Goal: Transaction & Acquisition: Purchase product/service

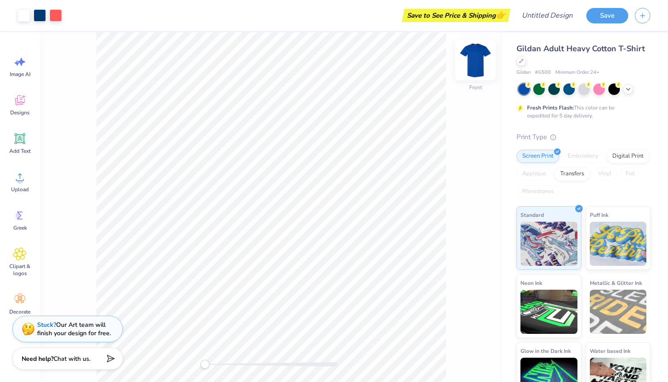
click at [476, 54] on img at bounding box center [475, 59] width 35 height 35
click at [17, 137] on icon at bounding box center [20, 139] width 8 height 8
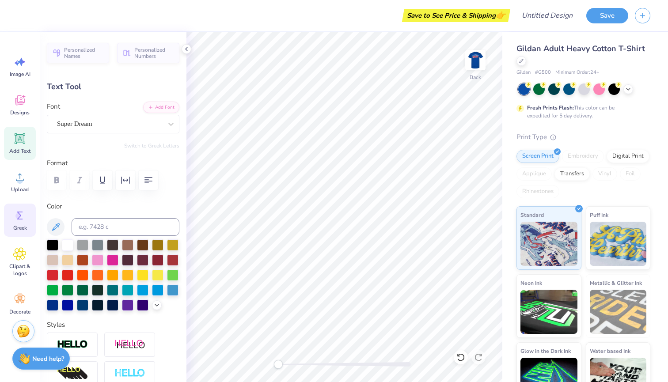
click at [18, 218] on icon at bounding box center [20, 216] width 6 height 8
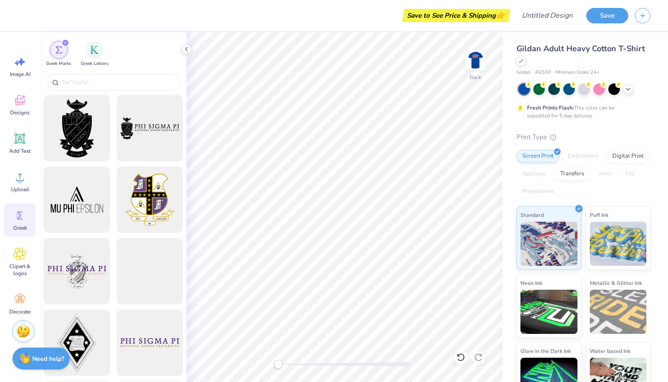
type textarea "X"
click at [123, 80] on input "text" at bounding box center [117, 82] width 113 height 9
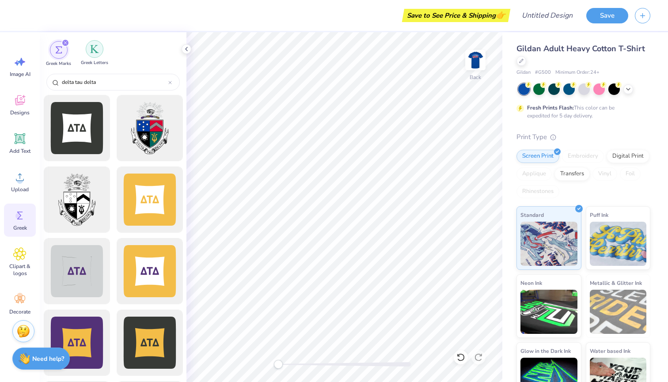
scroll to position [0, 0]
type input "delta tau delta"
click at [97, 48] on img "filter for Greek Letters" at bounding box center [94, 49] width 9 height 9
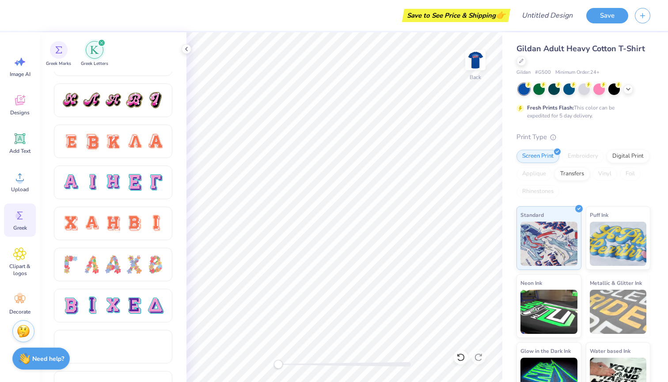
scroll to position [529, 0]
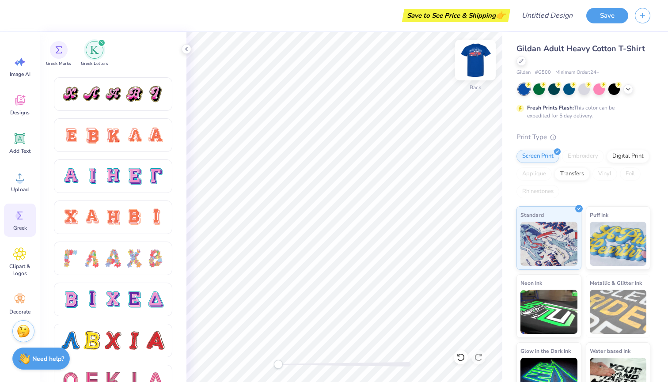
click at [472, 58] on img at bounding box center [475, 59] width 35 height 35
click at [477, 68] on img at bounding box center [475, 59] width 35 height 35
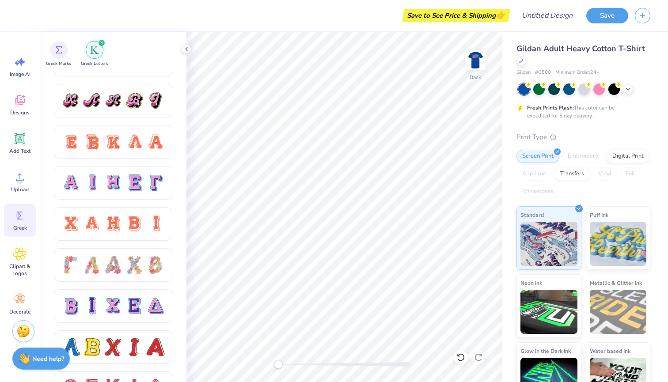
scroll to position [554, 0]
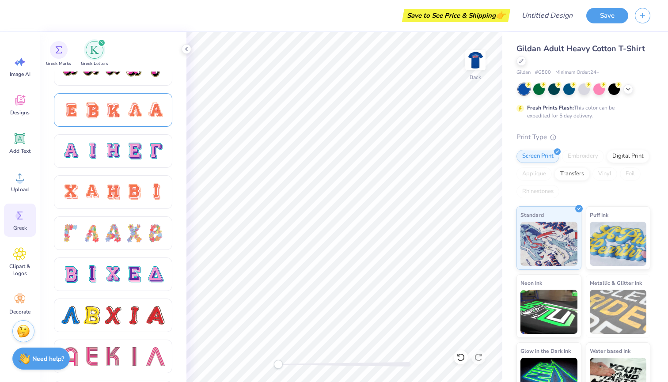
click at [136, 116] on div at bounding box center [134, 110] width 19 height 19
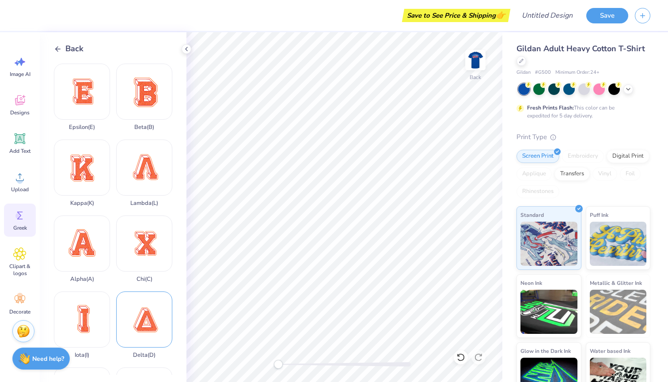
click at [138, 317] on div "Delta ( D )" at bounding box center [144, 325] width 56 height 67
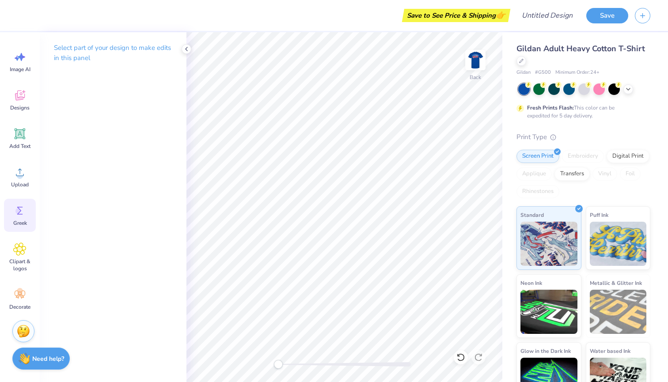
scroll to position [5, 0]
click at [18, 212] on circle at bounding box center [18, 211] width 6 height 6
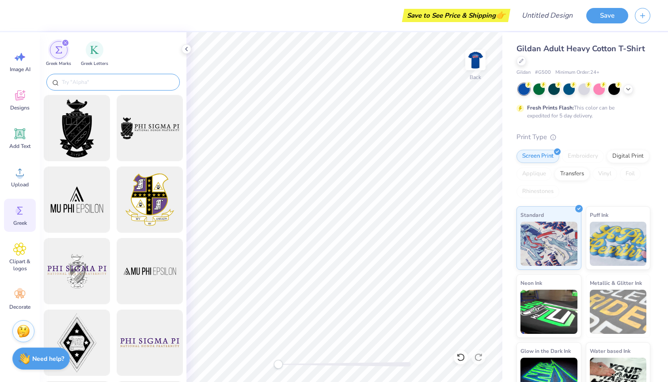
click at [124, 80] on input "text" at bounding box center [117, 82] width 113 height 9
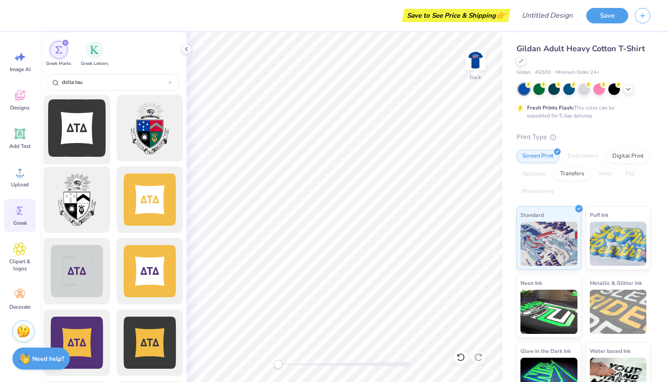
type input "delta tau"
click at [80, 125] on div at bounding box center [76, 128] width 73 height 73
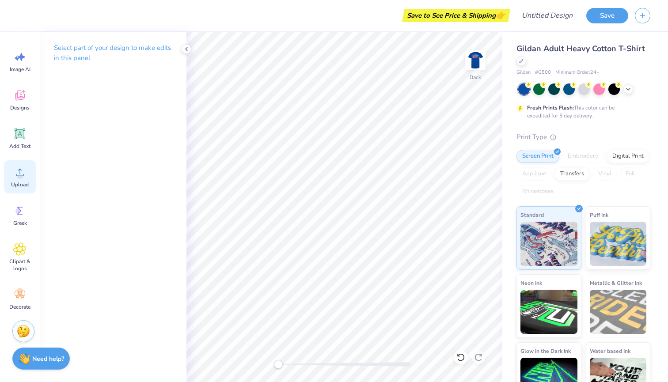
click at [20, 180] on div "Upload" at bounding box center [20, 176] width 32 height 33
click at [13, 215] on icon at bounding box center [19, 210] width 13 height 13
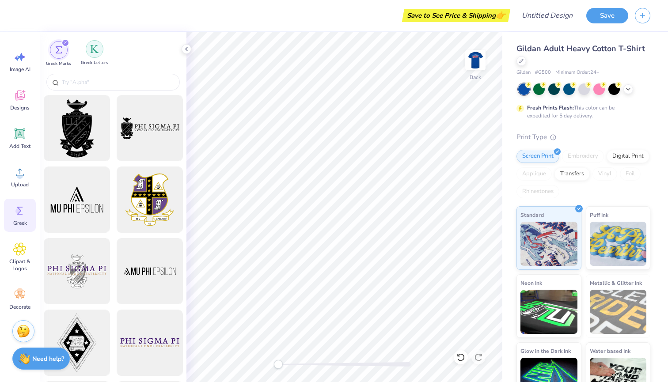
click at [91, 53] on img "filter for Greek Letters" at bounding box center [94, 49] width 9 height 9
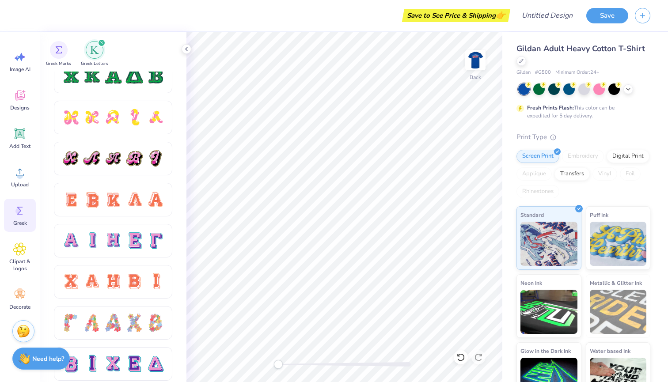
scroll to position [469, 0]
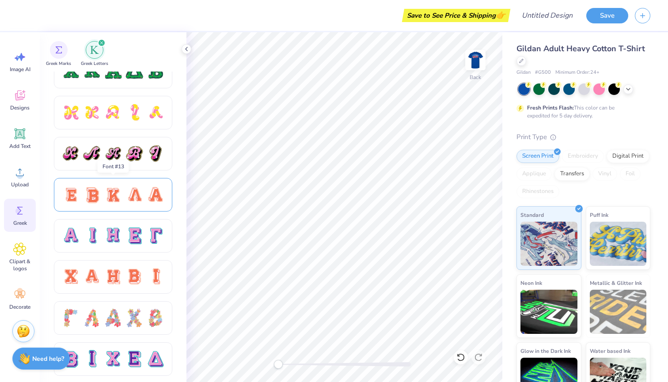
click at [127, 188] on div at bounding box center [134, 195] width 19 height 19
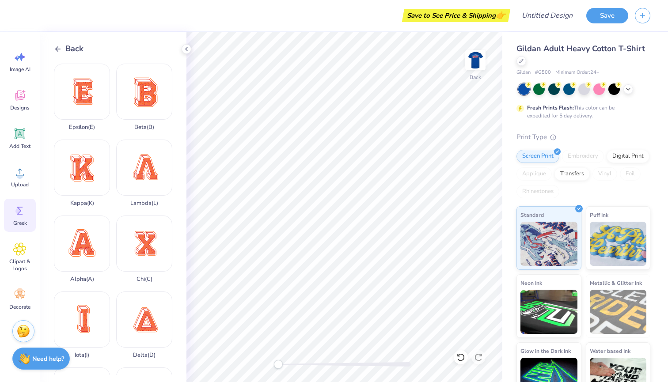
click at [60, 54] on div "Back" at bounding box center [69, 49] width 30 height 12
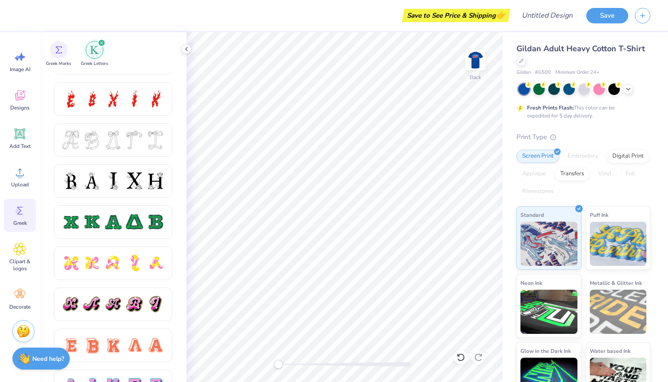
scroll to position [447, 0]
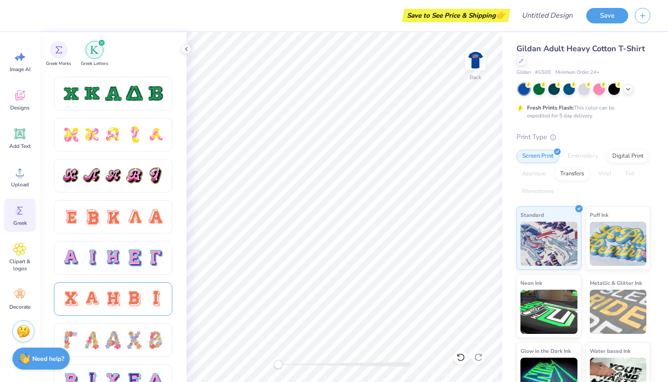
click at [118, 292] on div at bounding box center [113, 299] width 19 height 19
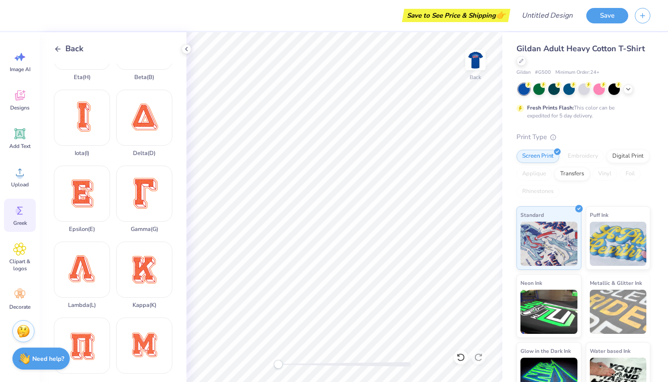
scroll to position [69, 0]
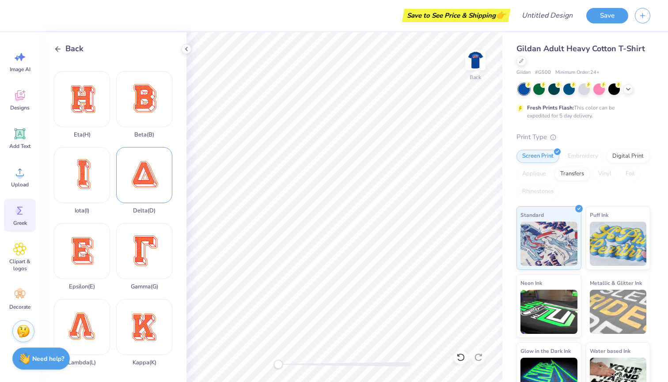
click at [158, 190] on div "Delta ( D )" at bounding box center [144, 180] width 56 height 67
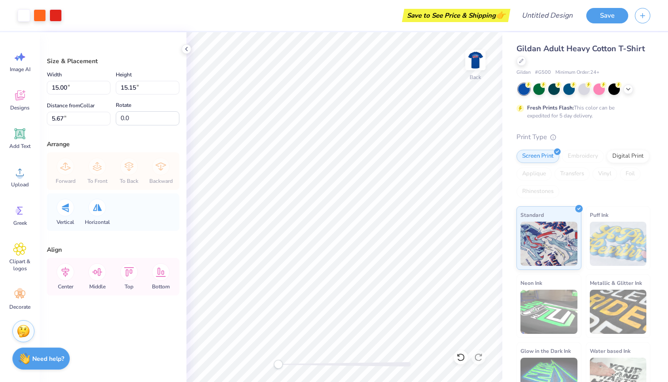
type input "4.61"
type input "4.66"
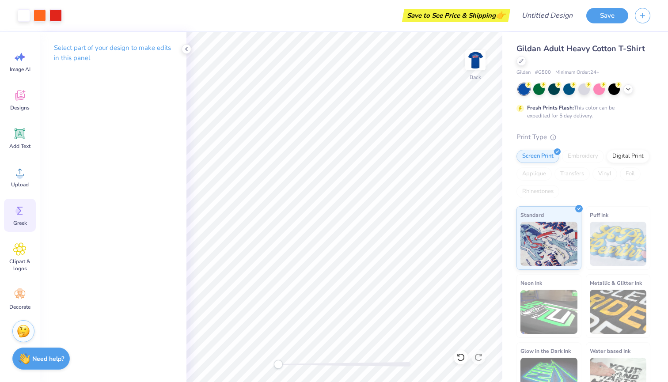
click at [20, 218] on div "Greek" at bounding box center [20, 215] width 32 height 33
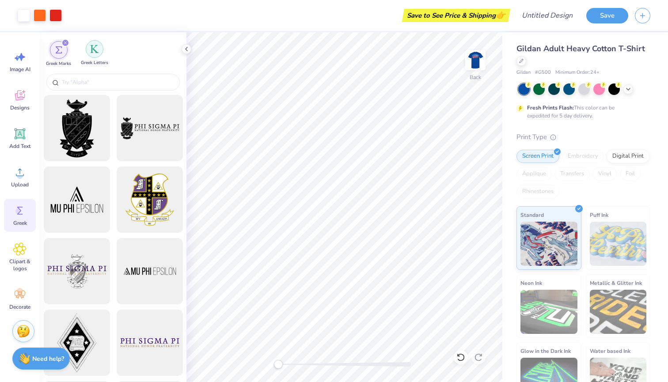
click at [87, 47] on div "filter for Greek Letters" at bounding box center [95, 49] width 18 height 18
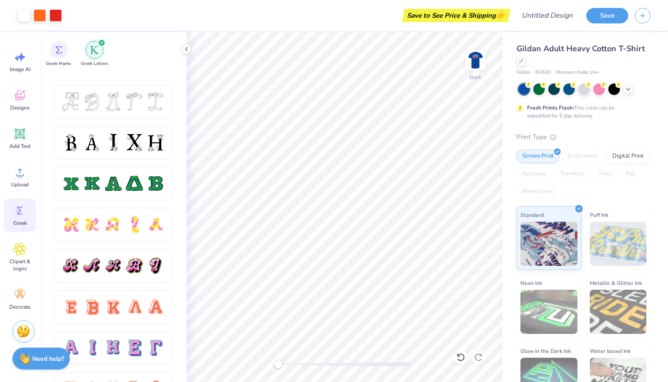
scroll to position [458, 0]
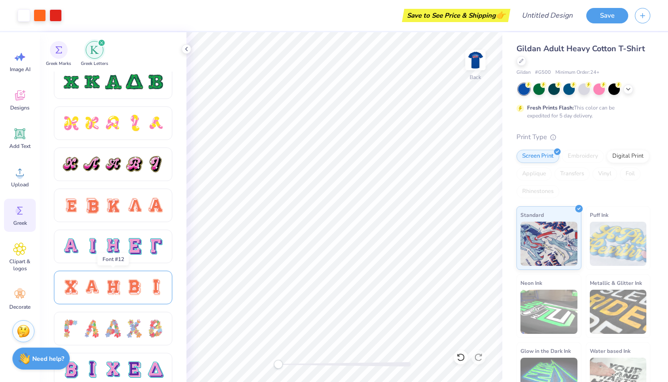
click at [109, 277] on div at bounding box center [113, 288] width 118 height 34
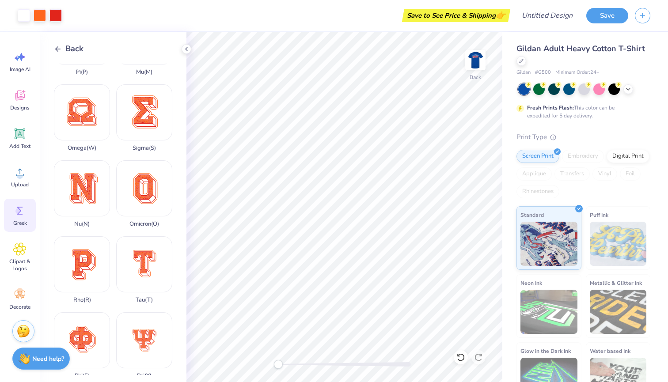
scroll to position [472, 0]
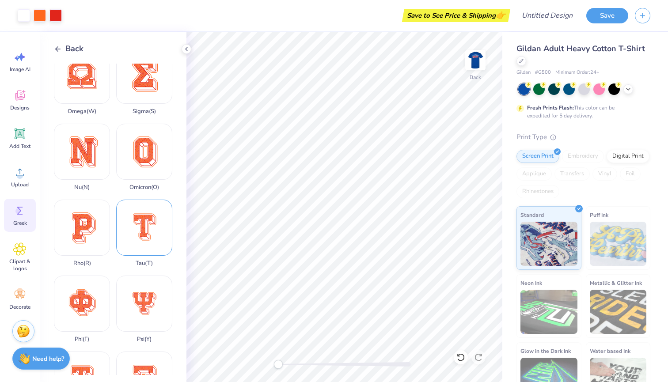
click at [145, 232] on div "Tau ( T )" at bounding box center [144, 233] width 56 height 67
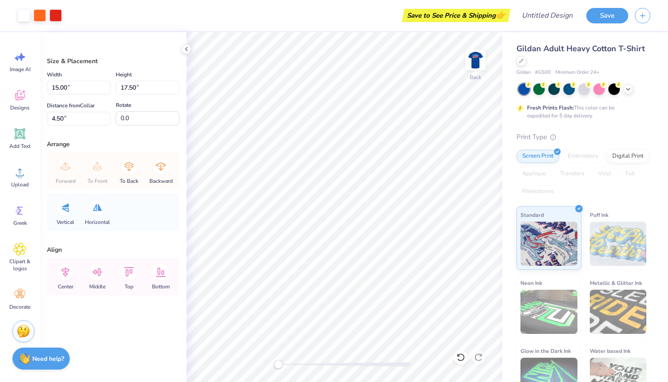
type input "3.45"
type input "4.02"
type input "4.61"
type input "4.66"
type input "3.00"
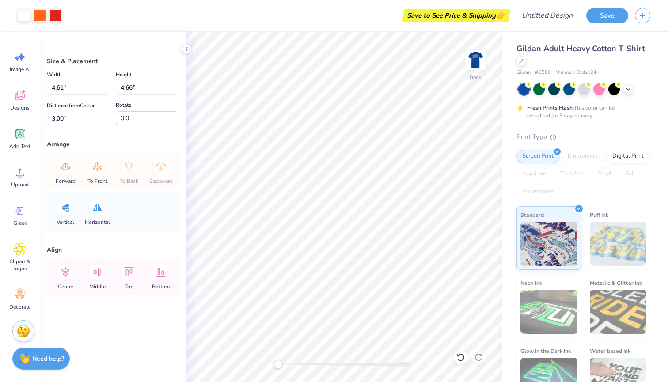
type input "1.84"
type input "1.86"
type input "3.45"
type input "4.02"
type input "3.32"
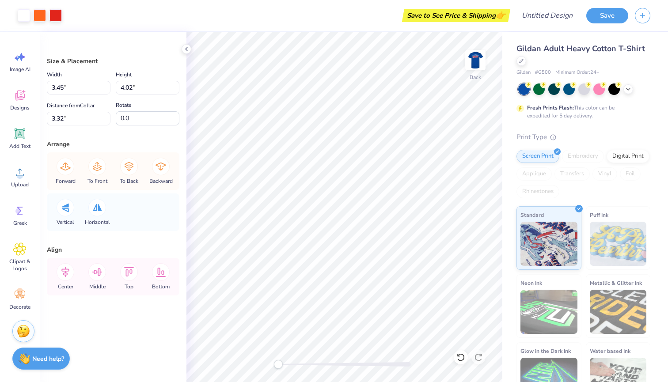
type input "1.49"
type input "1.73"
type input "3.00"
type input "1.62"
type input "1.89"
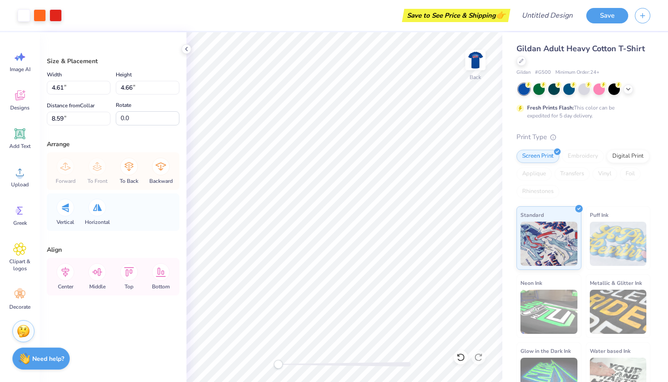
type input "1.80"
type input "1.82"
type input "3.00"
type input "1.62"
click at [133, 88] on input "1.89" at bounding box center [148, 88] width 64 height 14
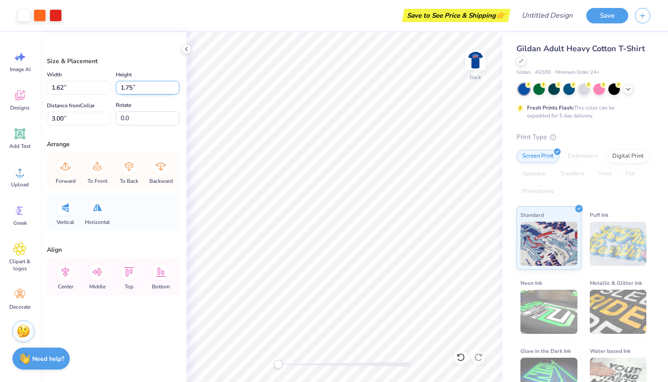
type input "1.75"
type input "1.50"
type input "3.07"
type input "1.84"
type input "1.86"
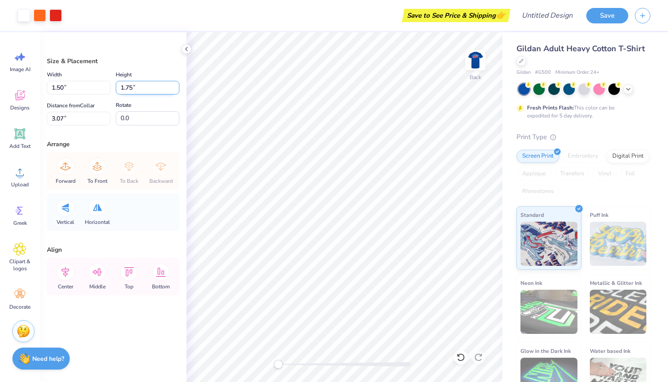
type input "3.00"
click at [132, 88] on input "1.86" at bounding box center [148, 88] width 64 height 14
type input "1.75"
type input "1.73"
type input "3.05"
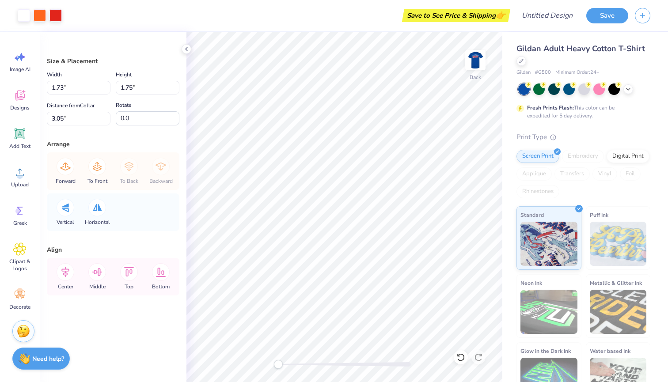
type input "1.80"
type input "1.82"
type input "3.00"
click at [132, 87] on input "1.82" at bounding box center [148, 88] width 64 height 14
type input "1.76"
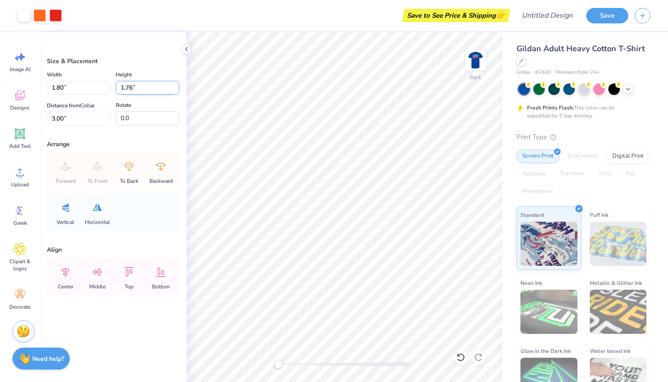
type input "1.74"
type input "3.03"
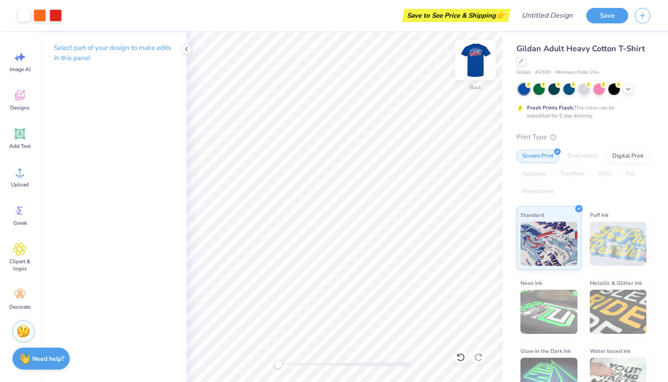
click at [471, 62] on img at bounding box center [475, 59] width 35 height 35
click at [475, 65] on img at bounding box center [475, 59] width 35 height 35
click at [15, 212] on icon at bounding box center [19, 210] width 13 height 13
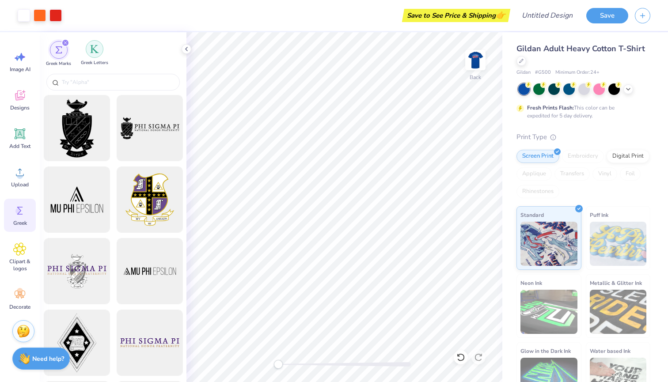
click at [89, 55] on div "filter for Greek Letters" at bounding box center [95, 49] width 18 height 18
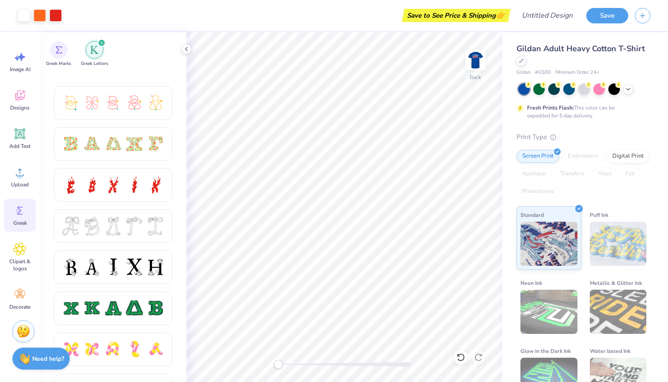
scroll to position [312, 0]
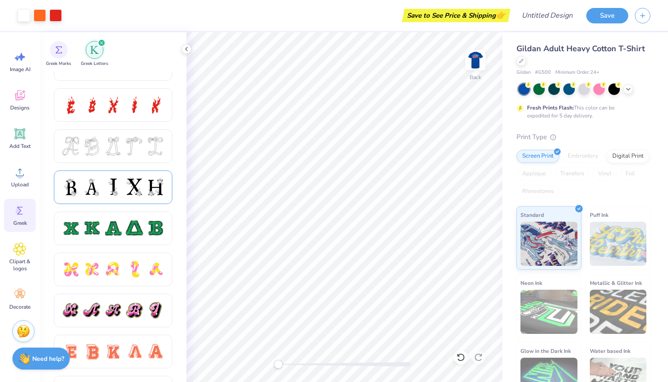
click at [133, 191] on div at bounding box center [134, 187] width 19 height 19
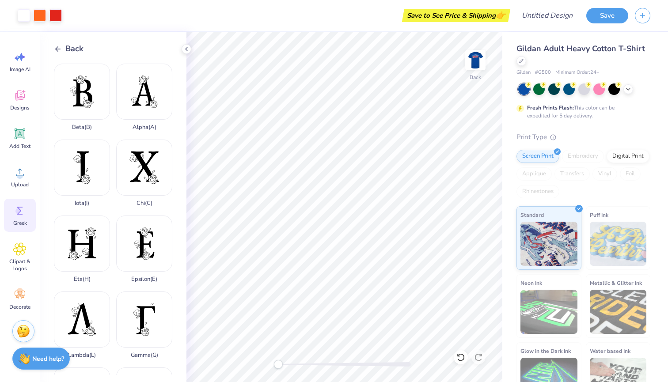
click at [58, 50] on icon at bounding box center [58, 49] width 8 height 8
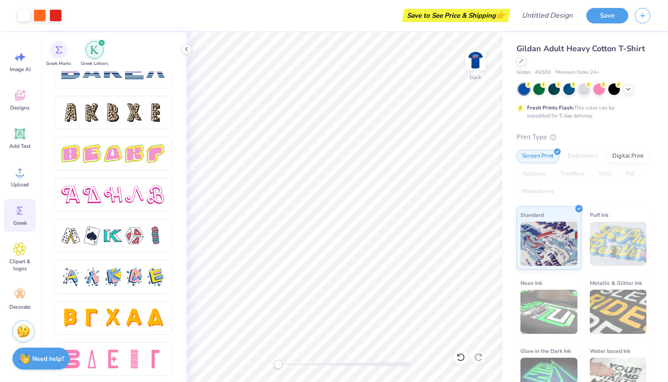
scroll to position [1455, 0]
click at [120, 236] on div at bounding box center [113, 236] width 19 height 19
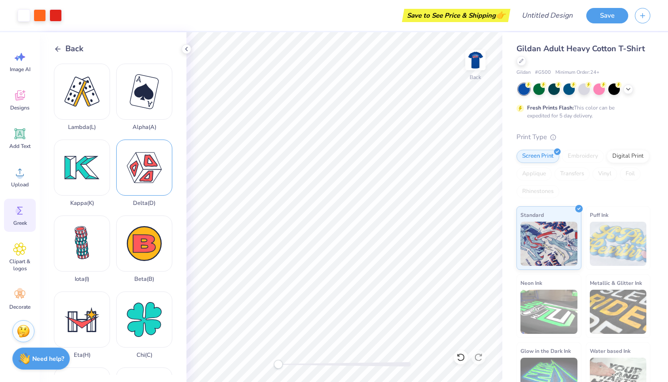
scroll to position [0, 0]
click at [58, 47] on icon at bounding box center [58, 49] width 8 height 8
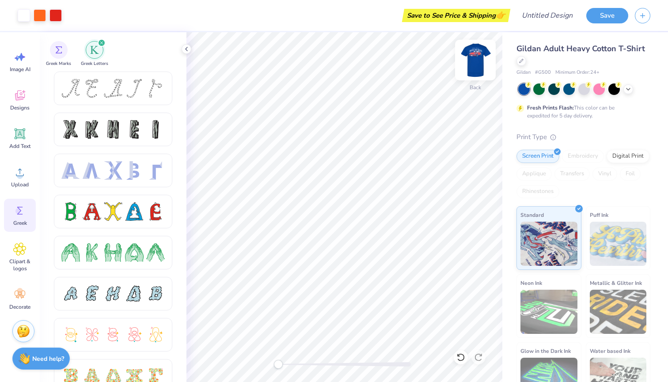
click at [469, 65] on img at bounding box center [475, 59] width 35 height 35
click at [628, 89] on icon at bounding box center [628, 88] width 7 height 7
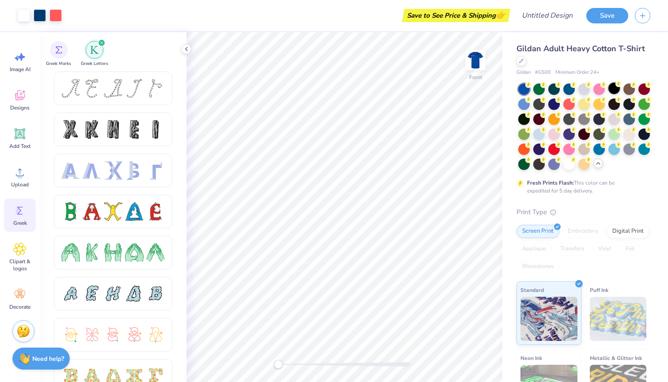
click at [613, 91] on div at bounding box center [614, 88] width 11 height 11
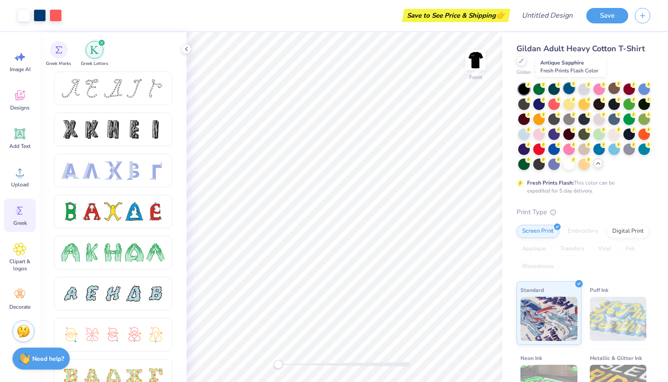
click at [570, 90] on div at bounding box center [569, 88] width 11 height 11
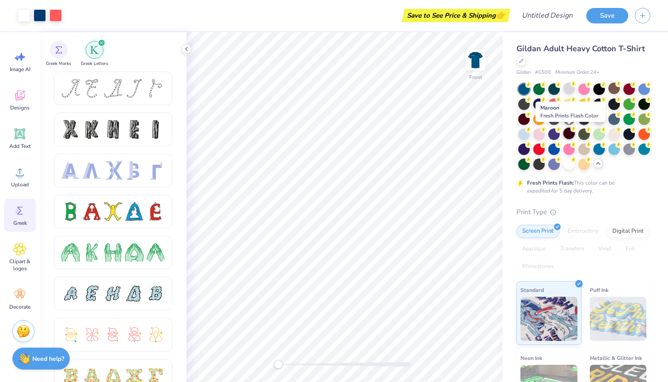
click at [569, 135] on div at bounding box center [569, 133] width 11 height 11
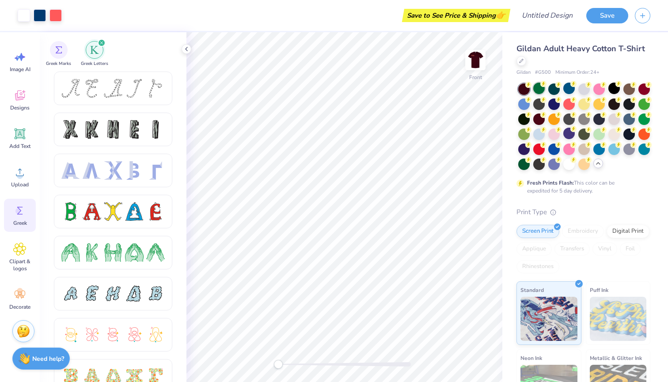
click at [538, 87] on div at bounding box center [538, 88] width 11 height 11
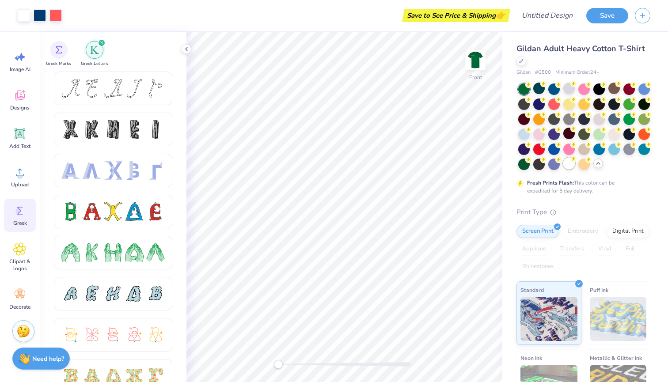
click at [566, 166] on div at bounding box center [569, 163] width 11 height 11
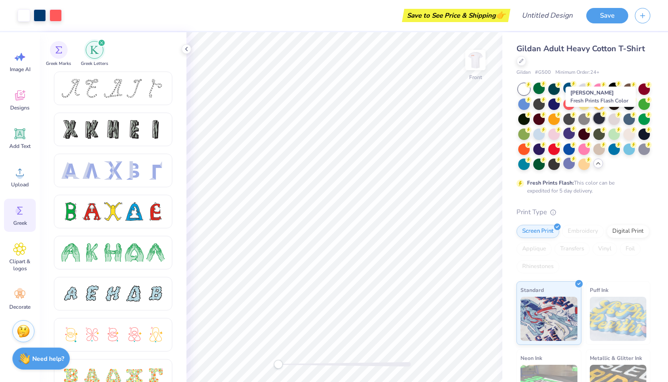
click at [599, 120] on div at bounding box center [599, 118] width 11 height 11
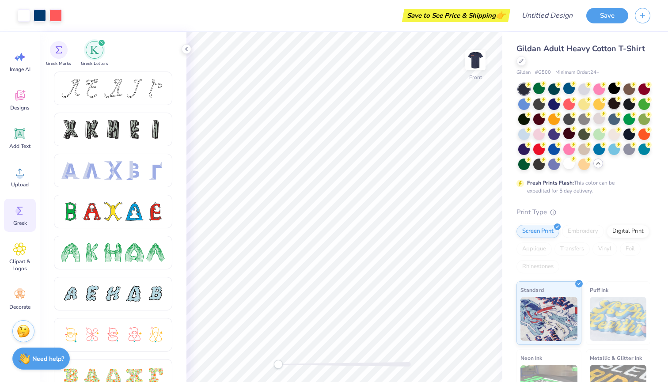
click at [615, 104] on div at bounding box center [614, 103] width 11 height 11
click at [612, 84] on div at bounding box center [614, 88] width 11 height 11
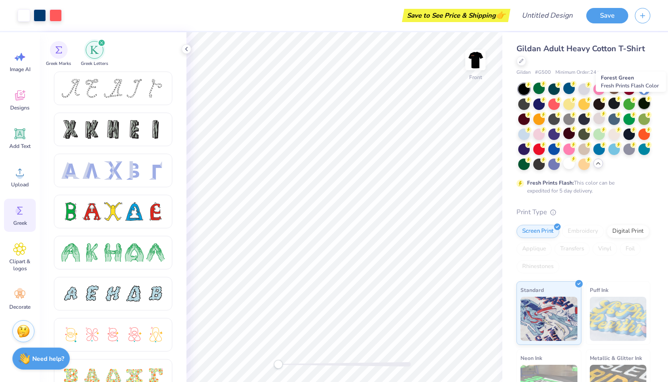
click at [645, 103] on div at bounding box center [644, 103] width 11 height 11
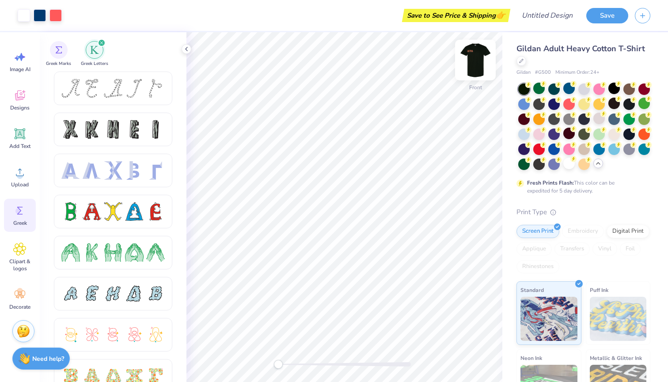
click at [477, 57] on img at bounding box center [475, 59] width 35 height 35
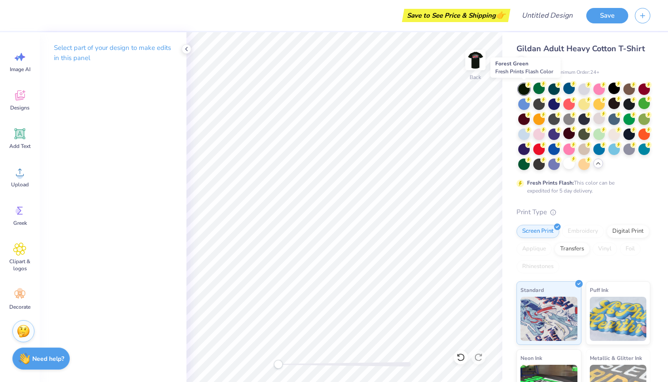
click at [522, 91] on div at bounding box center [523, 89] width 11 height 11
click at [524, 90] on div at bounding box center [523, 89] width 11 height 11
click at [612, 90] on div at bounding box center [614, 88] width 11 height 11
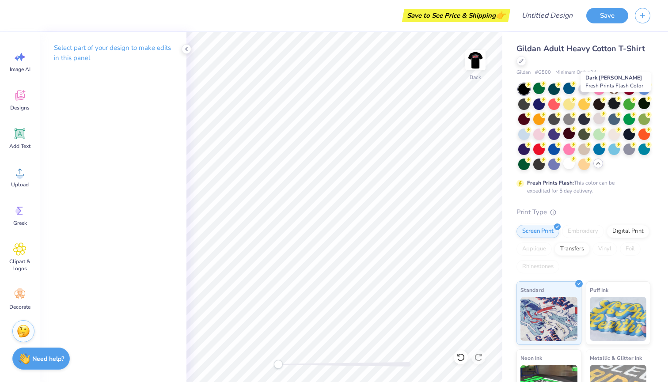
click at [613, 106] on div at bounding box center [614, 103] width 11 height 11
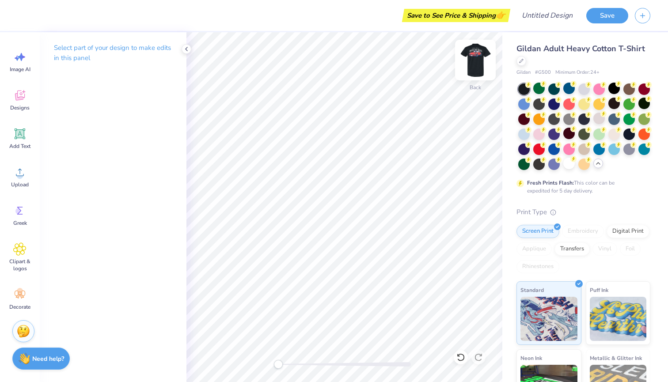
click at [469, 53] on img at bounding box center [475, 59] width 35 height 35
click at [472, 57] on img at bounding box center [475, 59] width 35 height 35
click at [472, 57] on img at bounding box center [476, 60] width 18 height 18
click at [472, 57] on img at bounding box center [475, 59] width 35 height 35
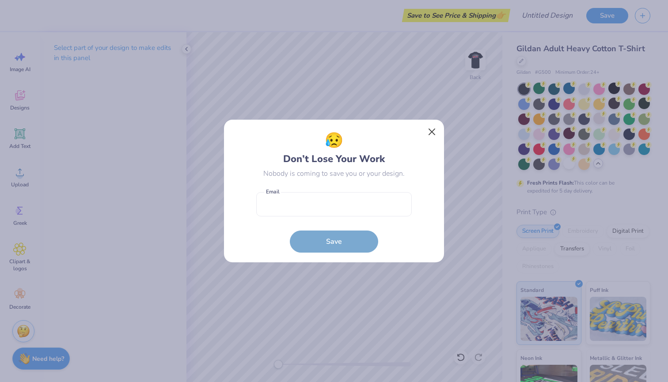
click at [430, 133] on button "Close" at bounding box center [432, 132] width 17 height 17
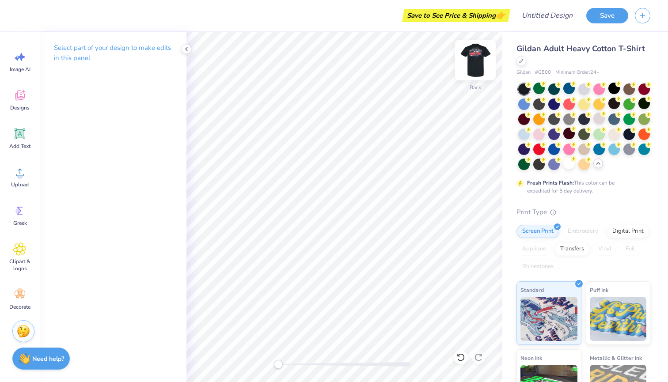
click at [473, 60] on img at bounding box center [475, 59] width 35 height 35
click at [608, 16] on button "Save" at bounding box center [608, 14] width 42 height 15
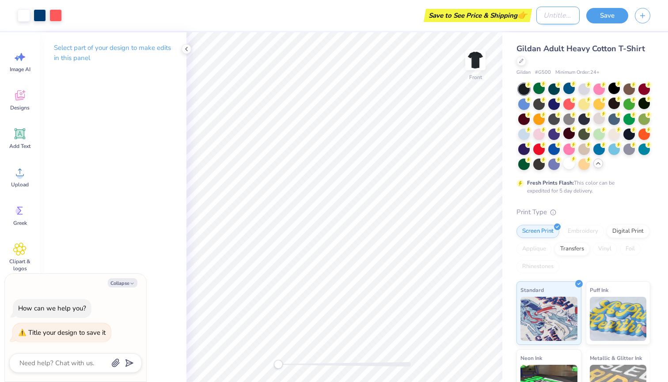
type textarea "x"
click at [542, 17] on input "Design Title" at bounding box center [558, 16] width 43 height 18
type input "f"
type textarea "x"
type input "fa"
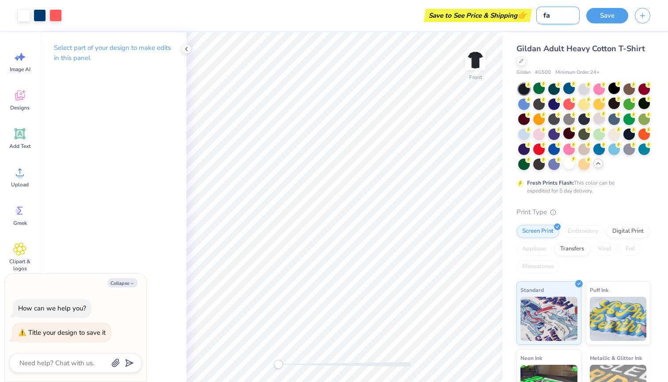
type textarea "x"
type input "fal"
type textarea "x"
type input "fall"
type textarea "x"
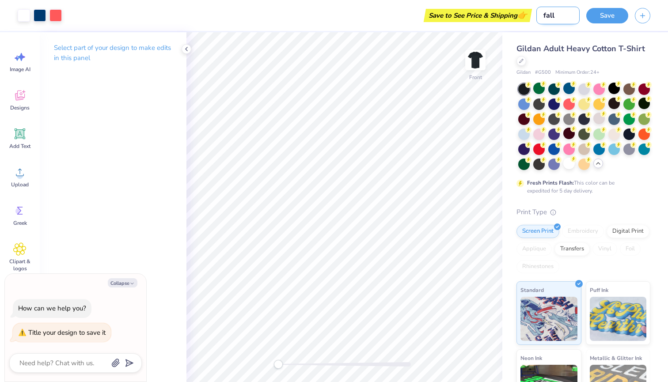
type input "fall"
type textarea "x"
type input "fall r"
type textarea "x"
type input "fall ru"
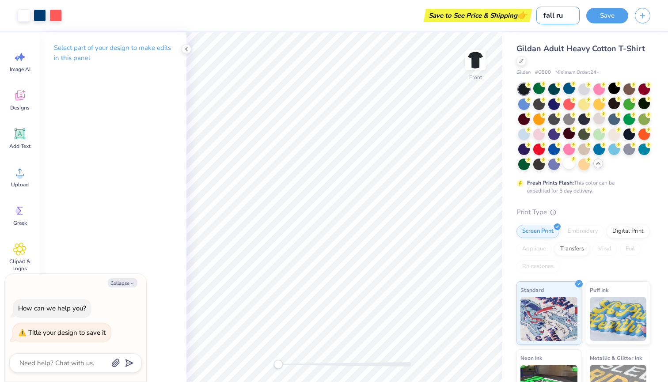
type textarea "x"
type input "fall rus"
type textarea "x"
type input "fall rush"
type textarea "x"
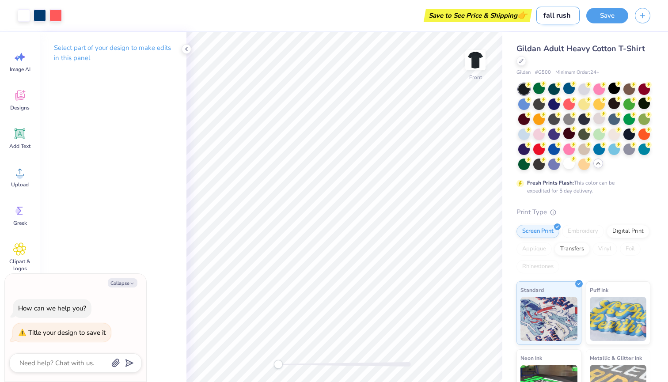
type input "fall rush"
type textarea "x"
type input "fall rush c"
type textarea "x"
type input "fall rush ca"
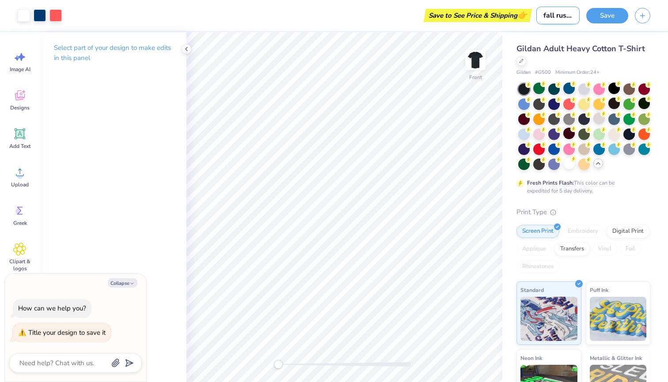
type textarea "x"
type input "fall rush car"
type textarea "x"
type input "fall rush car"
click at [606, 19] on button "Save" at bounding box center [608, 14] width 42 height 15
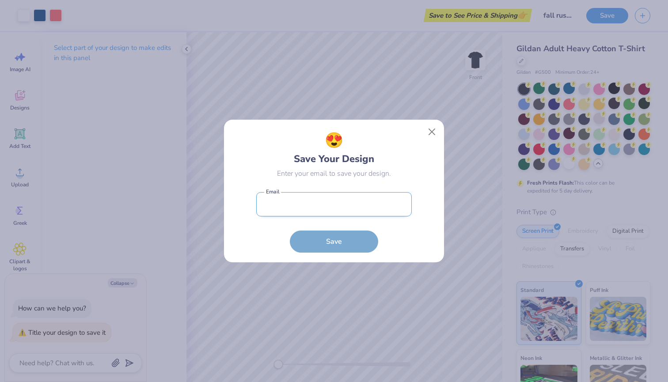
click at [292, 210] on input "email" at bounding box center [334, 204] width 156 height 24
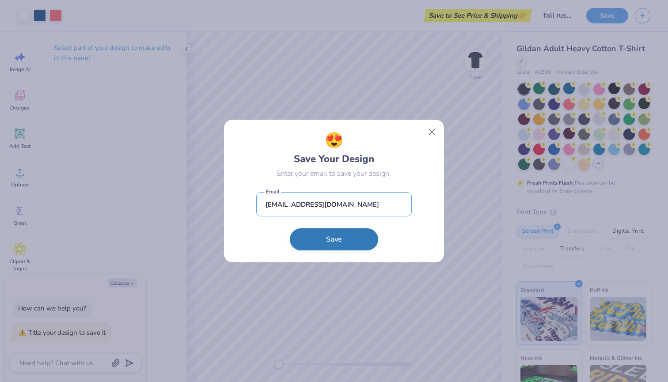
type input "[EMAIL_ADDRESS][DOMAIN_NAME]"
click at [326, 247] on button "Save" at bounding box center [334, 240] width 88 height 22
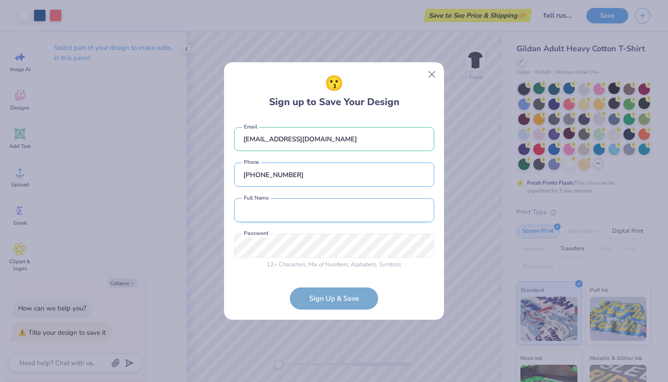
type input "[PHONE_NUMBER]"
type input "[PERSON_NAME]"
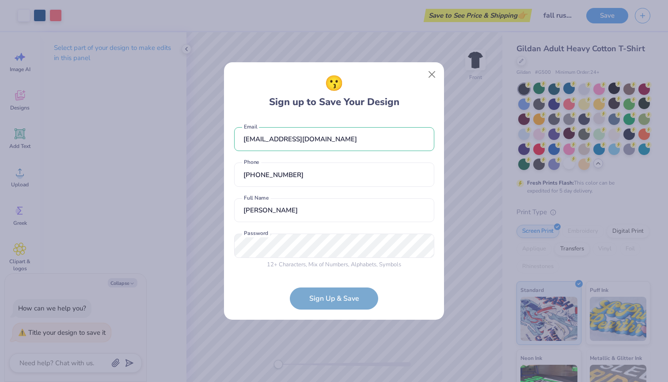
click at [278, 247] on div "12 + Characters , Mix of Numbers , Alphabets , Symbols Password is a required f…" at bounding box center [334, 251] width 200 height 35
click at [169, 250] on div "😗 Sign up to Save Your Design [EMAIL_ADDRESS][DOMAIN_NAME] Email [PHONE_NUMBER]…" at bounding box center [334, 191] width 668 height 382
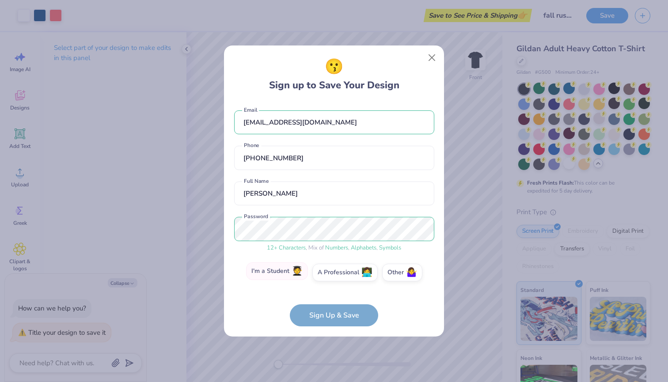
click at [282, 270] on label "I'm a Student 🧑‍🎓" at bounding box center [277, 272] width 62 height 18
click at [331, 272] on input "I'm a Student 🧑‍🎓" at bounding box center [334, 275] width 6 height 6
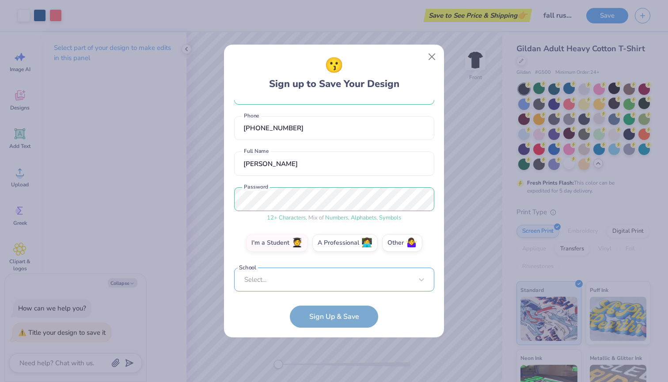
click at [308, 282] on div "Select..." at bounding box center [334, 280] width 200 height 24
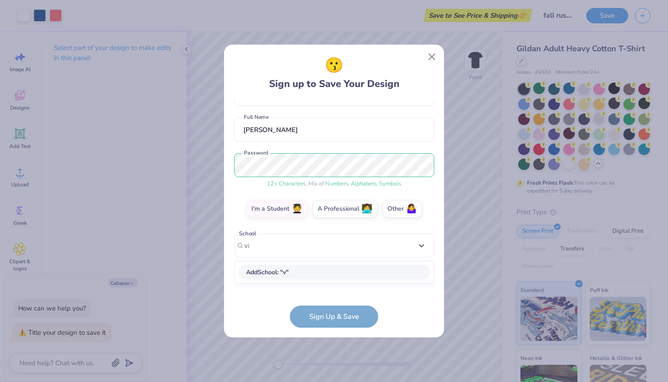
scroll to position [63, 0]
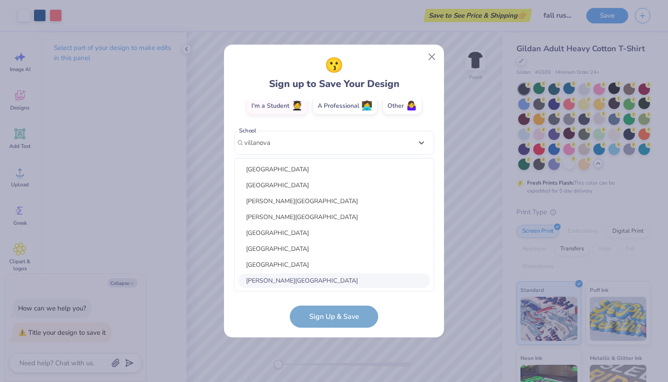
click at [318, 278] on div "[PERSON_NAME][GEOGRAPHIC_DATA]" at bounding box center [334, 281] width 192 height 15
type input "villanova"
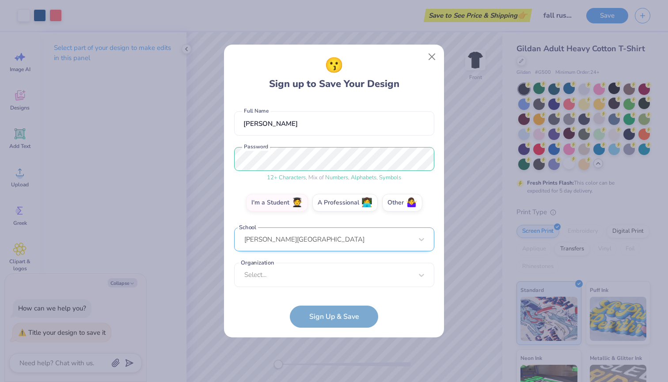
scroll to position [166, 0]
click at [324, 240] on div "[PERSON_NAME][GEOGRAPHIC_DATA]" at bounding box center [334, 240] width 200 height 24
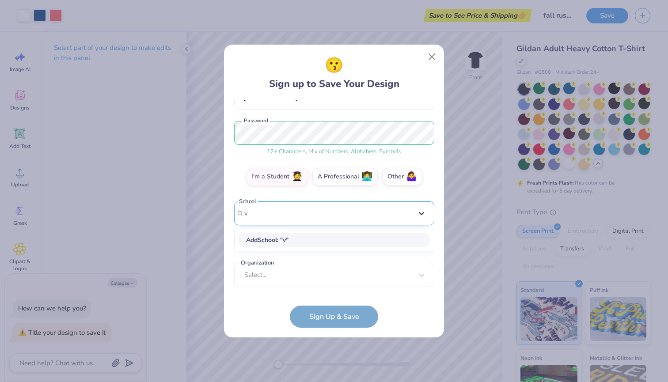
scroll to position [95, 0]
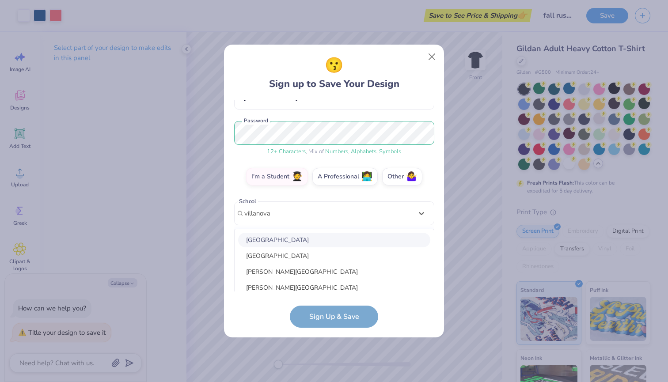
click at [344, 242] on div "[GEOGRAPHIC_DATA]" at bounding box center [334, 240] width 192 height 15
type input "villanova"
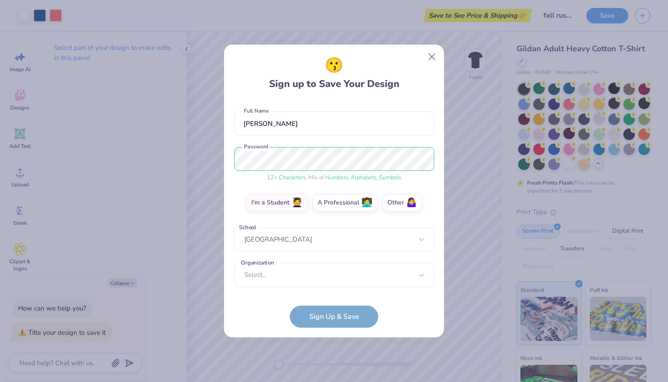
click at [301, 288] on div "[EMAIL_ADDRESS][DOMAIN_NAME] Email [PHONE_NUMBER] Phone [PERSON_NAME] Full Name…" at bounding box center [334, 195] width 200 height 191
click at [301, 277] on div "Select..." at bounding box center [334, 275] width 200 height 24
click at [381, 129] on div "[EMAIL_ADDRESS][DOMAIN_NAME] Email [PHONE_NUMBER] Phone [PERSON_NAME] Full Name…" at bounding box center [334, 195] width 200 height 191
click at [343, 314] on form "[EMAIL_ADDRESS][DOMAIN_NAME] Email [PHONE_NUMBER] Phone [PERSON_NAME] Full Name…" at bounding box center [334, 214] width 200 height 228
click at [417, 289] on div "[EMAIL_ADDRESS][DOMAIN_NAME] Email [PHONE_NUMBER] Phone [PERSON_NAME] Full Name…" at bounding box center [334, 195] width 200 height 191
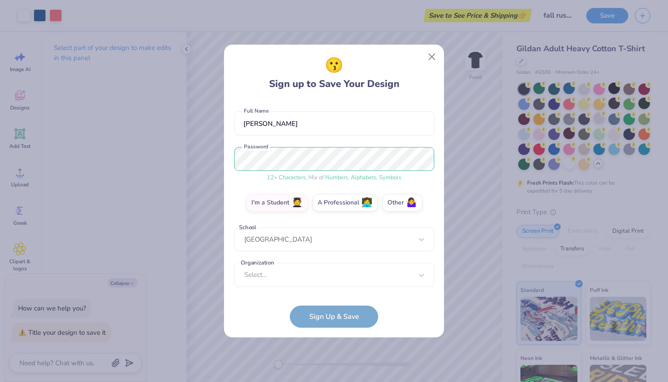
click at [349, 316] on form "[EMAIL_ADDRESS][DOMAIN_NAME] Email [PHONE_NUMBER] Phone [PERSON_NAME] Full Name…" at bounding box center [334, 214] width 200 height 228
click at [406, 201] on span "🤷‍♀️" at bounding box center [411, 202] width 11 height 10
click at [337, 271] on input "Other 🤷‍♀️" at bounding box center [334, 274] width 6 height 6
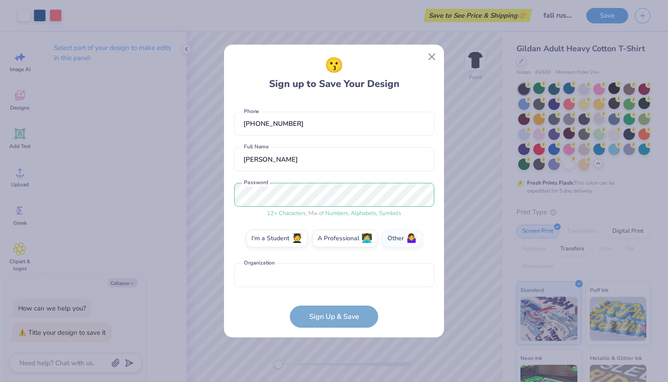
click at [348, 310] on form "[EMAIL_ADDRESS][DOMAIN_NAME] Email [PHONE_NUMBER] Phone [PERSON_NAME] Full Name…" at bounding box center [334, 214] width 200 height 228
click at [286, 236] on label "I'm a Student 🧑‍🎓" at bounding box center [277, 238] width 62 height 18
click at [331, 271] on input "I'm a Student 🧑‍🎓" at bounding box center [334, 274] width 6 height 6
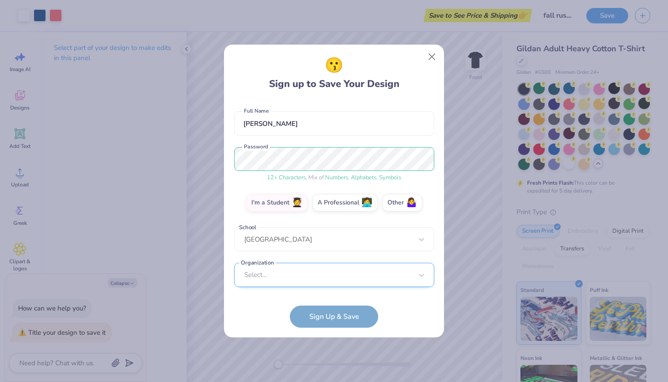
click at [279, 279] on div "Select..." at bounding box center [334, 275] width 200 height 24
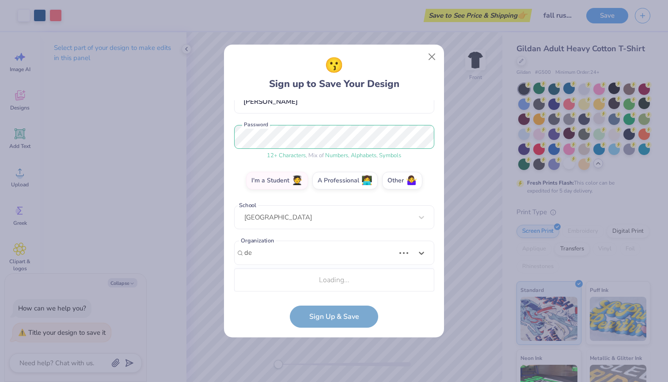
type input "d"
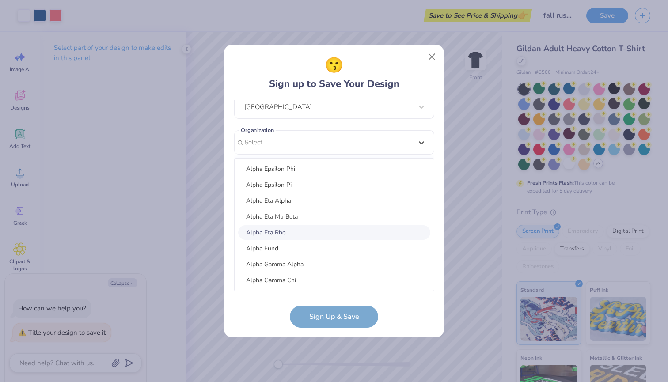
scroll to position [0, 0]
click at [324, 203] on div "Delta Tau Delta" at bounding box center [334, 201] width 192 height 15
type input "Delta Tau"
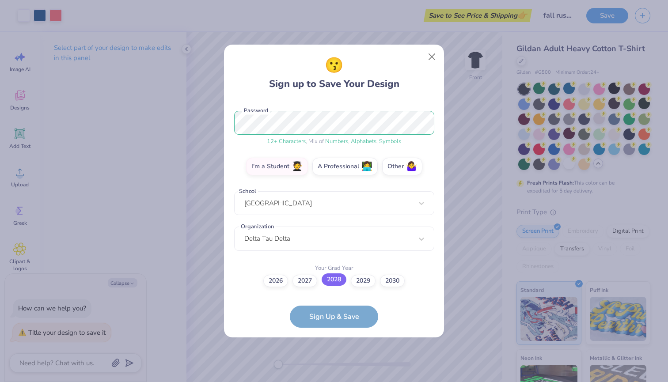
click at [333, 282] on label "2028" at bounding box center [334, 280] width 25 height 12
click at [333, 382] on input "2028" at bounding box center [334, 387] width 6 height 6
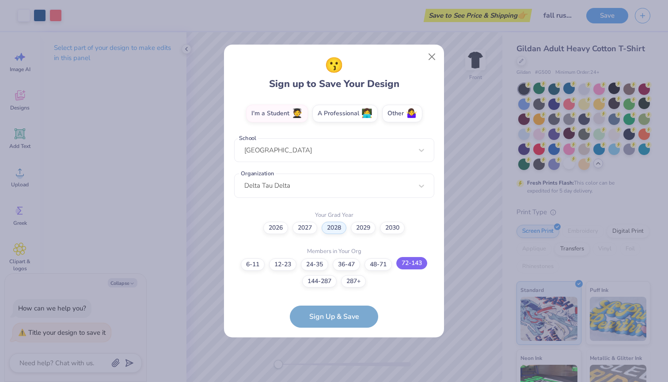
click at [421, 267] on label "72-143" at bounding box center [411, 263] width 31 height 12
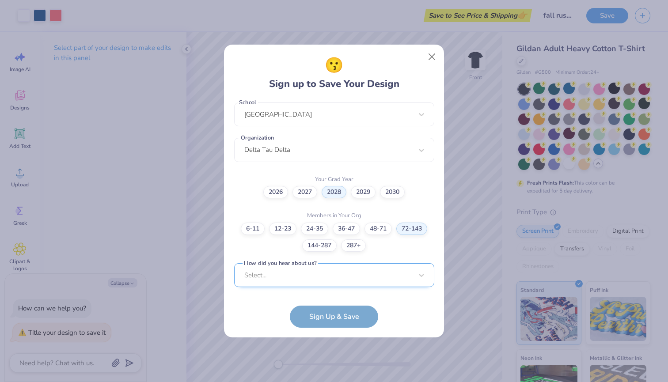
click at [335, 274] on div "Select..." at bounding box center [334, 275] width 200 height 24
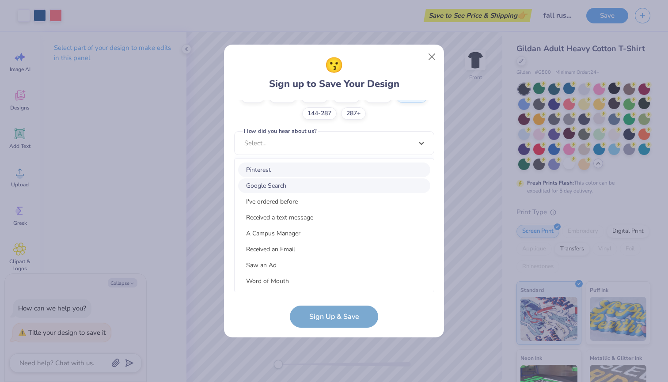
click at [316, 184] on div "Google Search" at bounding box center [334, 186] width 192 height 15
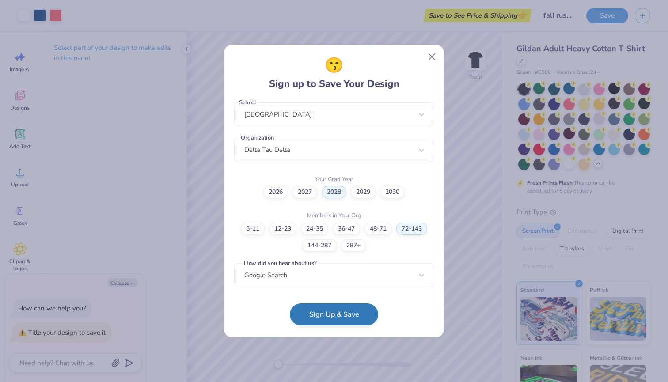
click at [339, 320] on button "Sign Up & Save" at bounding box center [334, 315] width 88 height 22
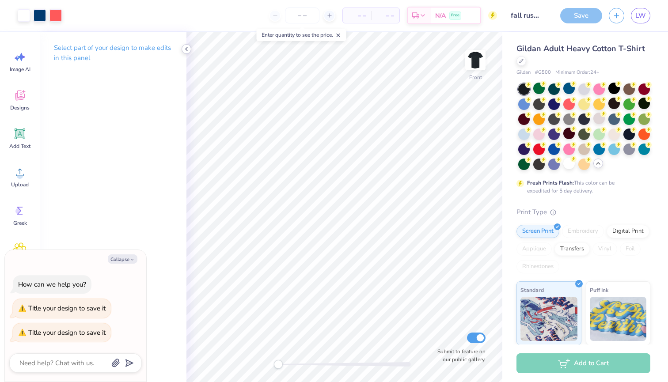
click at [187, 52] on icon at bounding box center [186, 49] width 7 height 7
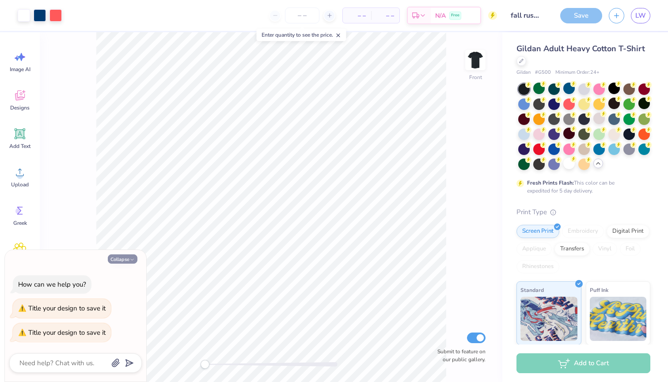
click at [130, 263] on icon "button" at bounding box center [132, 259] width 5 height 5
type textarea "x"
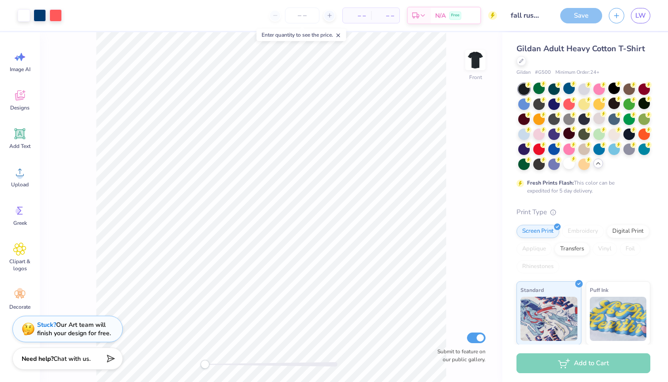
click at [584, 14] on div "Save" at bounding box center [581, 15] width 42 height 15
click at [640, 14] on span "LW" at bounding box center [641, 16] width 11 height 10
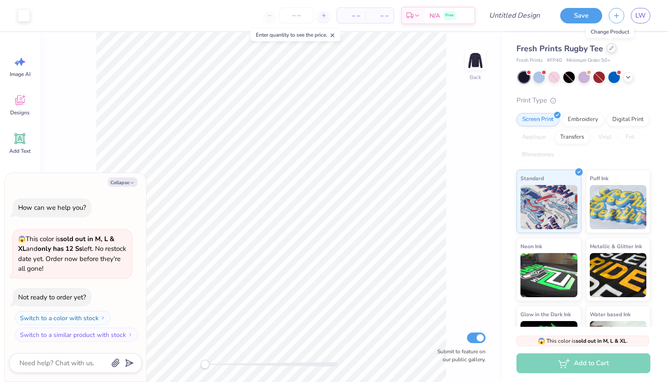
click at [609, 48] on icon at bounding box center [611, 48] width 4 height 4
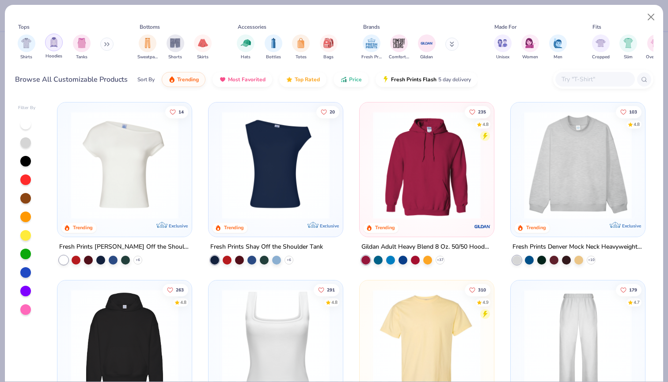
click at [57, 48] on div "filter for Hoodies" at bounding box center [54, 43] width 18 height 18
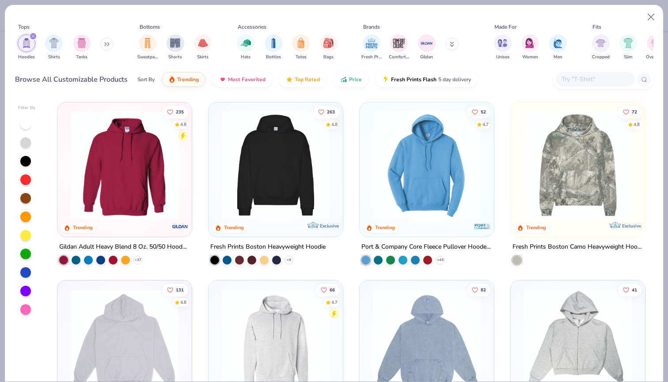
click at [302, 164] on img at bounding box center [275, 165] width 117 height 108
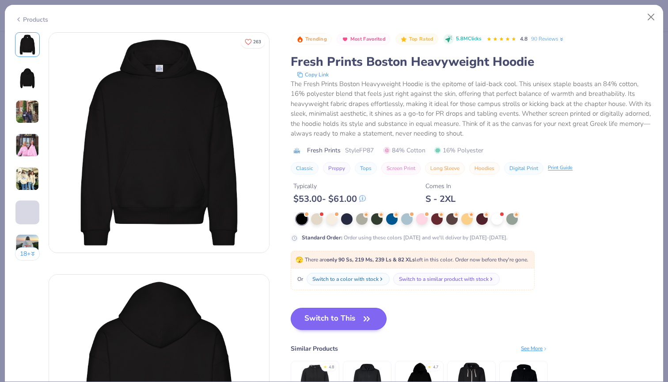
click at [345, 318] on button "Switch to This" at bounding box center [339, 319] width 96 height 22
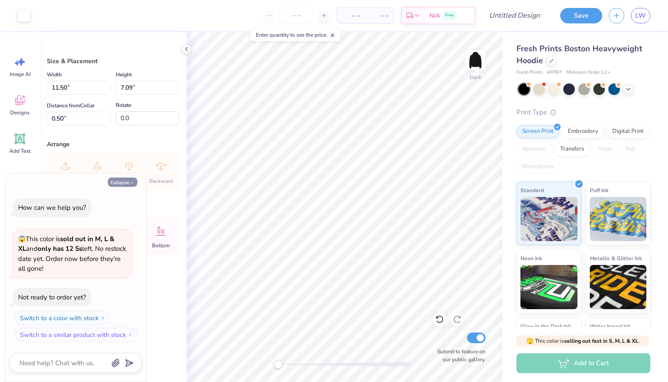
click at [128, 187] on button "Collapse" at bounding box center [123, 182] width 30 height 9
type textarea "x"
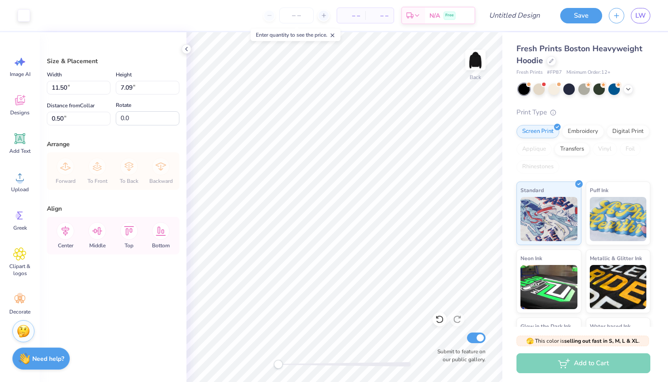
click at [147, 283] on div "Size & Placement Width 11.50 11.50 " Height 7.09 7.09 " Distance from Collar 0.…" at bounding box center [113, 207] width 147 height 350
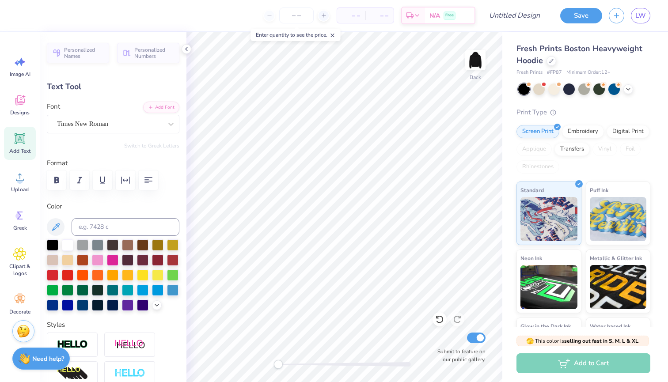
type input "11.03"
type input "1.53"
type input "8.37"
click at [476, 58] on img at bounding box center [475, 59] width 35 height 35
type input "11.29"
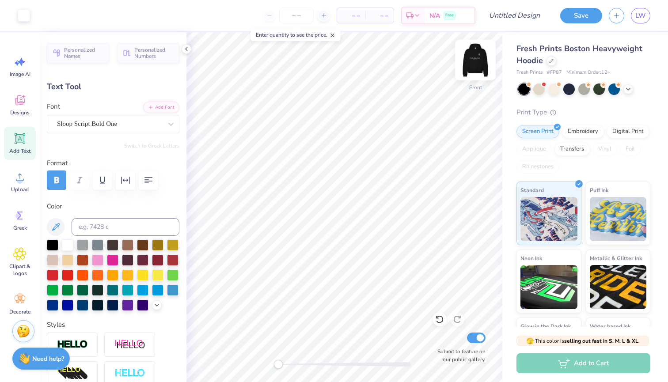
type input "1.57"
type input "8.70"
click at [474, 57] on img at bounding box center [475, 59] width 35 height 35
type input "11.03"
type input "1.53"
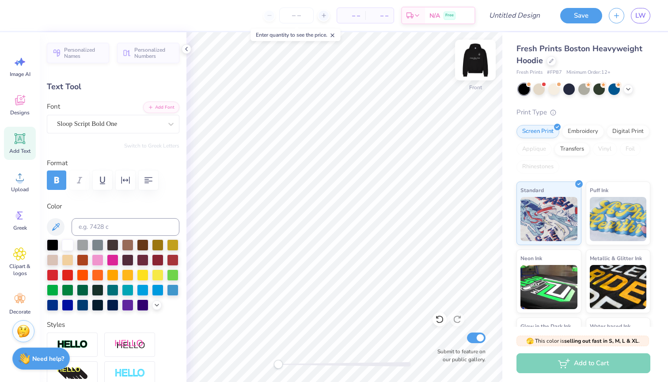
type input "4.76"
type input "4.39"
type input "0.56"
type input "9.91"
click at [478, 59] on img at bounding box center [475, 59] width 35 height 35
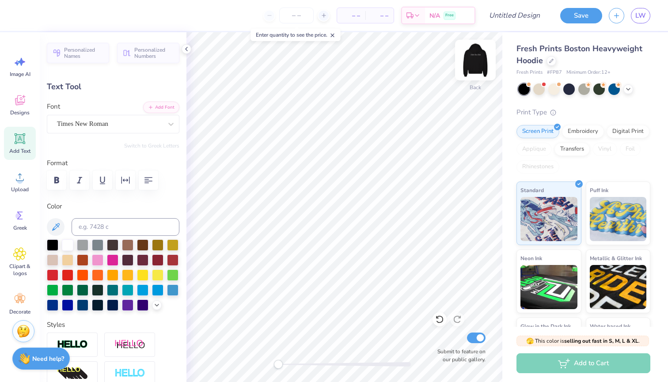
type input "4.50"
type input "0.57"
type input "10.27"
type input "11.29"
type input "1.57"
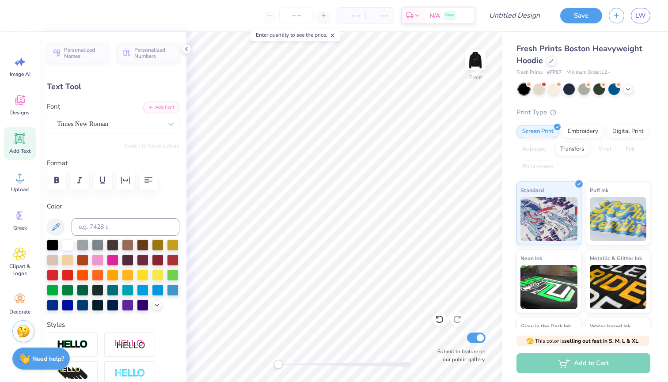
type input "5.00"
type input "4.50"
type input "0.57"
type input "7.06"
type input "11.29"
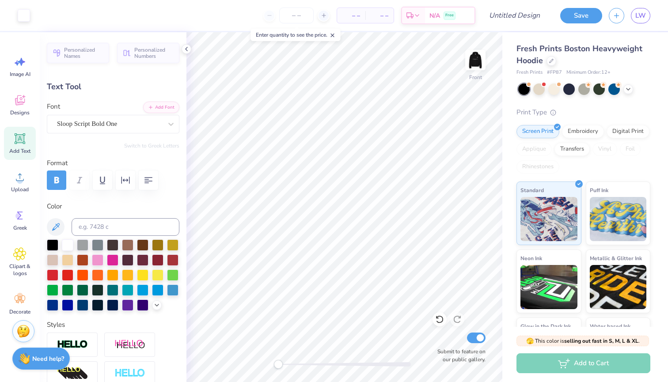
type input "1.57"
type input "5.50"
click at [480, 65] on img at bounding box center [475, 59] width 35 height 35
type input "11.03"
type input "1.53"
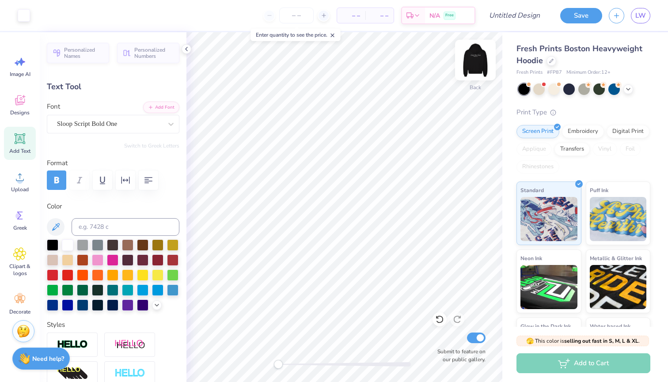
type input "8.37"
type input "4.39"
type input "0.56"
type input "9.91"
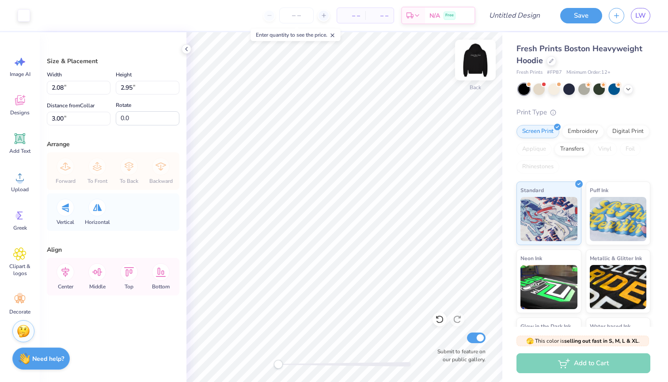
type input "2.35"
type input "3.33"
type input "2.08"
type input "2.95"
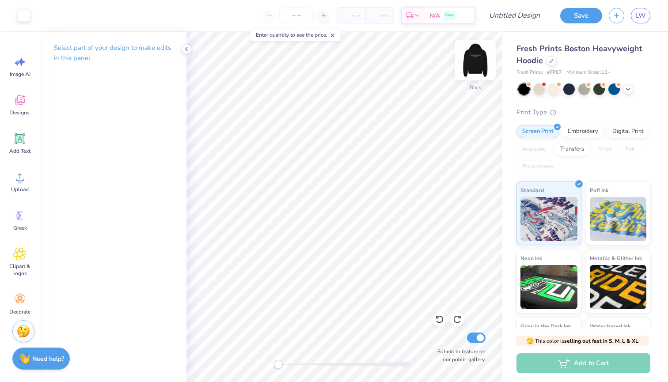
click at [477, 61] on img at bounding box center [475, 59] width 35 height 35
click at [477, 61] on img at bounding box center [476, 60] width 18 height 18
click at [629, 87] on icon at bounding box center [628, 88] width 7 height 7
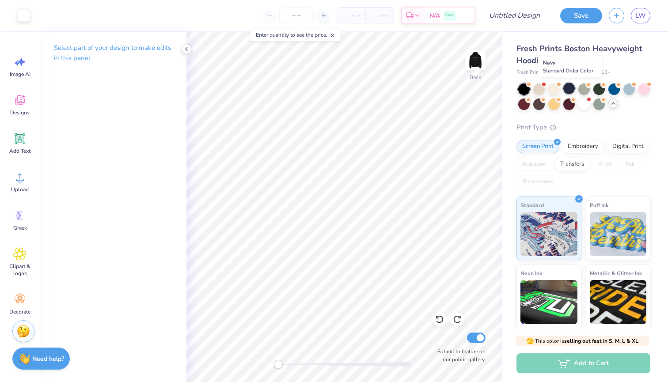
click at [573, 88] on div at bounding box center [569, 88] width 11 height 11
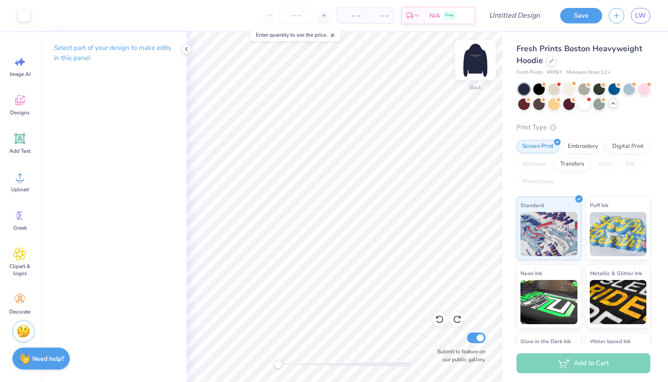
click at [474, 65] on img at bounding box center [475, 59] width 35 height 35
click at [474, 65] on img at bounding box center [476, 60] width 18 height 18
click at [513, 16] on input "Design Title" at bounding box center [525, 16] width 43 height 18
type input "Formal hoodie"
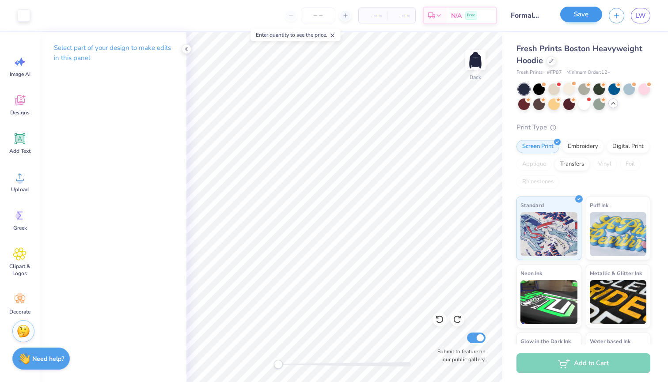
click at [583, 22] on button "Save" at bounding box center [581, 14] width 42 height 15
click at [186, 49] on polyline at bounding box center [187, 49] width 2 height 4
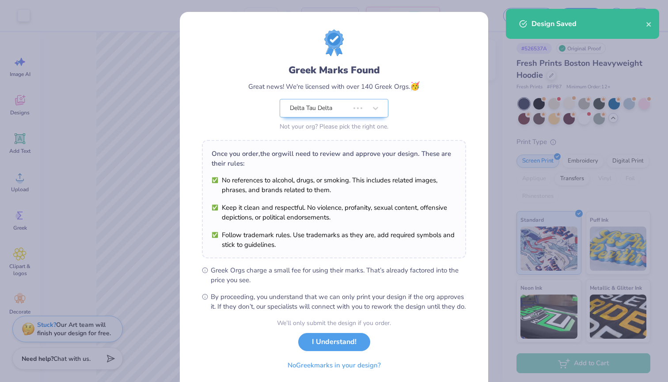
click at [474, 68] on div "Greek Marks Found Great news! We're licensed with over 140 Greek Orgs. 🥳 Delta …" at bounding box center [334, 202] width 309 height 380
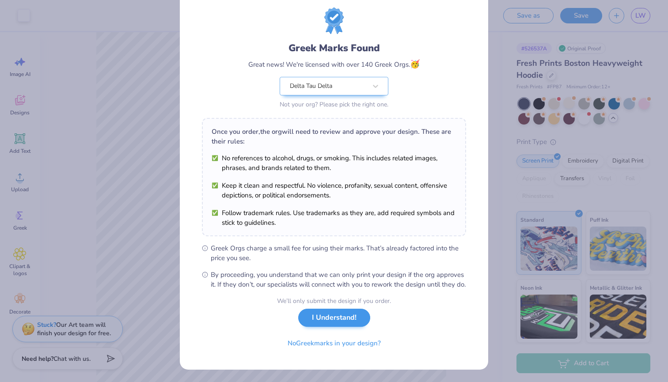
scroll to position [31, 0]
click at [334, 320] on button "I Understand!" at bounding box center [334, 318] width 72 height 18
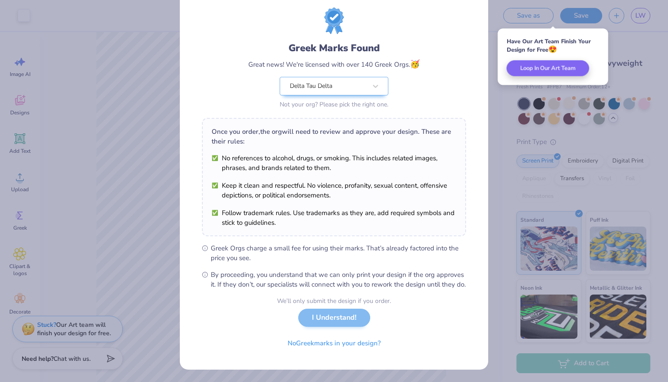
scroll to position [0, 0]
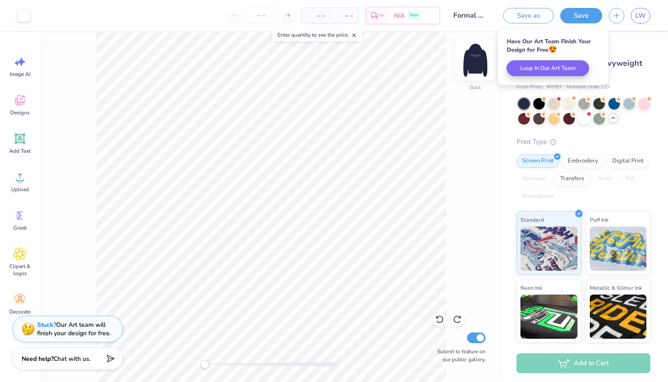
click at [472, 57] on img at bounding box center [475, 59] width 35 height 35
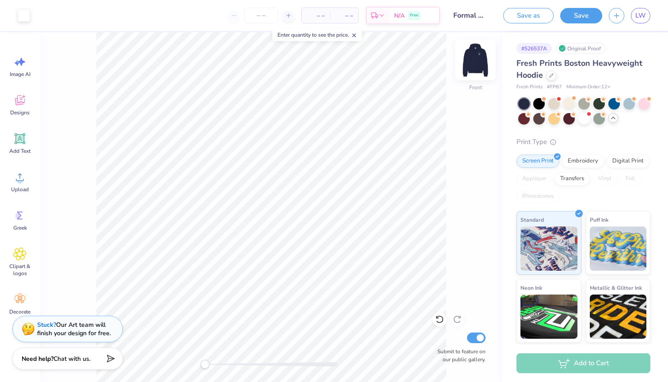
click at [472, 68] on img at bounding box center [475, 59] width 35 height 35
click at [472, 68] on img at bounding box center [476, 60] width 18 height 18
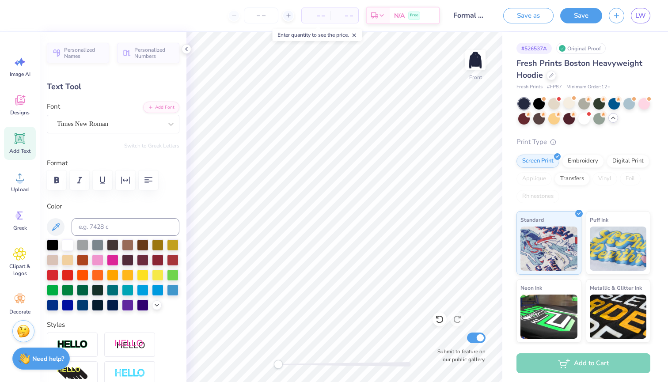
scroll to position [0, 2]
type textarea "WINTER FORMAL 2025"
type input "11.29"
type input "1.57"
type input "5.50"
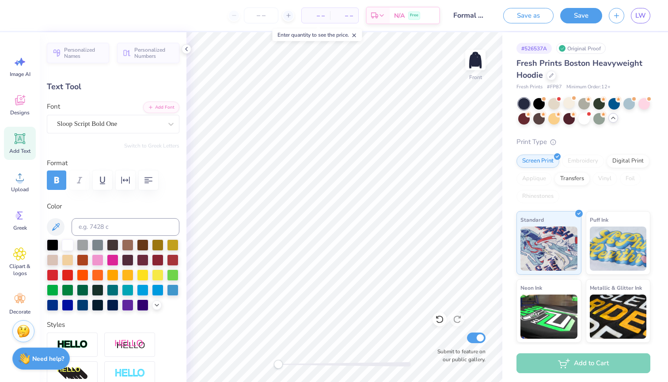
type input "12.01"
type input "1.67"
type input "5.39"
click at [587, 11] on button "Save" at bounding box center [581, 14] width 42 height 15
click at [188, 49] on icon at bounding box center [186, 49] width 7 height 7
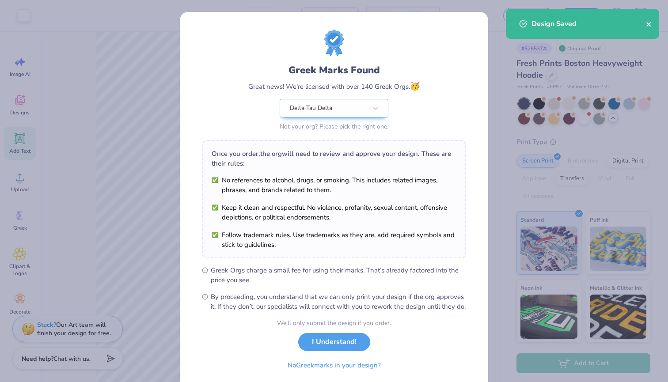
click at [650, 24] on icon "close" at bounding box center [649, 24] width 6 height 7
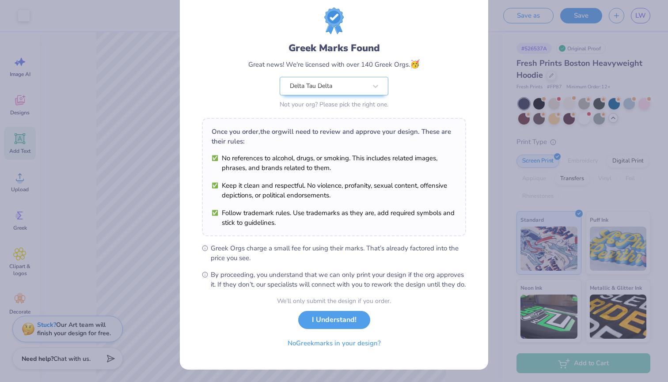
scroll to position [31, 0]
click at [320, 325] on button "I Understand!" at bounding box center [334, 318] width 72 height 18
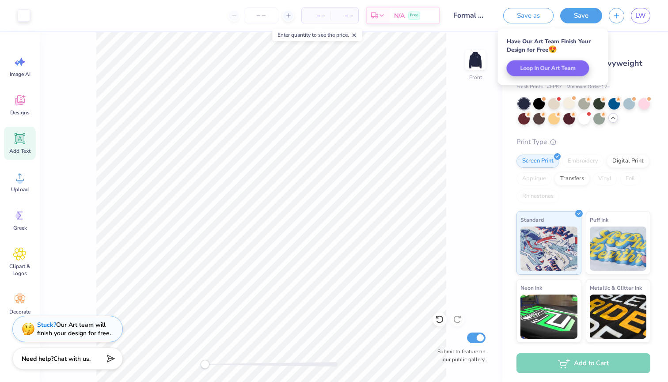
scroll to position [0, 0]
click at [483, 58] on img at bounding box center [475, 59] width 35 height 35
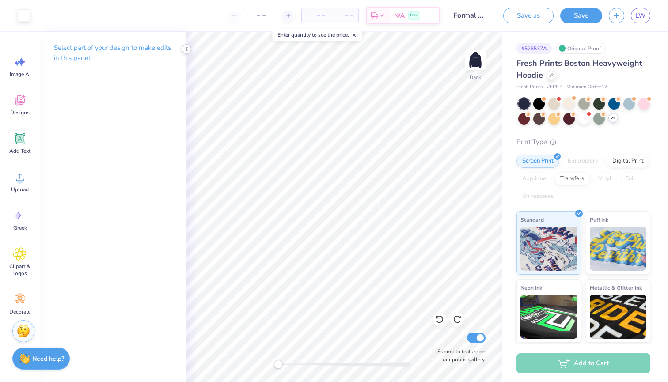
click at [187, 49] on icon at bounding box center [186, 49] width 7 height 7
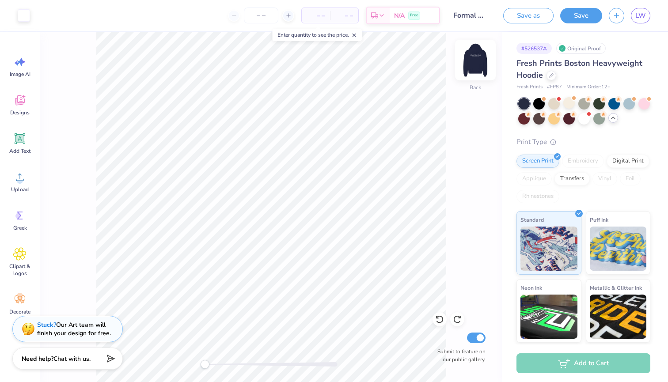
click at [475, 64] on img at bounding box center [475, 59] width 35 height 35
click at [23, 106] on icon at bounding box center [19, 100] width 13 height 13
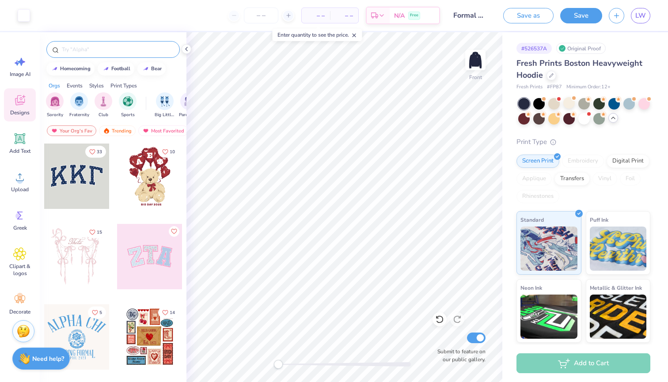
click at [90, 49] on input "text" at bounding box center [117, 49] width 113 height 9
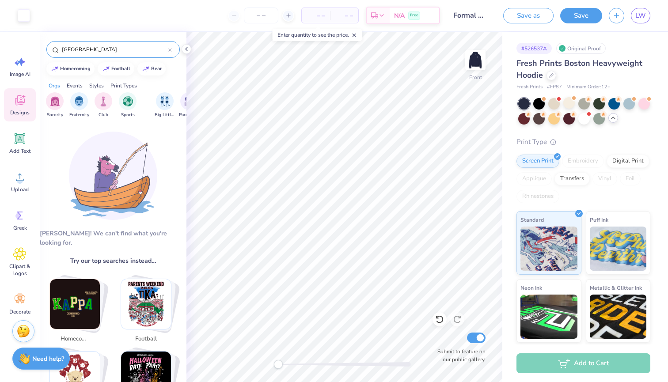
drag, startPoint x: 105, startPoint y: 49, endPoint x: 43, endPoint y: 49, distance: 61.9
click at [43, 49] on div "ATLANTIC CITY" at bounding box center [113, 47] width 147 height 30
type input "casino"
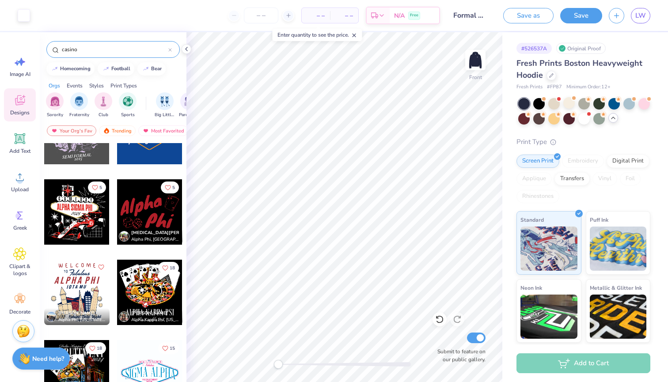
scroll to position [575, 0]
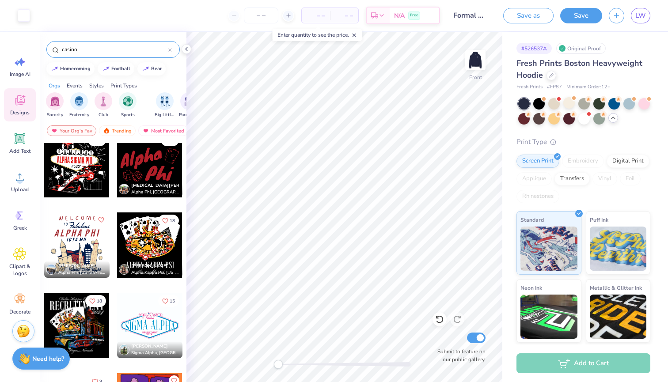
click at [155, 237] on div at bounding box center [149, 245] width 65 height 65
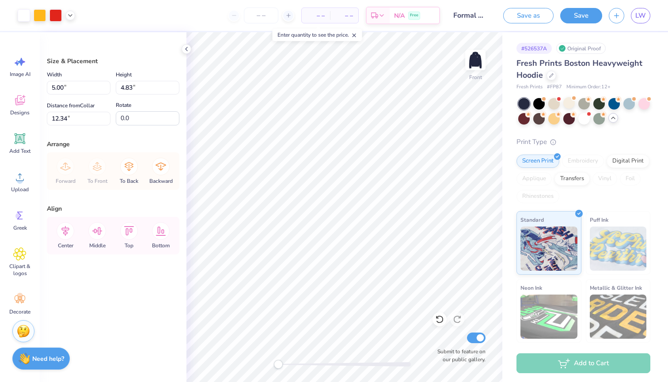
type input "9.55"
type input "9.23"
type input "7.93"
type input "13.73"
type input "13.27"
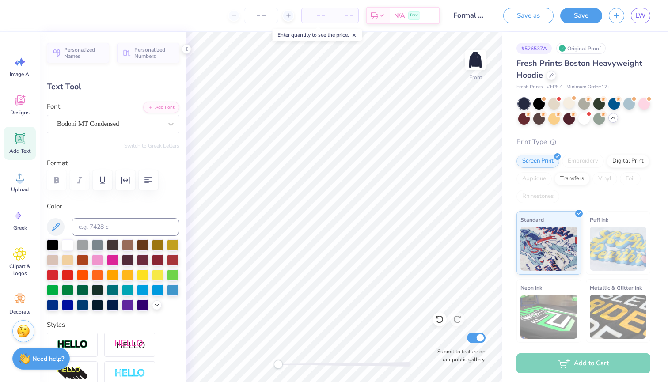
scroll to position [0, 0]
type textarea "A"
type textarea "DELTA TAU DELTA"
type input "6.76"
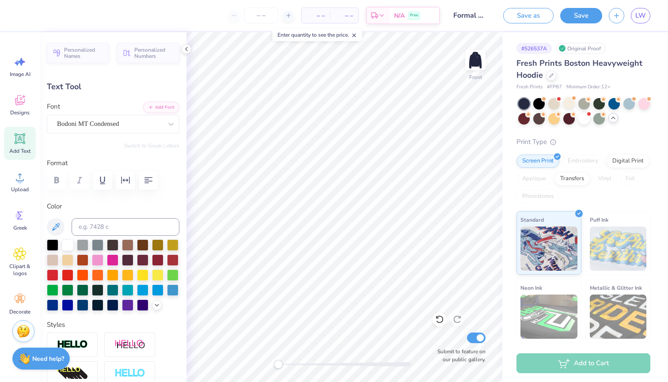
type input "1.09"
type input "20.11"
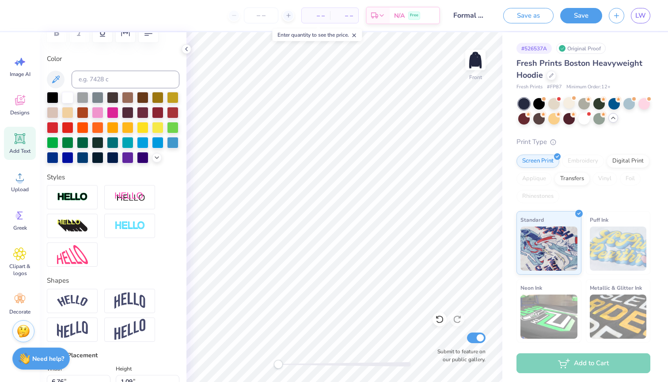
scroll to position [0, 0]
type textarea "Winter Formal 2025"
type input "12.01"
type input "1.67"
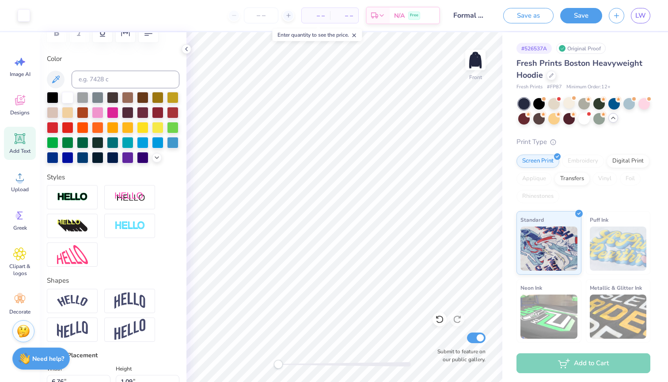
type input "5.40"
type input "7.39"
type input "0.57"
type input "7.06"
type input "10.61"
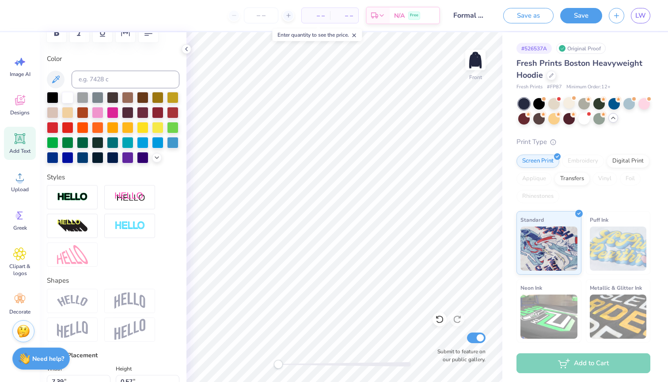
type input "1.46"
type input "18.33"
type input "11.91"
type input "1.10"
type input "20.10"
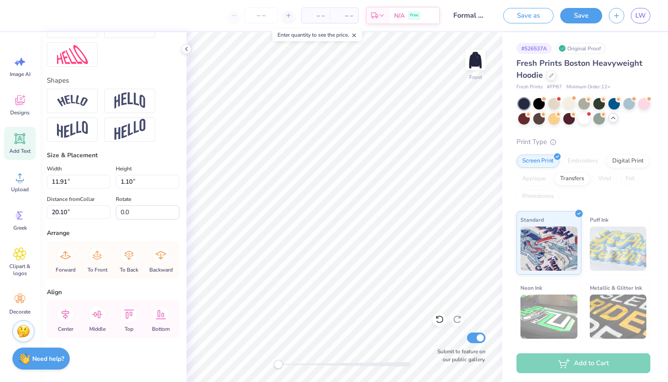
scroll to position [348, 0]
type input "10.06"
type input "0.93"
type input "6.46"
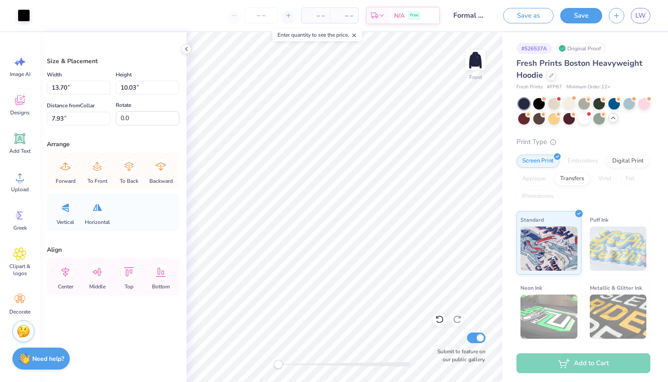
type input "13.68"
type input "9.99"
type input "8.05"
type input "13.68"
type input "9.99"
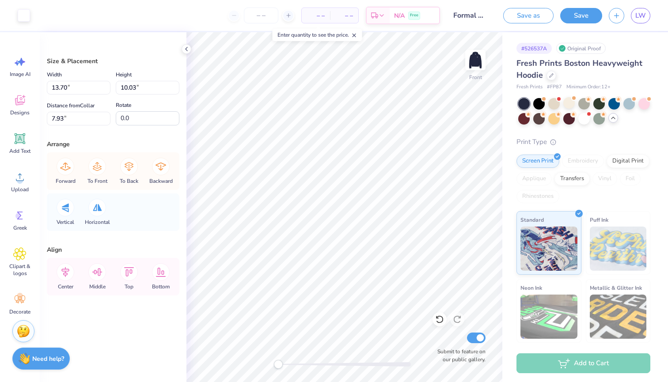
type input "8.05"
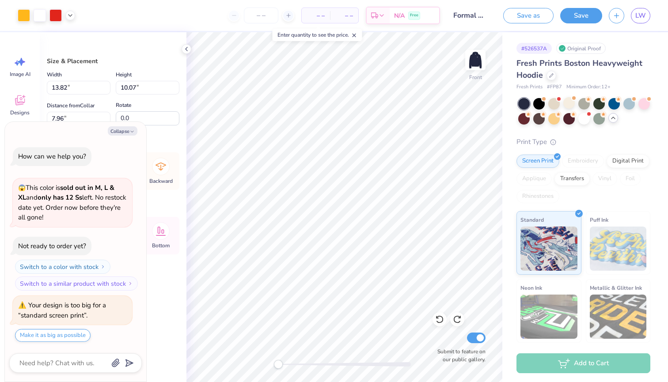
type textarea "x"
type input "13.73"
type input "10.11"
type input "7.93"
type textarea "x"
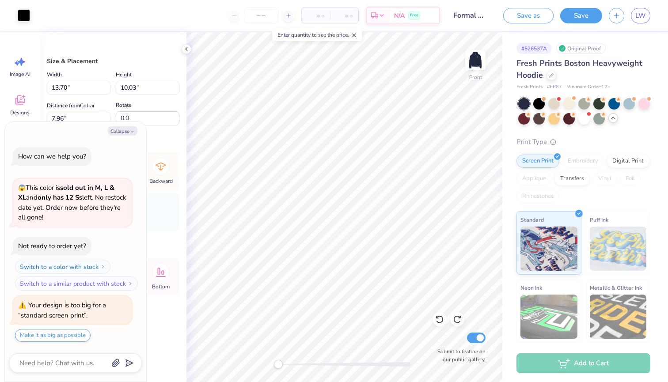
type input "7.93"
click at [129, 133] on button "Collapse" at bounding box center [123, 130] width 30 height 9
type textarea "x"
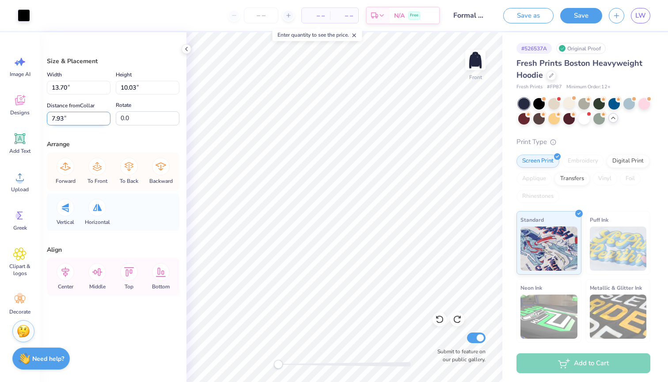
click at [63, 120] on input "7.93" at bounding box center [79, 119] width 64 height 14
type input "7"
type input "8.5"
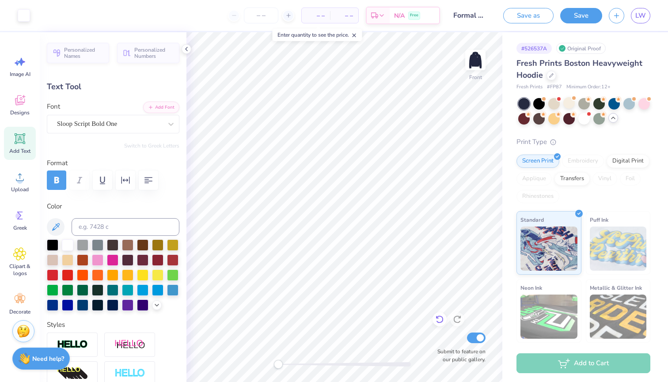
type input "7.39"
type input "0.57"
type input "23.46"
type input "10.61"
type input "1.46"
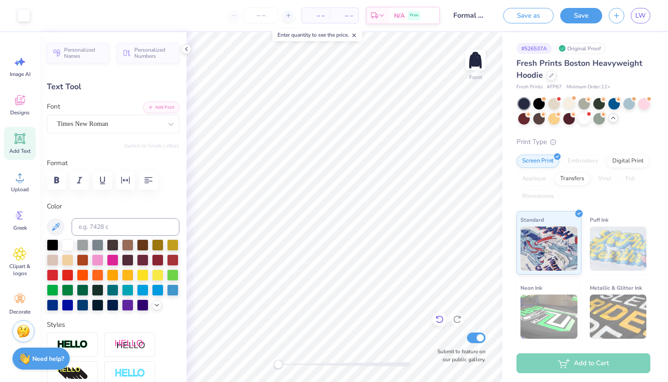
type input "5.00"
type input "4.86"
type input "0.67"
type input "5.79"
type input "10.06"
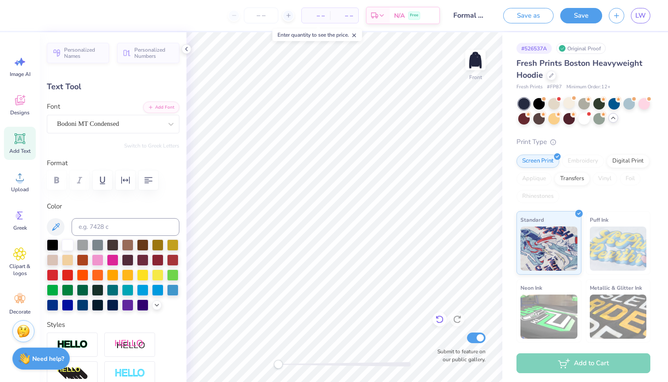
type input "0.93"
type input "7.01"
type input "12.01"
type input "1.67"
type input "19.66"
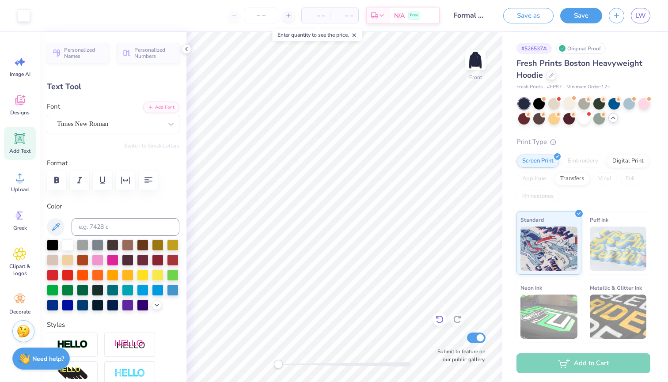
type input "7.39"
type input "0.57"
type input "21.33"
click at [179, 174] on div "Personalized Names Personalized Numbers Text Tool Add Font Font Times New Roman…" at bounding box center [113, 207] width 147 height 350
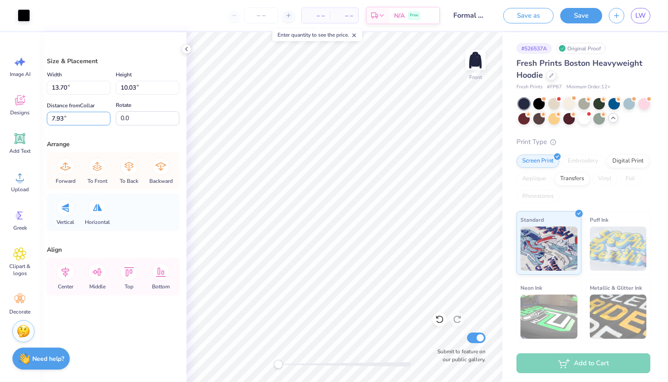
drag, startPoint x: 63, startPoint y: 120, endPoint x: 41, endPoint y: 119, distance: 22.1
click at [41, 119] on div "Size & Placement Width 13.70 13.70 " Height 10.03 10.03 " Distance from Collar …" at bounding box center [113, 207] width 147 height 350
type input "7.93"
type input "13.68"
type input "9.99"
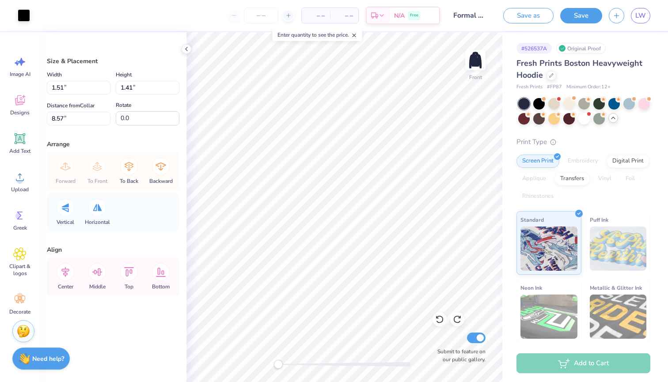
type input "8.05"
type input "13.70"
type input "10.03"
type input "7.93"
type input "13.70"
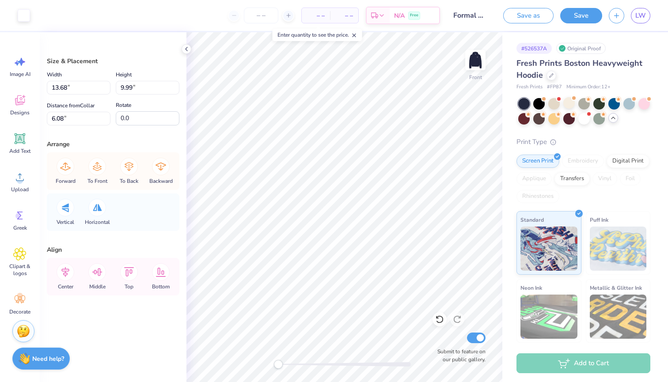
type input "10.03"
type input "7.93"
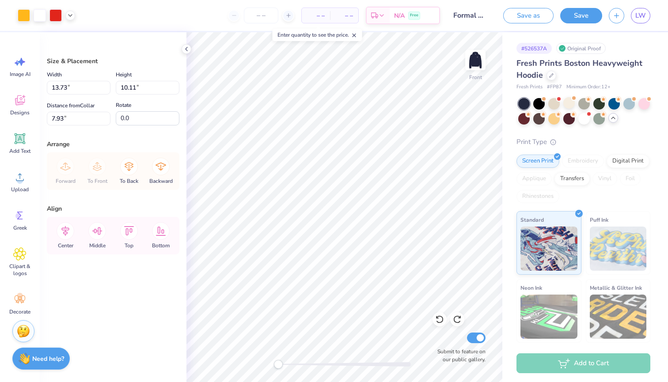
type input "5.80"
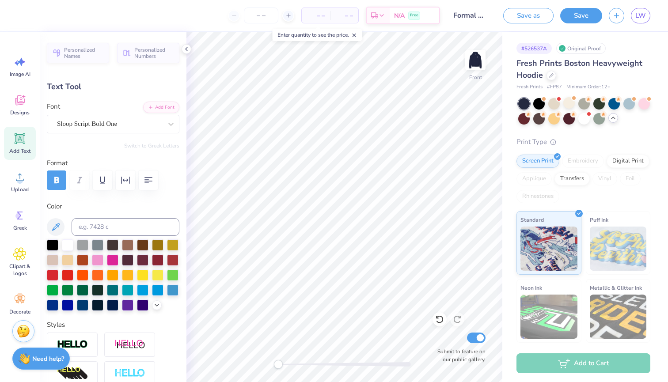
type input "7.39"
type input "0.57"
type input "20.69"
type input "12.01"
type input "1.67"
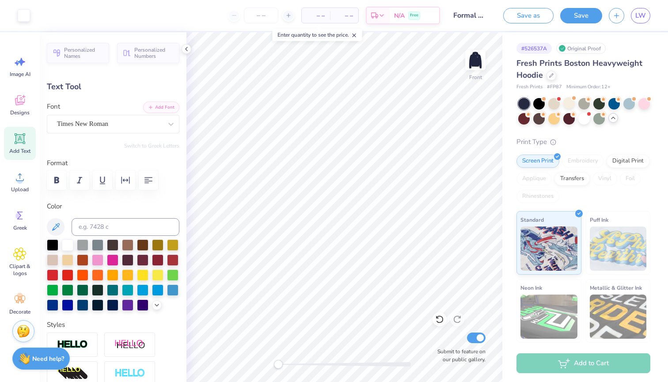
type input "16.34"
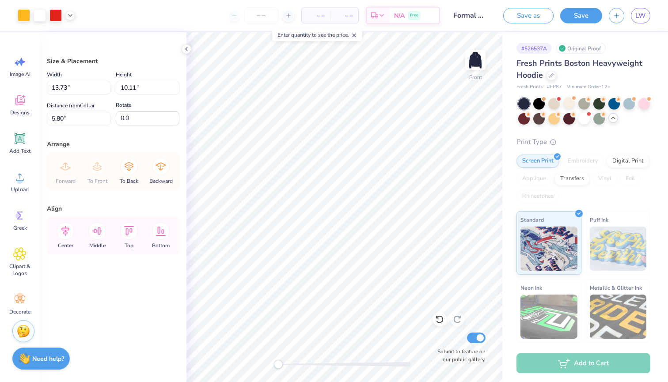
type input "5.00"
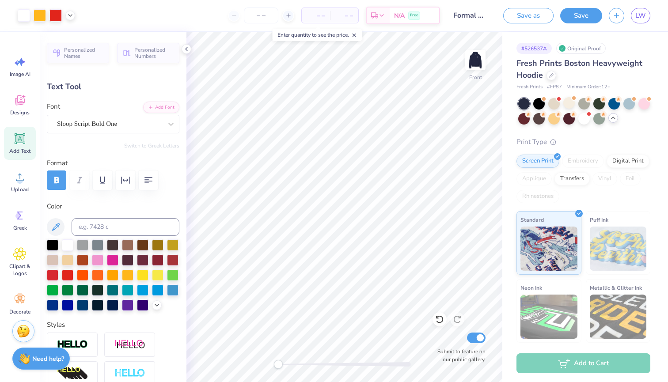
type input "7.39"
type input "0.57"
type input "18.01"
click at [472, 66] on img at bounding box center [475, 59] width 35 height 35
click at [481, 58] on img at bounding box center [475, 59] width 35 height 35
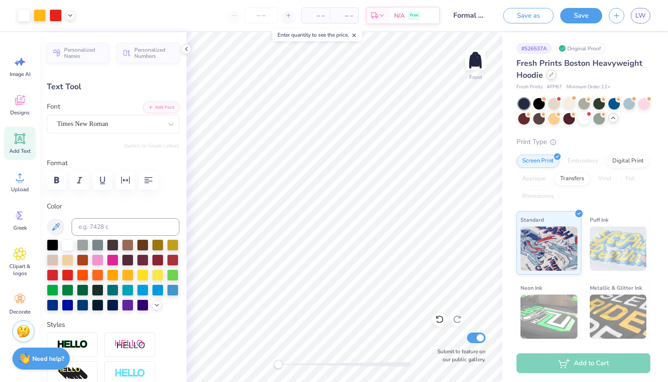
click at [552, 74] on icon at bounding box center [551, 74] width 4 height 4
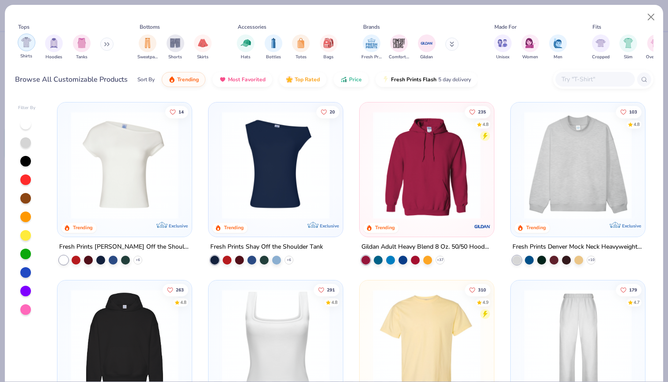
click at [29, 46] on img "filter for Shirts" at bounding box center [26, 42] width 10 height 10
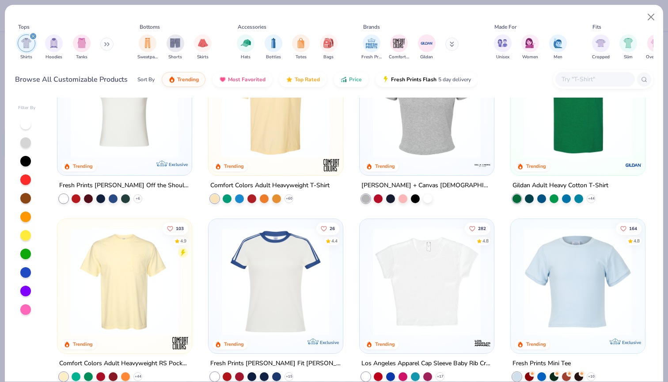
scroll to position [56, 0]
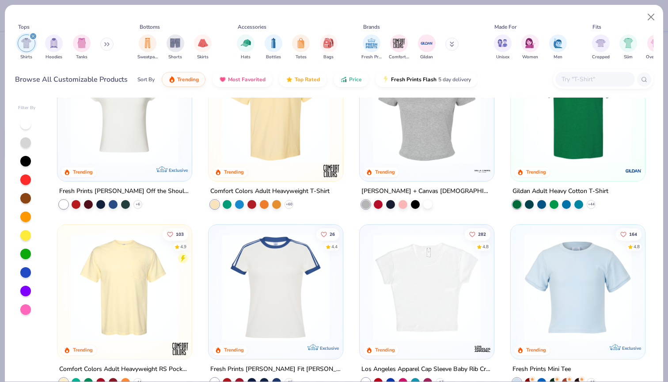
click at [146, 260] on img at bounding box center [124, 288] width 117 height 108
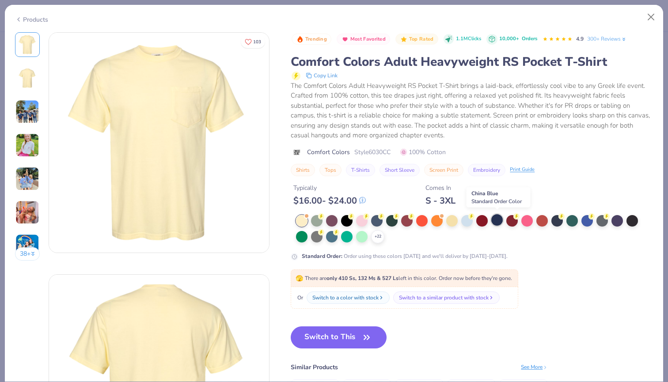
click at [498, 220] on div at bounding box center [496, 219] width 11 height 11
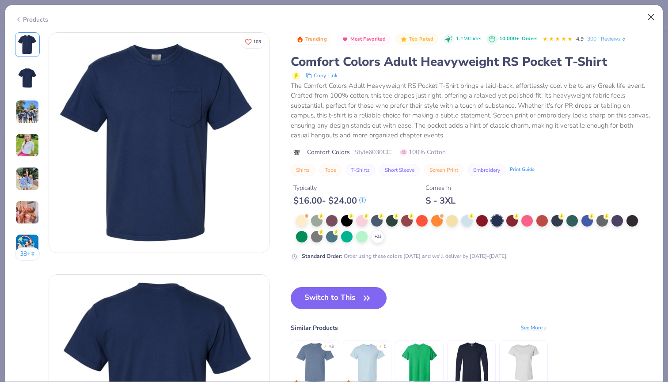
click at [652, 21] on button "Close" at bounding box center [651, 17] width 17 height 17
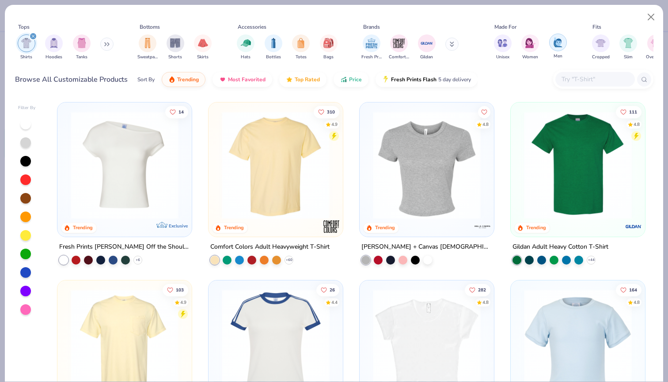
click at [554, 45] on img "filter for Men" at bounding box center [558, 42] width 10 height 10
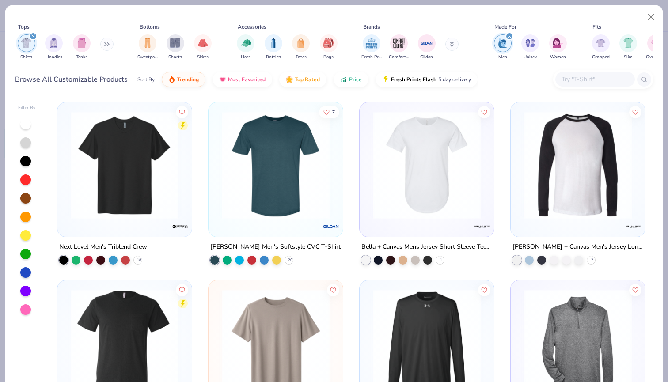
scroll to position [91, 0]
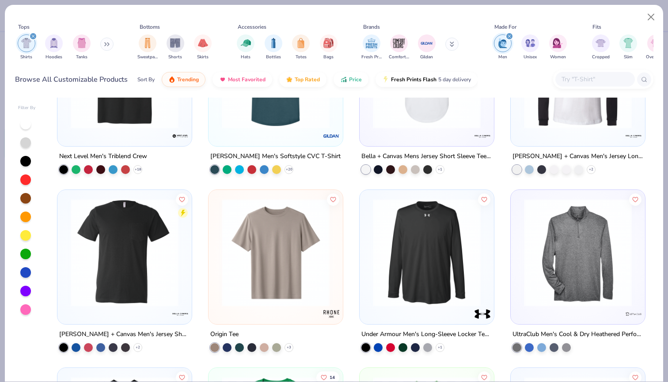
click at [298, 251] on img at bounding box center [275, 253] width 117 height 108
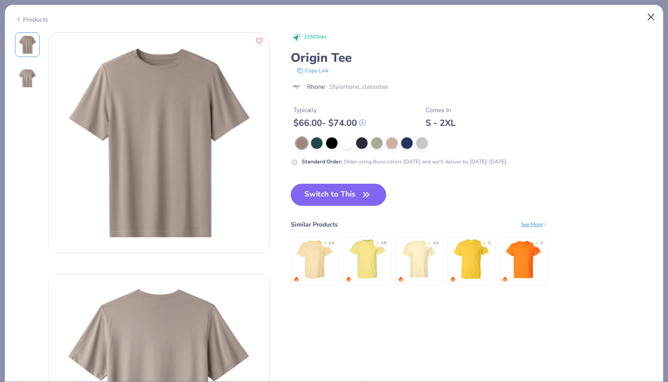
click at [653, 19] on button "Close" at bounding box center [651, 17] width 17 height 17
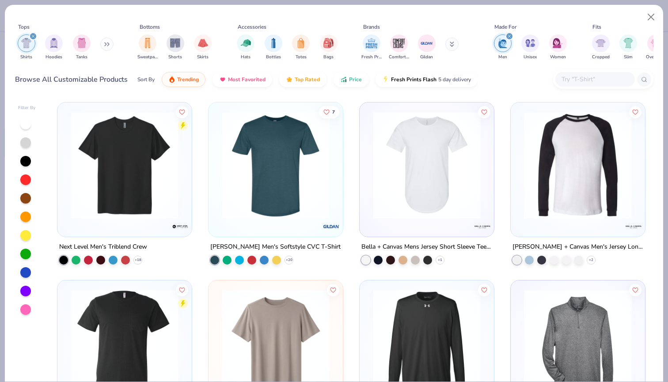
click at [102, 168] on img at bounding box center [124, 165] width 117 height 108
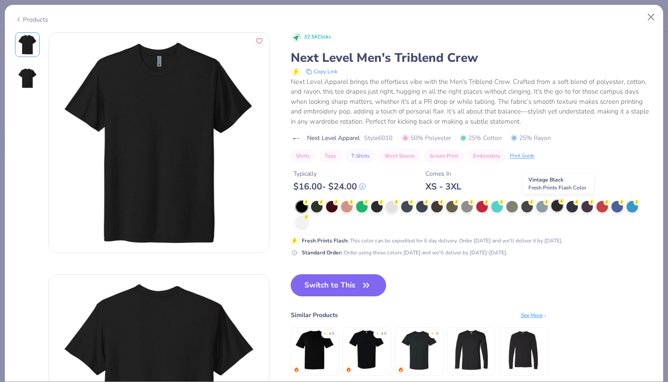
click at [557, 209] on div at bounding box center [557, 205] width 11 height 11
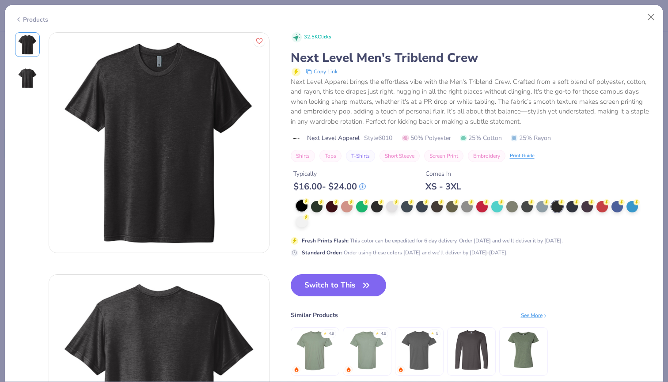
click at [299, 205] on div at bounding box center [301, 205] width 11 height 11
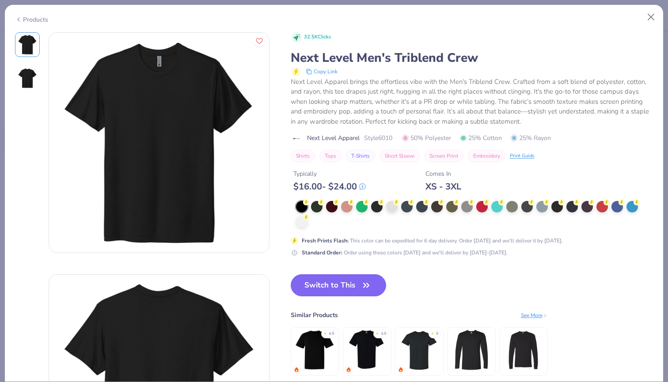
click at [355, 285] on button "Switch to This" at bounding box center [339, 285] width 96 height 22
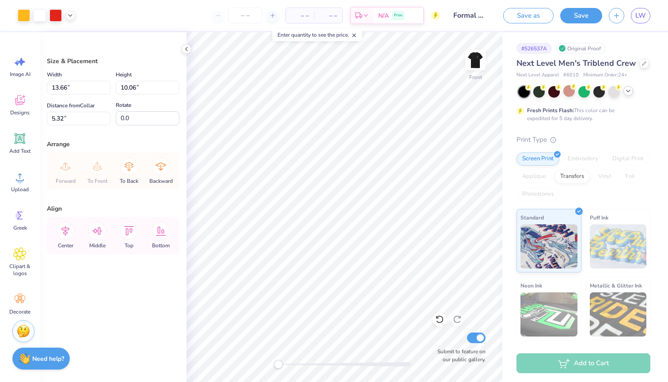
type input "3.00"
type input "11.94"
type input "8.79"
type input "3.00"
type input "12.66"
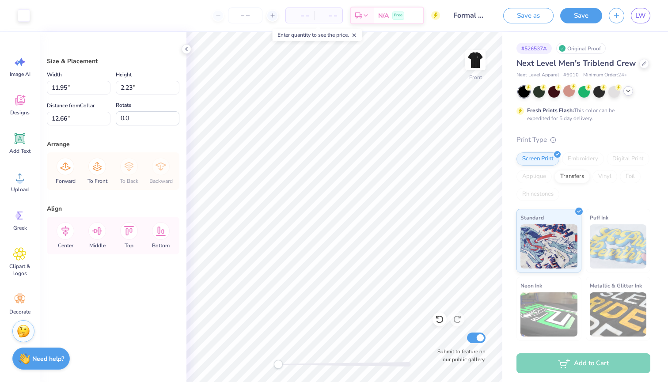
type input "16.90"
type input "6.44"
type input "3.00"
type input "5.88"
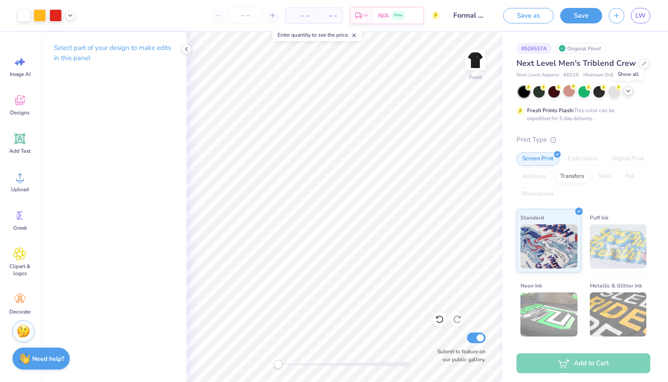
click at [628, 91] on icon at bounding box center [628, 91] width 7 height 7
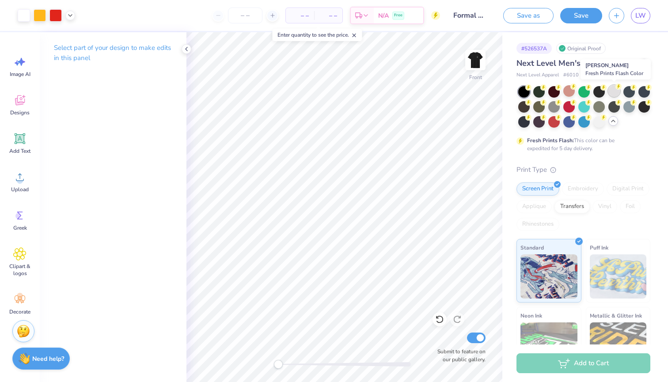
click at [617, 94] on div at bounding box center [614, 90] width 11 height 11
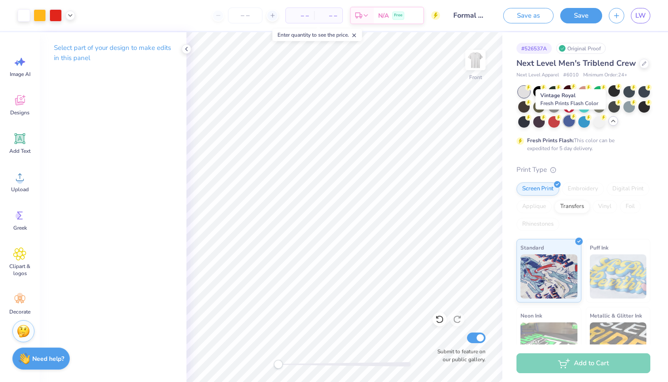
click at [571, 123] on div at bounding box center [569, 120] width 11 height 11
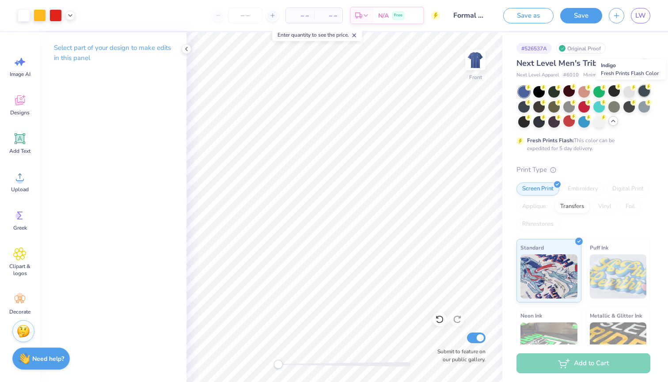
click at [644, 90] on div at bounding box center [644, 90] width 11 height 11
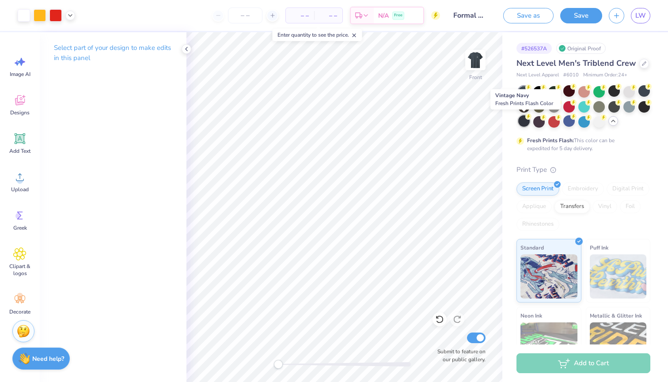
click at [524, 122] on div at bounding box center [523, 120] width 11 height 11
click at [640, 65] on div at bounding box center [645, 63] width 10 height 10
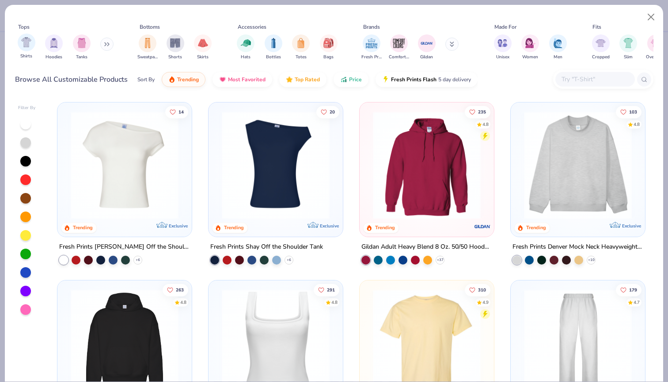
click at [20, 50] on div "Shirts" at bounding box center [27, 47] width 18 height 26
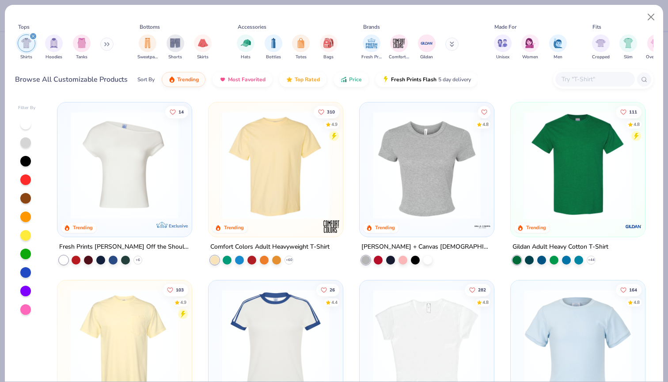
click at [283, 209] on img at bounding box center [275, 165] width 117 height 108
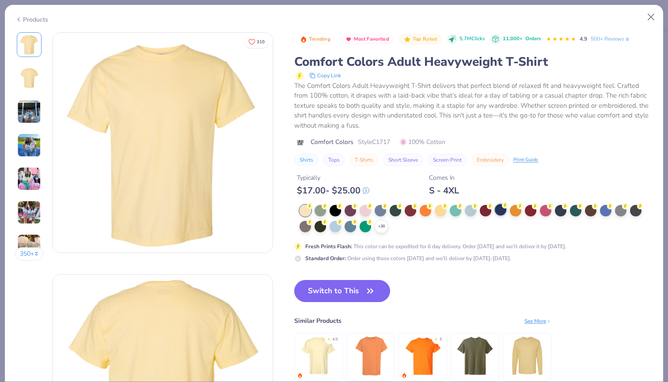
click at [503, 210] on div at bounding box center [500, 209] width 11 height 11
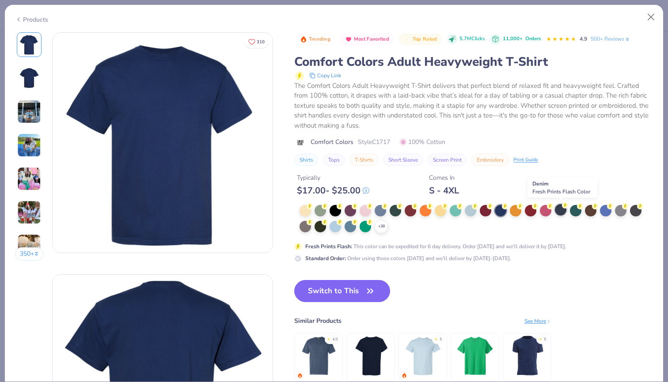
click at [562, 209] on div at bounding box center [560, 209] width 11 height 11
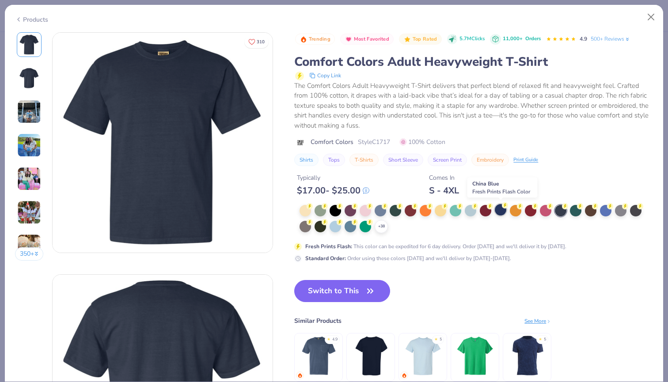
click at [500, 212] on div at bounding box center [500, 209] width 11 height 11
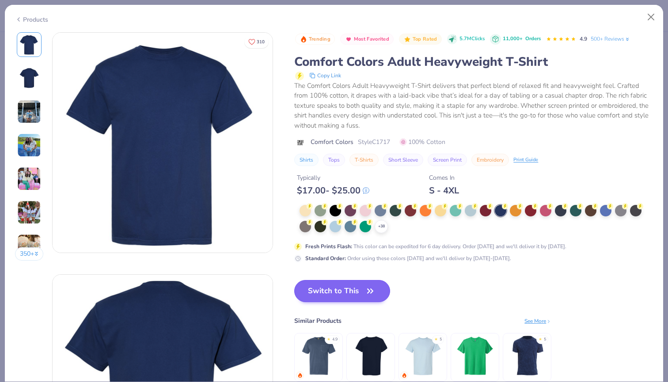
click at [354, 293] on button "Switch to This" at bounding box center [342, 291] width 96 height 22
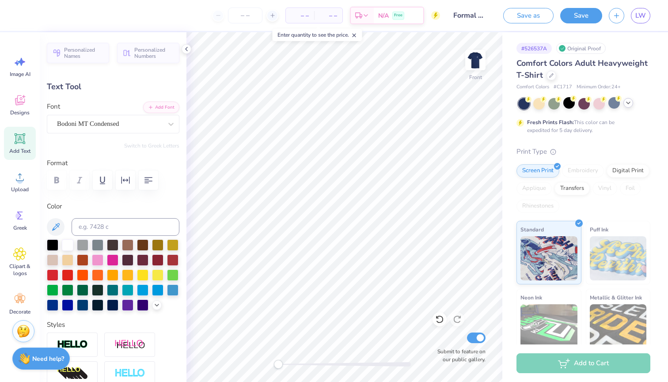
type input "9.35"
type input "0.86"
type input "24.47"
click at [475, 61] on img at bounding box center [475, 59] width 35 height 35
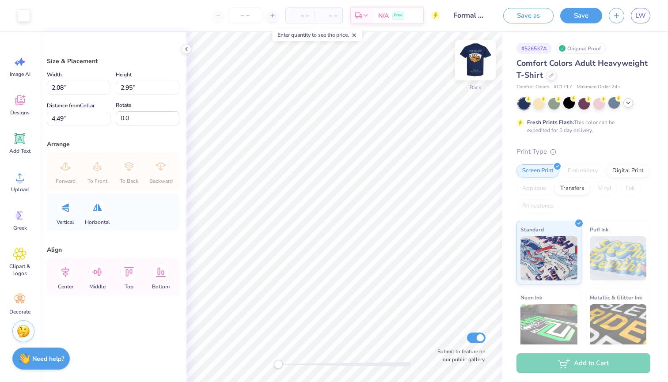
type input "2.27"
type input "3.21"
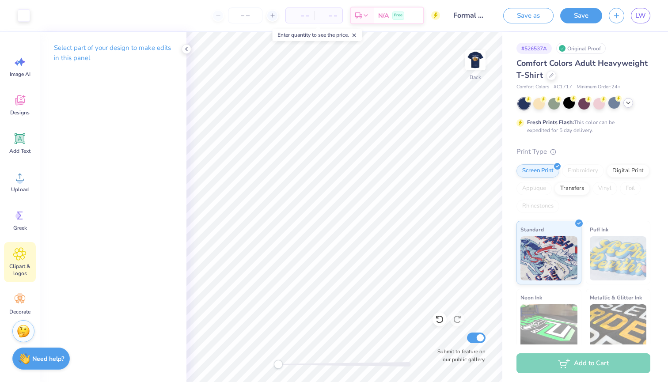
click at [30, 254] on div "Clipart & logos" at bounding box center [20, 262] width 32 height 40
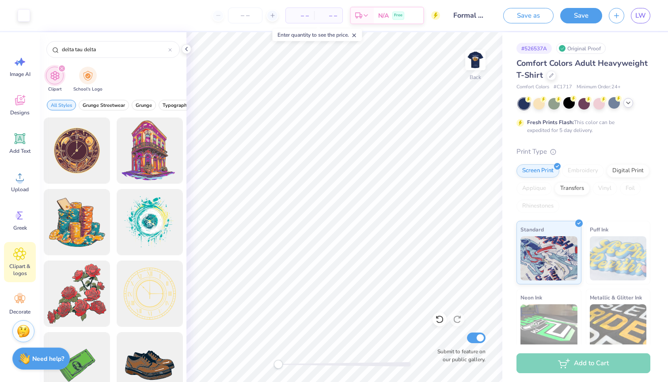
type input "delta tau delta"
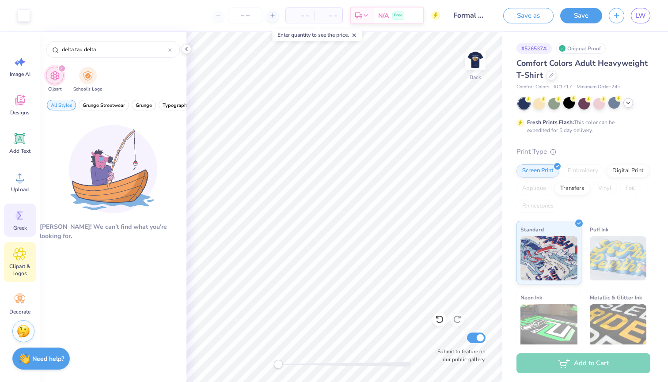
click at [15, 219] on icon at bounding box center [19, 215] width 13 height 13
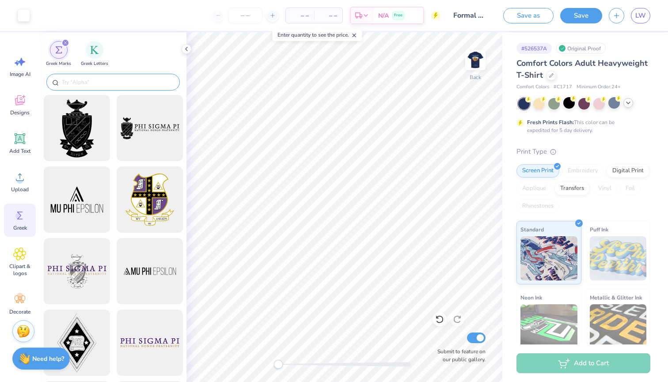
click at [111, 84] on input "text" at bounding box center [117, 82] width 113 height 9
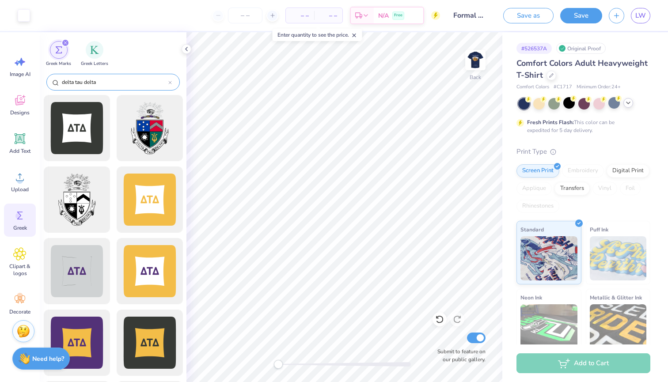
type input "delta tau delta"
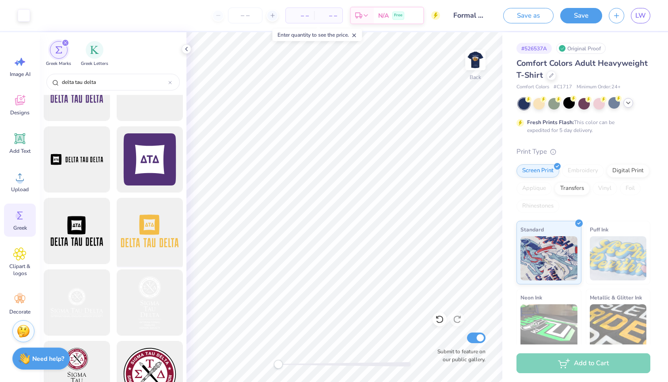
scroll to position [545, 0]
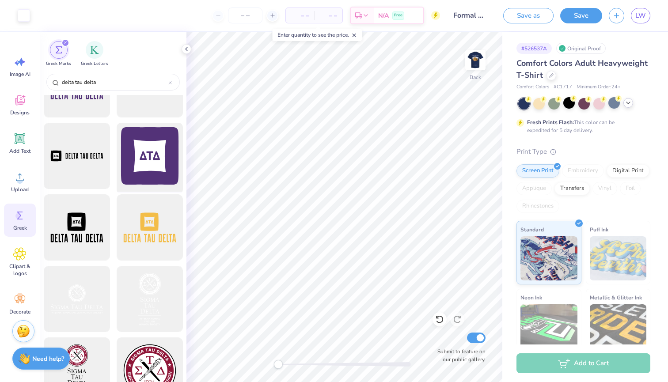
click at [160, 166] on div at bounding box center [149, 156] width 73 height 73
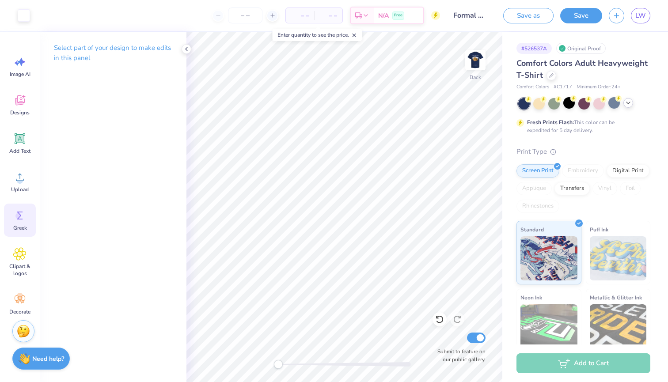
click at [15, 219] on icon at bounding box center [19, 215] width 13 height 13
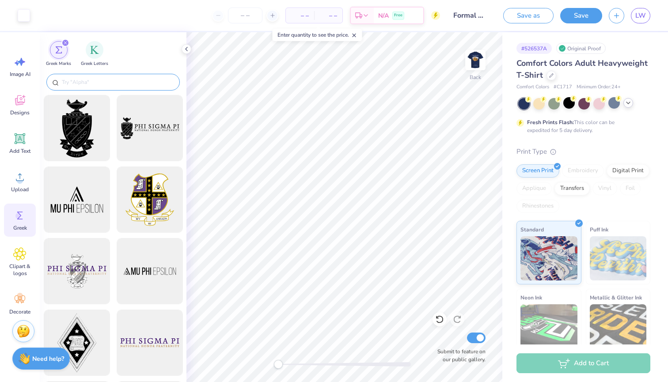
click at [91, 84] on input "text" at bounding box center [117, 82] width 113 height 9
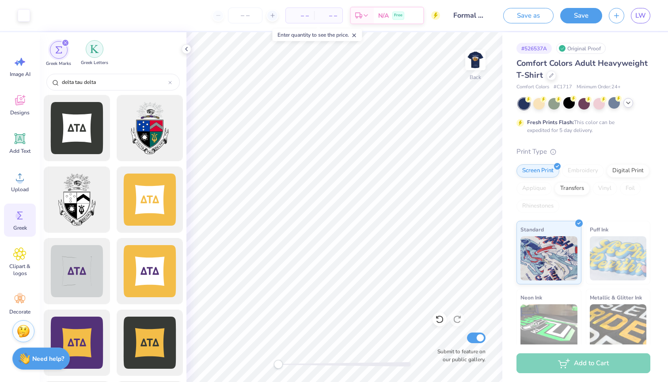
type input "delta tau delta"
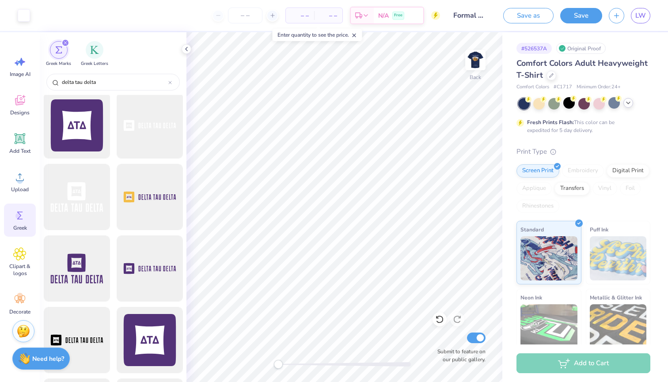
scroll to position [438, 0]
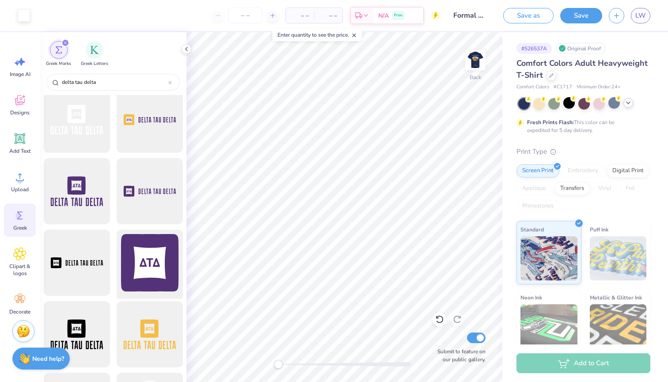
click at [146, 261] on div at bounding box center [149, 263] width 73 height 73
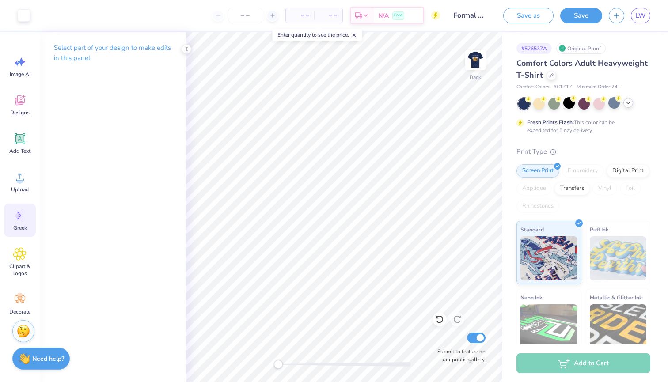
click at [22, 221] on icon at bounding box center [19, 215] width 13 height 13
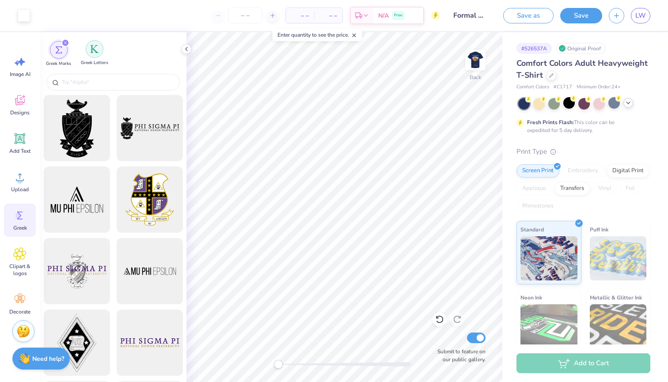
click at [94, 53] on img "filter for Greek Letters" at bounding box center [94, 49] width 9 height 9
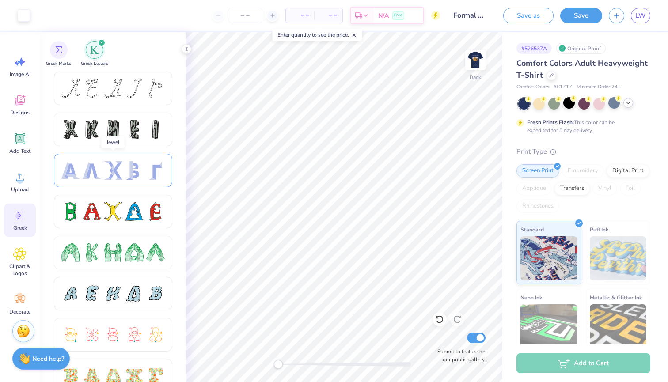
click at [113, 167] on div at bounding box center [113, 170] width 19 height 19
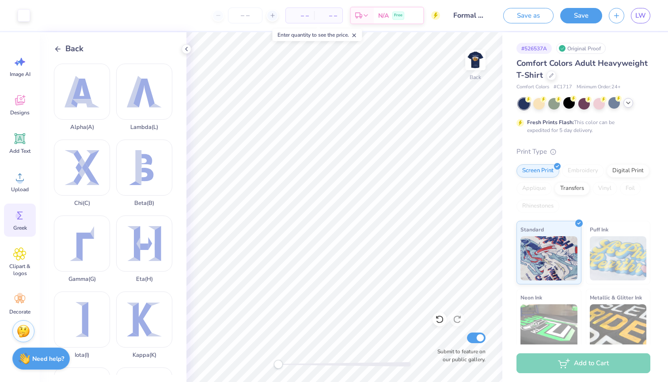
click at [60, 52] on icon at bounding box center [58, 49] width 8 height 8
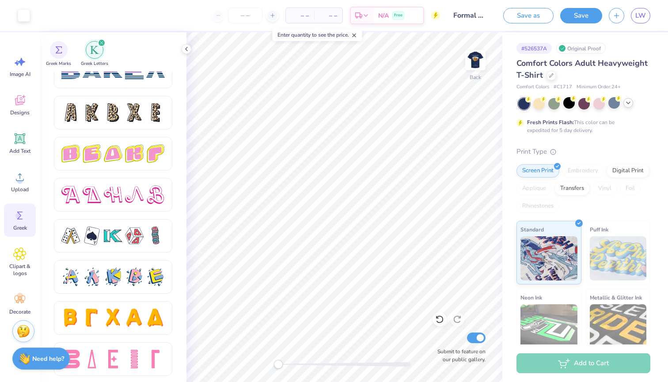
scroll to position [1455, 0]
click at [126, 235] on div at bounding box center [120, 228] width 133 height 312
click at [141, 235] on div at bounding box center [134, 236] width 19 height 19
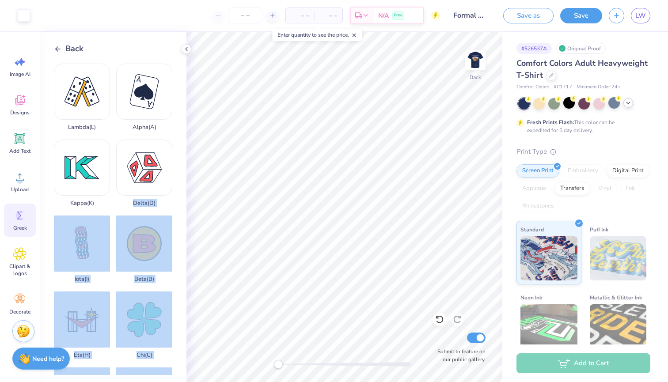
click at [328, 223] on div "Art colors – – Per Item – – Total Est. Delivery N/A Free Design Title Formal ho…" at bounding box center [334, 191] width 668 height 382
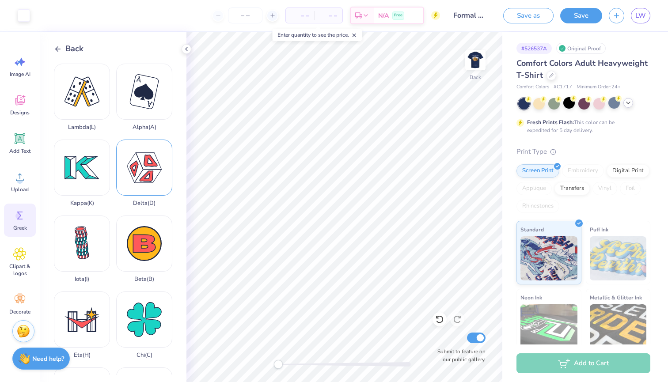
click at [134, 183] on div "Delta ( D )" at bounding box center [144, 173] width 56 height 67
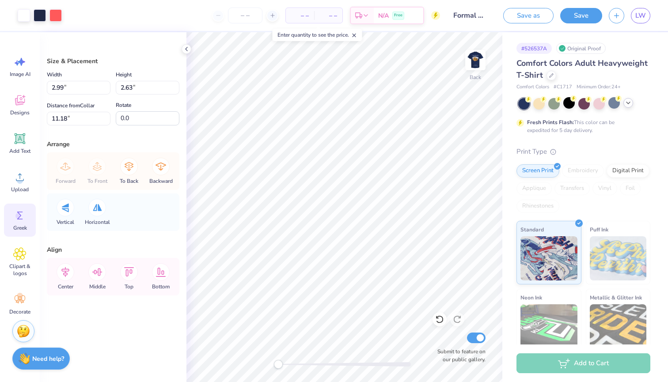
click at [20, 220] on icon at bounding box center [19, 215] width 13 height 13
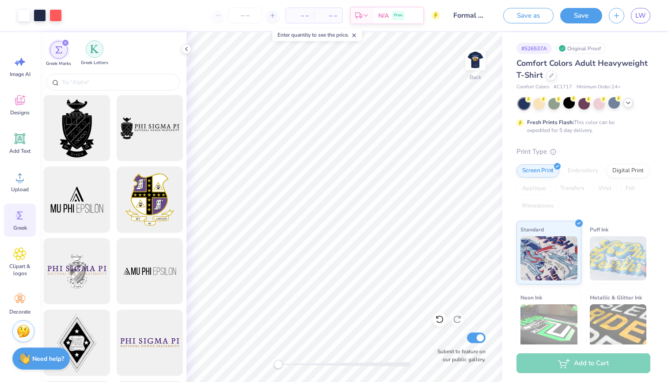
click at [91, 57] on div "Greek Letters" at bounding box center [94, 53] width 27 height 26
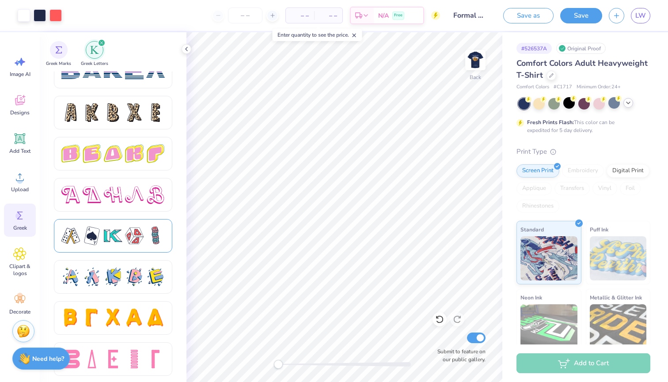
click at [118, 236] on div at bounding box center [113, 236] width 19 height 19
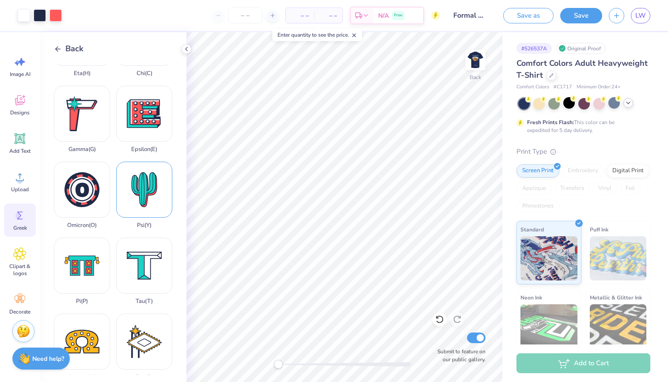
scroll to position [289, 0]
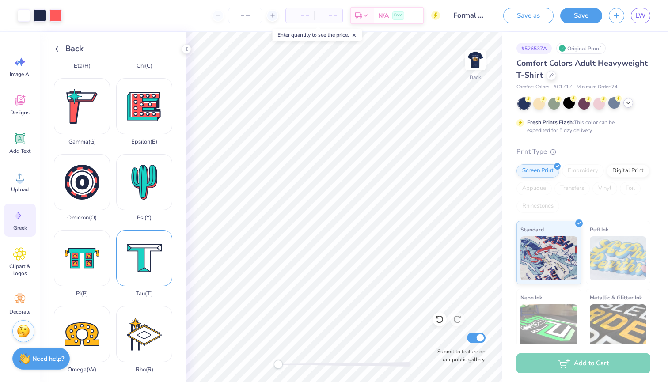
click at [145, 253] on div "Tau ( T )" at bounding box center [144, 263] width 56 height 67
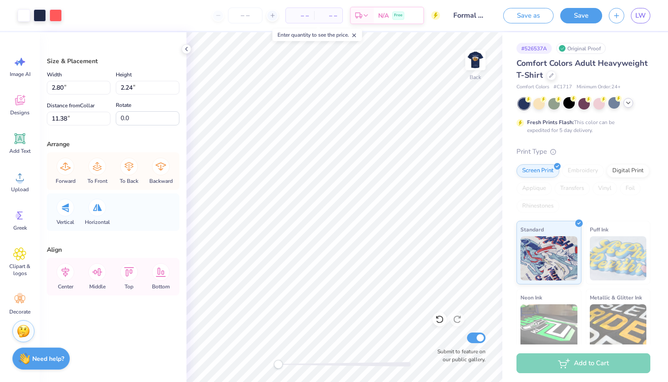
type input "2.99"
type input "2.63"
type input "9.03"
type input "2.99"
type input "2.63"
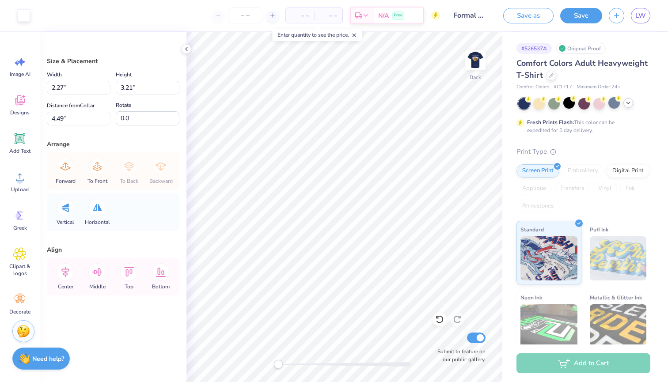
type input "9.03"
click at [132, 88] on input "2.63" at bounding box center [148, 88] width 64 height 14
type input "2"
type input "2.27"
type input "2.00"
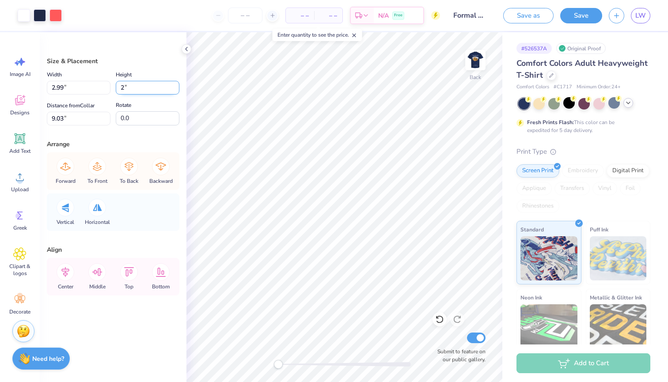
type input "3.32"
type input "2.80"
type input "2.24"
type input "11.38"
click at [131, 87] on input "2.24" at bounding box center [148, 88] width 64 height 14
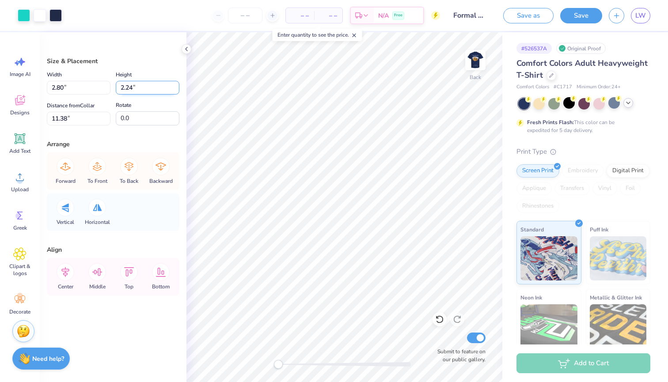
click at [133, 87] on input "2.24" at bounding box center [148, 88] width 64 height 14
type input "2"
type input "2.50"
type input "2.00"
type input "11.50"
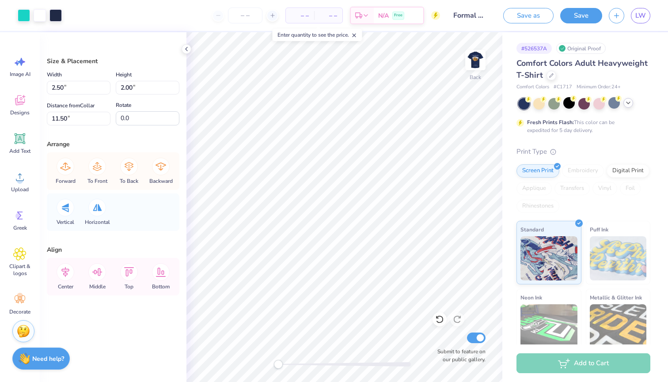
type input "2.99"
type input "2.63"
type input "15.29"
click at [134, 88] on input "2.63" at bounding box center [148, 88] width 64 height 14
type input "2"
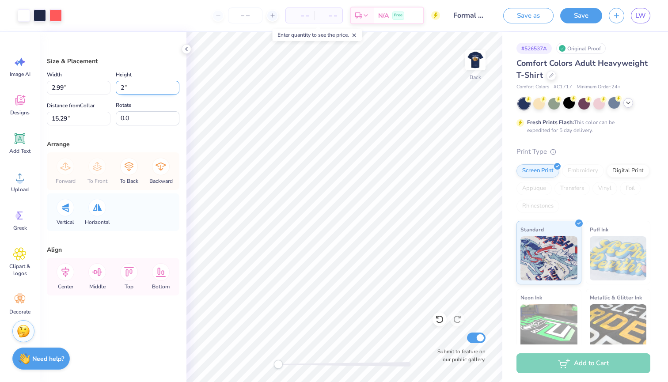
type input "2.27"
type input "2.00"
type input "15.61"
type input "2.50"
type input "11.50"
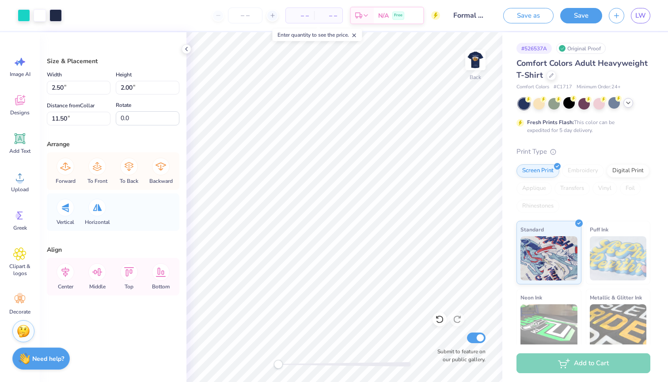
type input "2.27"
type input "15.61"
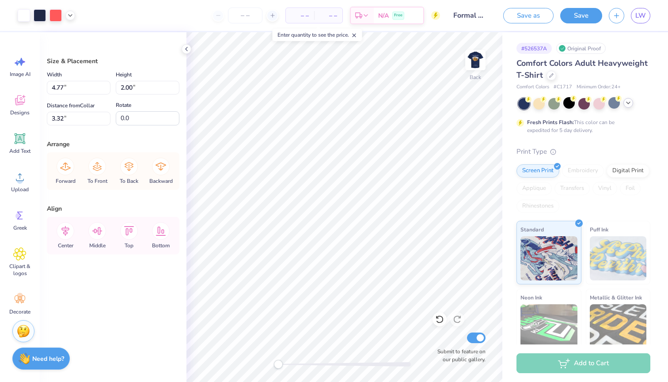
type input "2.27"
type input "15.61"
type input "5.82"
type input "1.65"
type input "3.00"
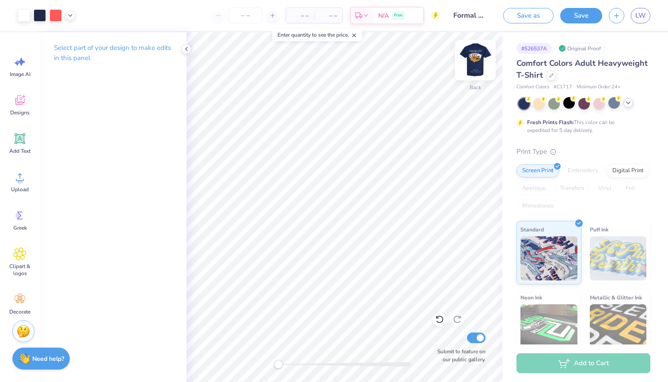
click at [472, 65] on img at bounding box center [475, 59] width 35 height 35
click at [185, 48] on icon at bounding box center [186, 49] width 7 height 7
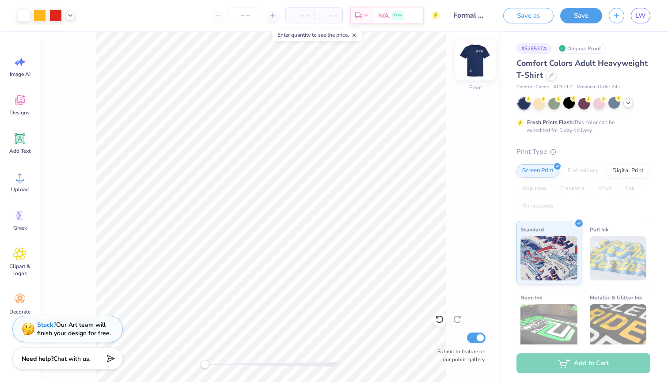
click at [478, 65] on img at bounding box center [475, 59] width 35 height 35
click at [550, 76] on icon at bounding box center [551, 74] width 4 height 4
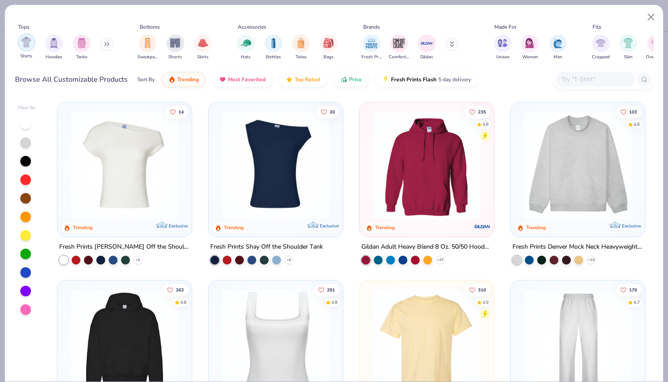
click at [27, 47] on img "filter for Shirts" at bounding box center [26, 42] width 10 height 10
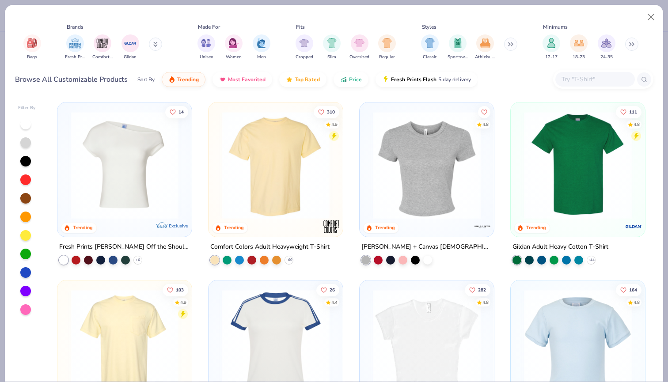
scroll to position [0, 305]
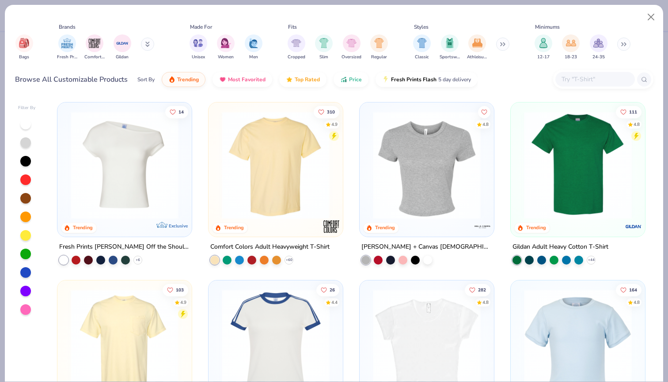
click at [502, 45] on icon at bounding box center [501, 44] width 1 height 3
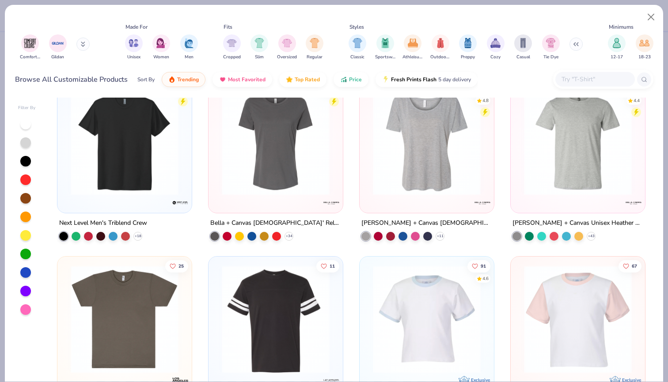
scroll to position [736, 0]
click at [182, 41] on div "filter for Men" at bounding box center [189, 43] width 18 height 18
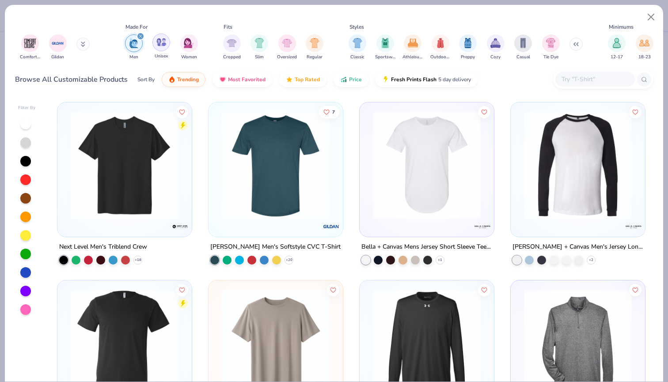
click at [164, 47] on img "filter for Unisex" at bounding box center [161, 42] width 10 height 10
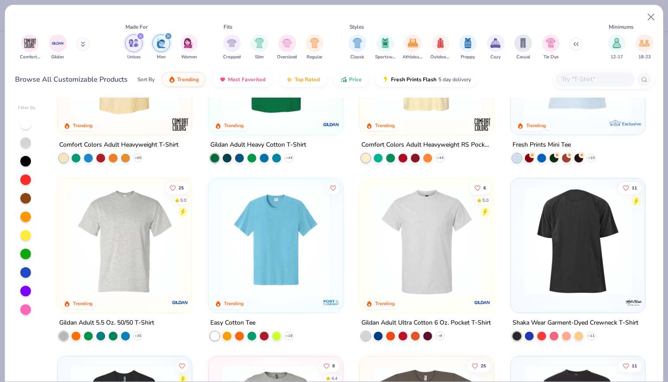
scroll to position [107, 0]
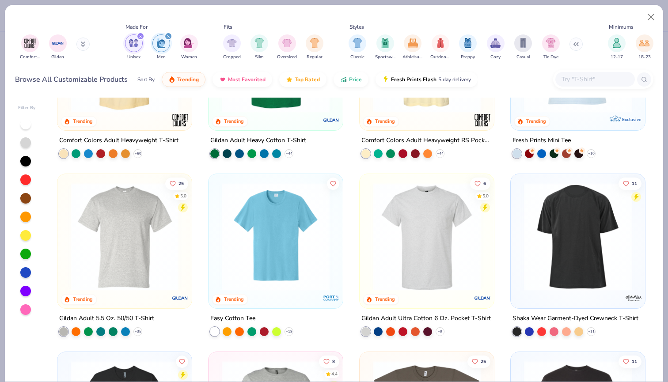
click at [411, 262] on img at bounding box center [427, 237] width 117 height 108
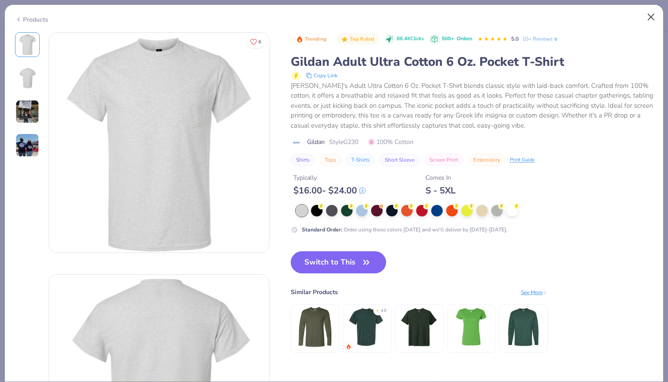
click at [652, 15] on button "Close" at bounding box center [651, 17] width 17 height 17
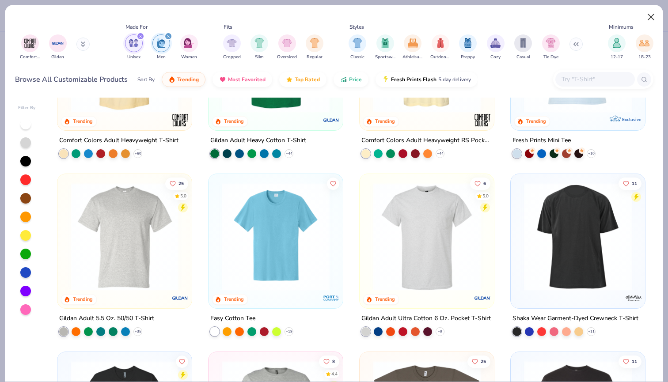
click at [655, 14] on button "Close" at bounding box center [651, 17] width 17 height 17
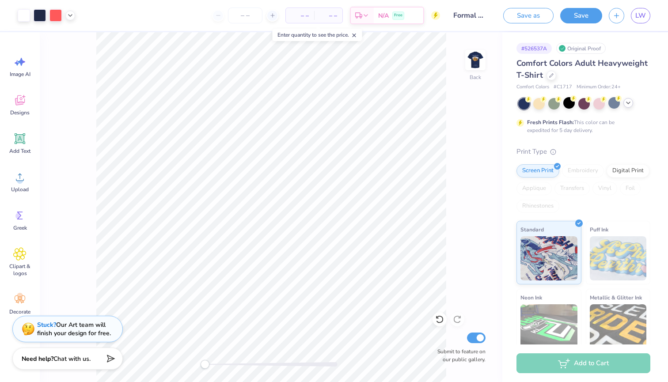
click at [652, 103] on div "# 526537A Original Proof Comfort Colors Adult Heavyweight T-Shirt Comfort Color…" at bounding box center [586, 226] width 166 height 389
click at [627, 103] on icon at bounding box center [628, 102] width 7 height 7
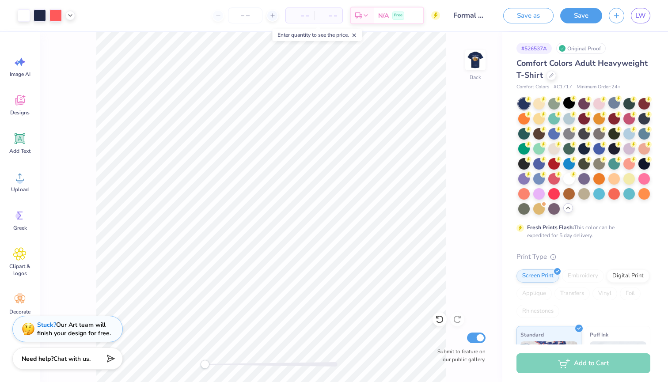
click at [569, 214] on div "Fresh Prints Flash: This color can be expedited for 5 day delivery." at bounding box center [584, 168] width 134 height 141
click at [569, 209] on icon at bounding box center [568, 208] width 7 height 7
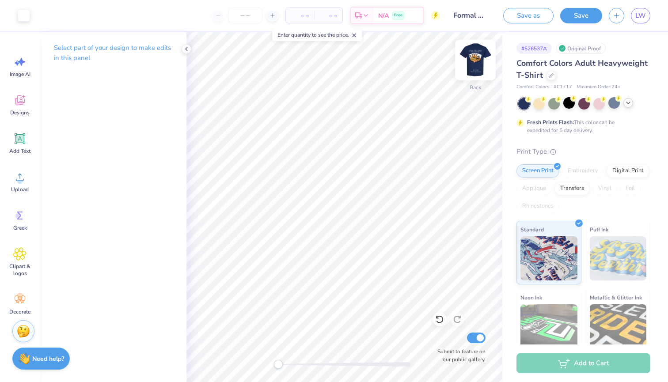
click at [478, 64] on img at bounding box center [475, 59] width 35 height 35
click at [184, 50] on icon at bounding box center [186, 49] width 7 height 7
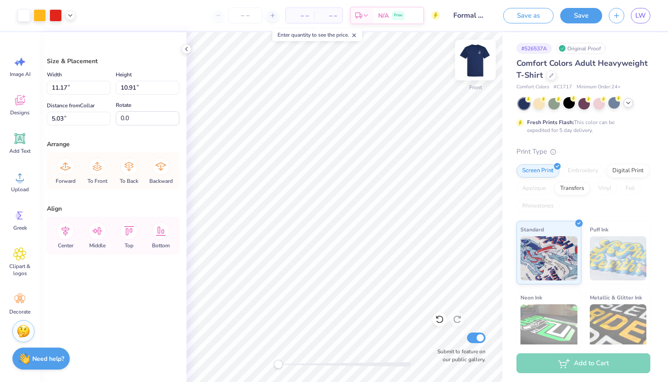
type input "3.31"
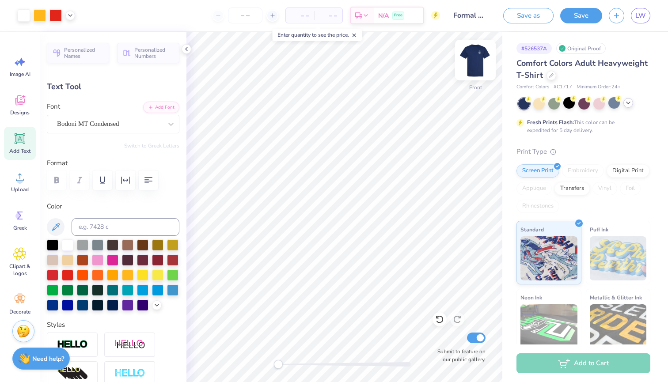
type input "9.35"
type input "0.86"
type input "23.69"
click at [114, 227] on input at bounding box center [126, 227] width 108 height 18
click at [54, 181] on div at bounding box center [113, 180] width 133 height 19
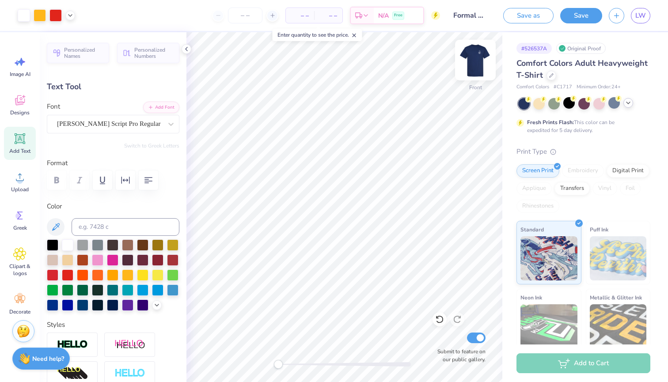
click at [478, 56] on img at bounding box center [475, 59] width 35 height 35
click at [168, 120] on icon at bounding box center [171, 124] width 9 height 9
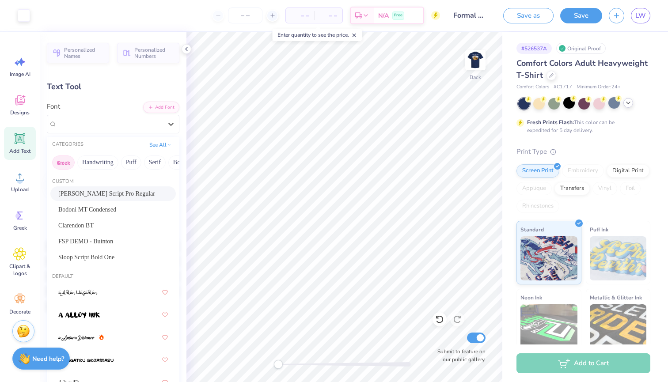
click at [60, 164] on button "Greek" at bounding box center [63, 163] width 23 height 14
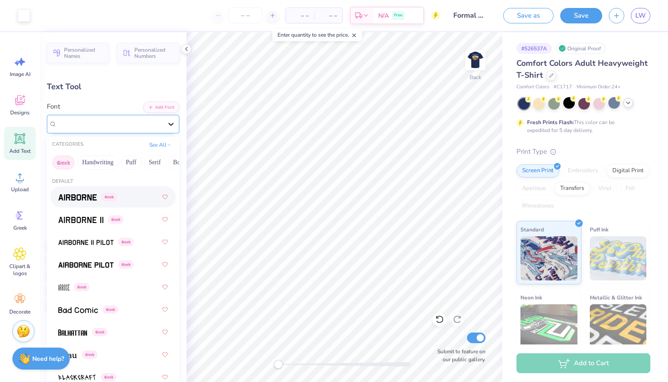
click at [167, 123] on icon at bounding box center [171, 124] width 9 height 9
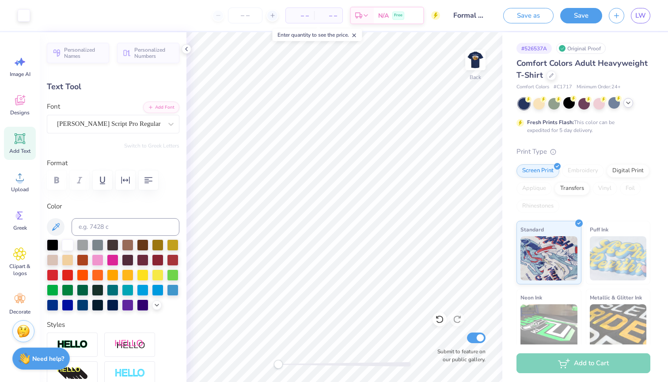
click at [357, 32] on span at bounding box center [354, 35] width 6 height 8
click at [305, 18] on span "– –" at bounding box center [300, 15] width 18 height 9
click at [324, 16] on span "– –" at bounding box center [329, 15] width 18 height 9
click at [248, 16] on input "number" at bounding box center [245, 16] width 34 height 16
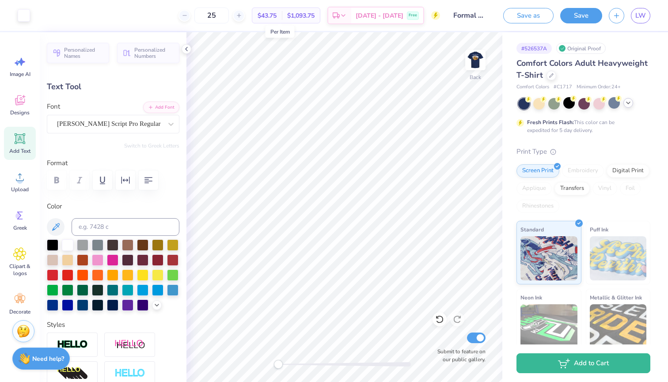
click at [277, 14] on span "$43.75" at bounding box center [267, 15] width 19 height 9
drag, startPoint x: 231, startPoint y: 16, endPoint x: 213, endPoint y: 15, distance: 17.7
click at [213, 15] on input "25" at bounding box center [211, 16] width 34 height 16
type input "30"
click at [647, 118] on div "Fresh Prints Flash: This color can be expedited for 5 day delivery." at bounding box center [584, 116] width 134 height 36
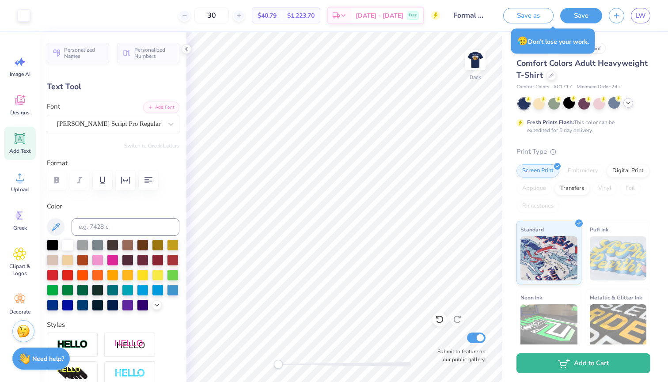
click at [636, 73] on div "Comfort Colors Adult Heavyweight T-Shirt" at bounding box center [584, 69] width 134 height 24
click at [584, 19] on button "Save" at bounding box center [581, 14] width 42 height 15
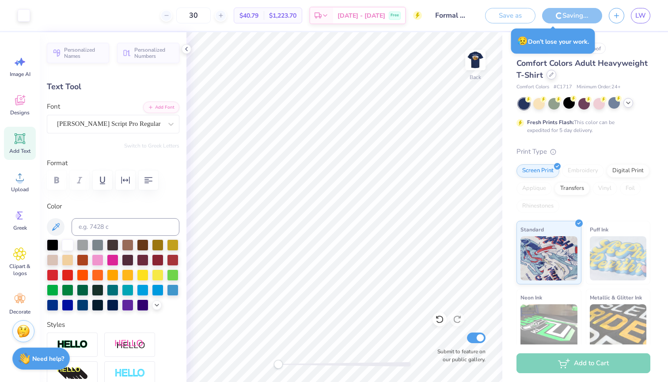
click at [552, 75] on icon at bounding box center [551, 74] width 4 height 4
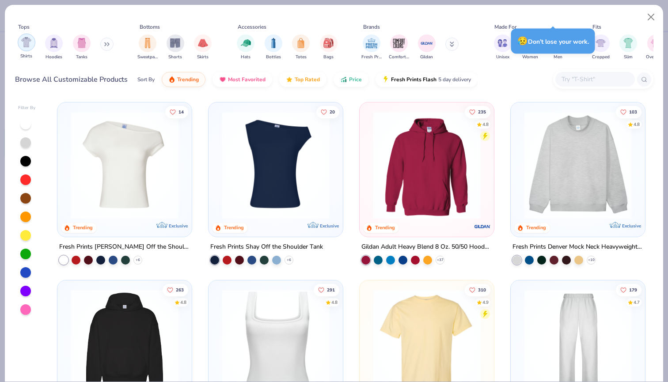
click at [23, 43] on img "filter for Shirts" at bounding box center [26, 42] width 10 height 10
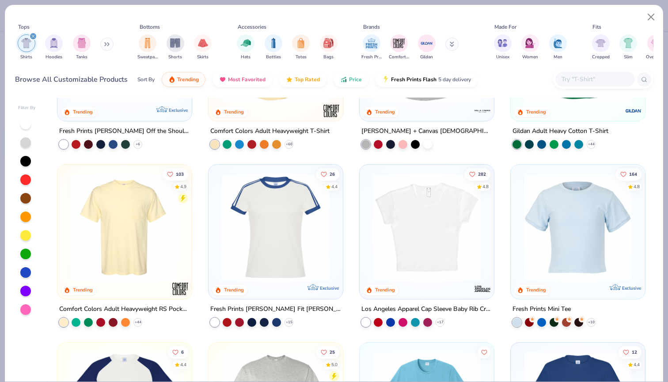
scroll to position [116, 0]
click at [112, 231] on img at bounding box center [124, 228] width 117 height 108
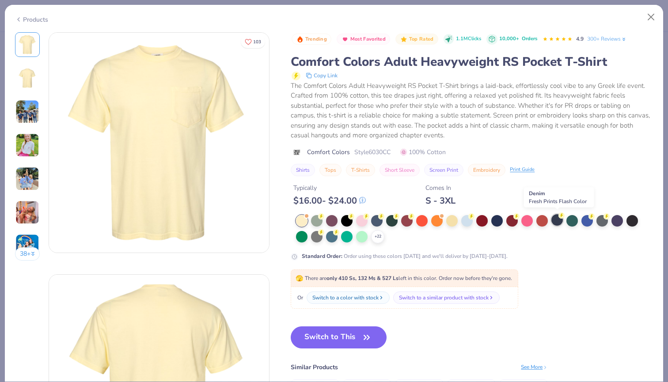
click at [557, 217] on div at bounding box center [557, 219] width 11 height 11
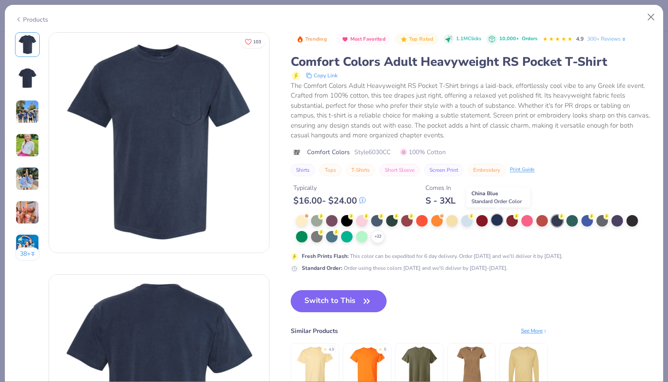
click at [500, 221] on div at bounding box center [496, 219] width 11 height 11
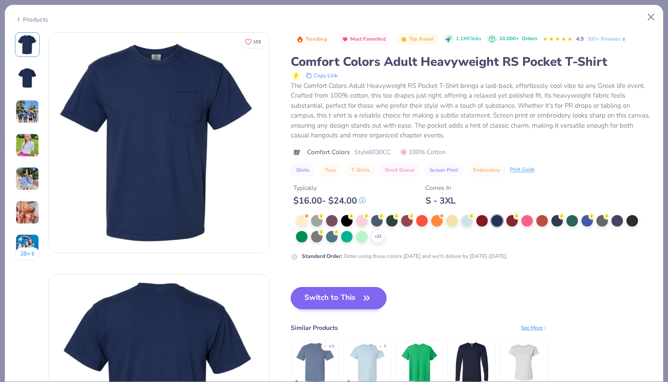
click at [347, 298] on button "Switch to This" at bounding box center [339, 298] width 96 height 22
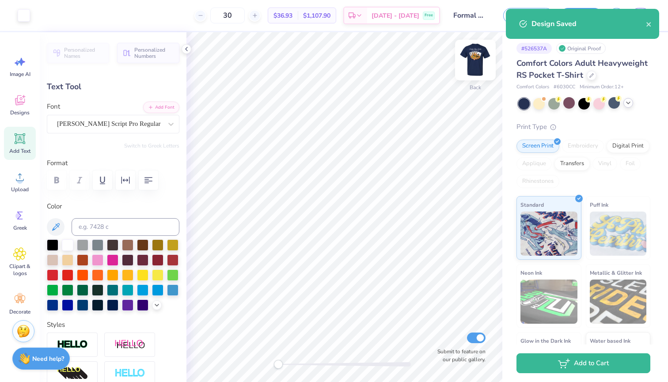
click at [476, 53] on img at bounding box center [475, 59] width 35 height 35
click at [476, 53] on img at bounding box center [476, 60] width 18 height 18
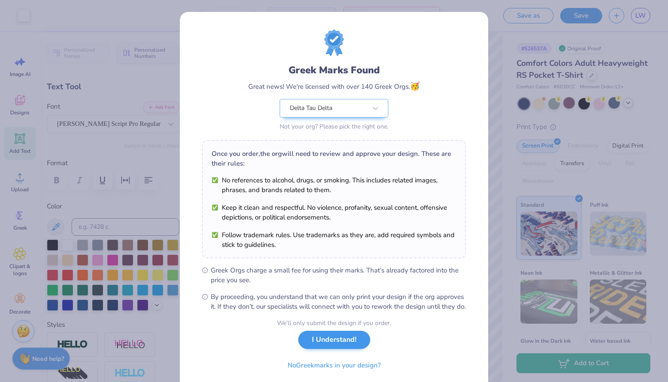
click at [325, 349] on button "I Understand!" at bounding box center [334, 340] width 72 height 18
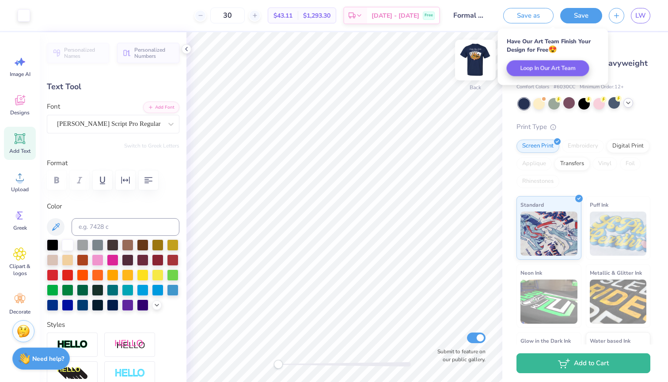
click at [479, 65] on img at bounding box center [475, 59] width 35 height 35
click at [636, 46] on div "# 526537A Original Proof" at bounding box center [584, 48] width 134 height 11
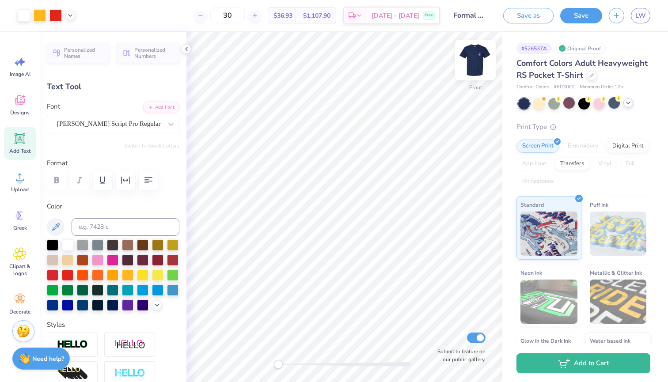
click at [471, 59] on img at bounding box center [475, 59] width 35 height 35
click at [591, 76] on icon at bounding box center [592, 74] width 4 height 4
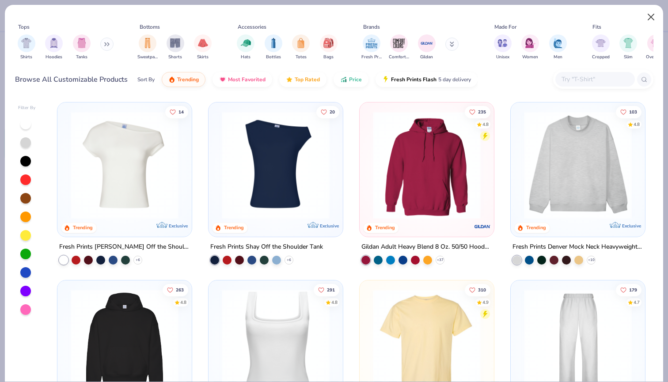
click at [650, 17] on button "Close" at bounding box center [651, 17] width 17 height 17
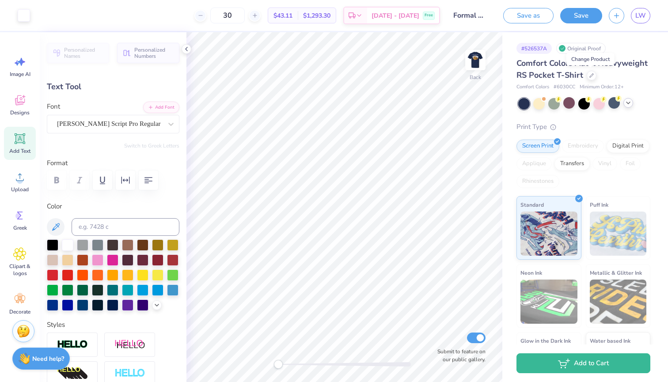
click at [629, 103] on icon at bounding box center [628, 102] width 7 height 7
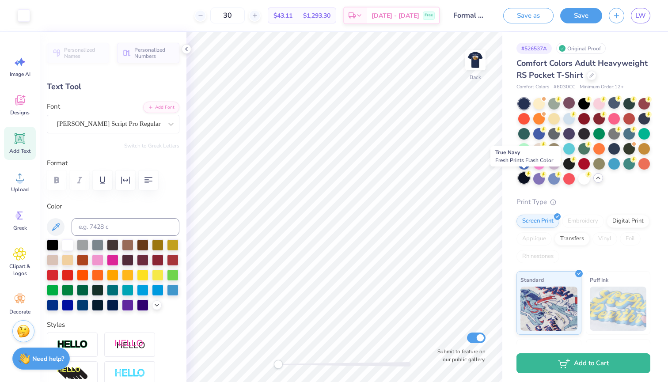
click at [522, 178] on div at bounding box center [523, 177] width 11 height 11
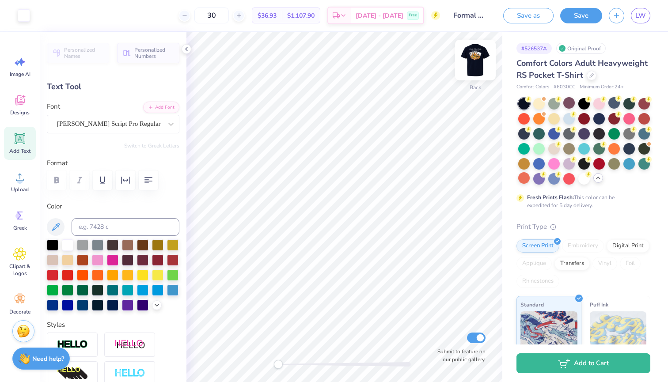
click at [482, 63] on img at bounding box center [475, 59] width 35 height 35
click at [475, 55] on img at bounding box center [475, 59] width 35 height 35
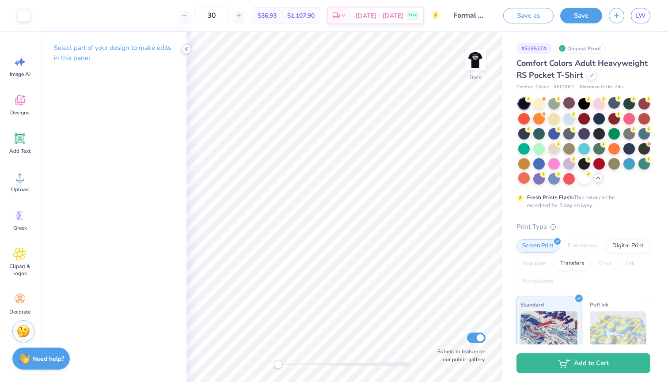
click at [188, 45] on div at bounding box center [187, 49] width 10 height 10
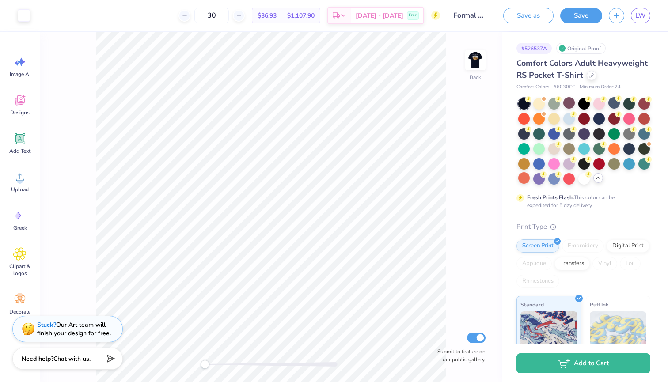
click at [282, 16] on div "$36.93 Per Item" at bounding box center [267, 15] width 30 height 15
click at [277, 14] on span "$36.93" at bounding box center [267, 15] width 19 height 9
click at [472, 56] on img at bounding box center [475, 59] width 35 height 35
click at [472, 56] on img at bounding box center [476, 60] width 18 height 18
click at [475, 62] on img at bounding box center [475, 59] width 35 height 35
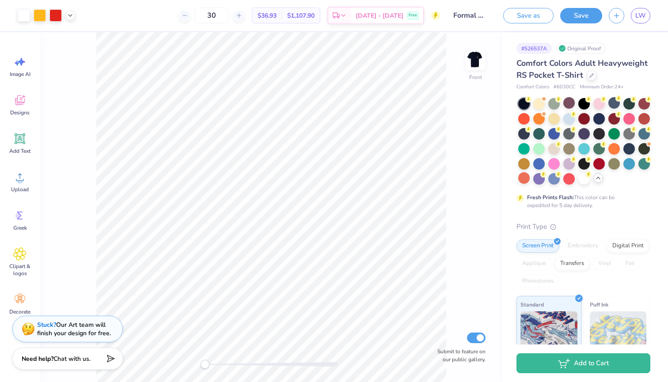
click at [475, 62] on img at bounding box center [476, 60] width 18 height 18
click at [475, 62] on img at bounding box center [475, 59] width 35 height 35
click at [476, 63] on img at bounding box center [475, 59] width 35 height 35
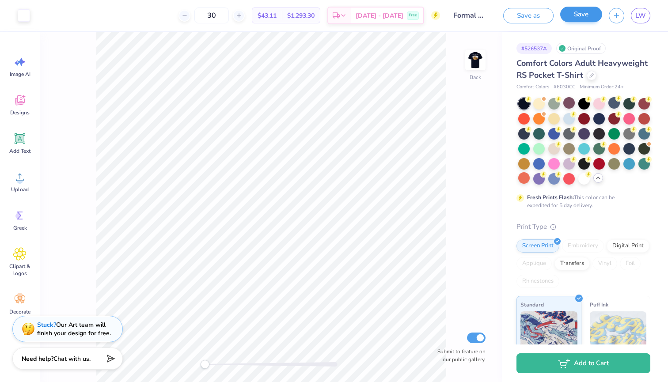
click at [581, 12] on button "Save" at bounding box center [581, 14] width 42 height 15
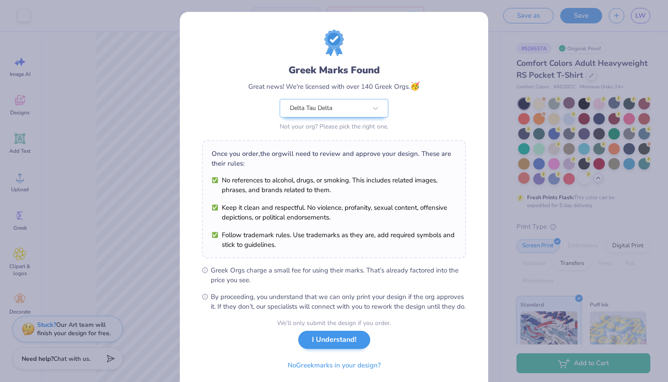
click at [351, 349] on button "I Understand!" at bounding box center [334, 340] width 72 height 18
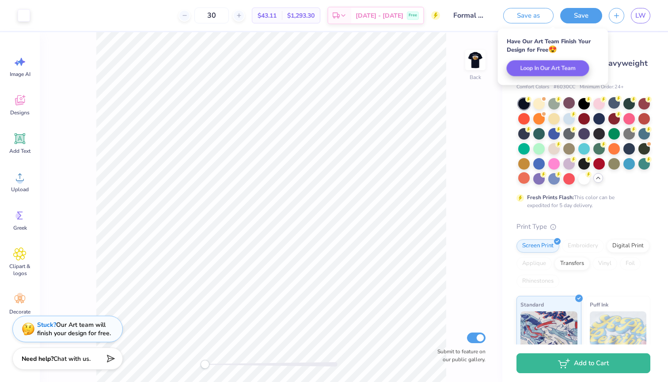
click at [476, 173] on div "Back Submit to feature on our public gallery." at bounding box center [271, 207] width 463 height 350
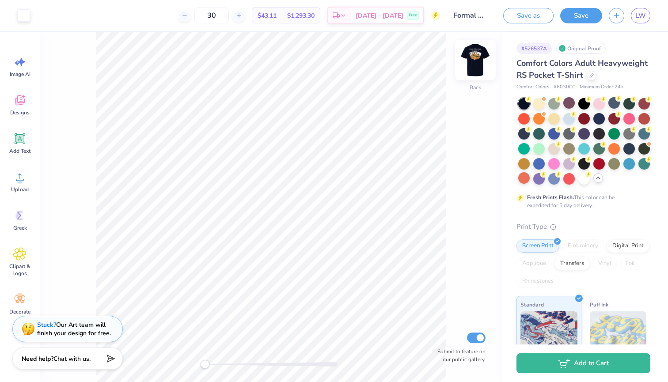
click at [474, 49] on img at bounding box center [475, 59] width 35 height 35
click at [475, 60] on img at bounding box center [475, 59] width 35 height 35
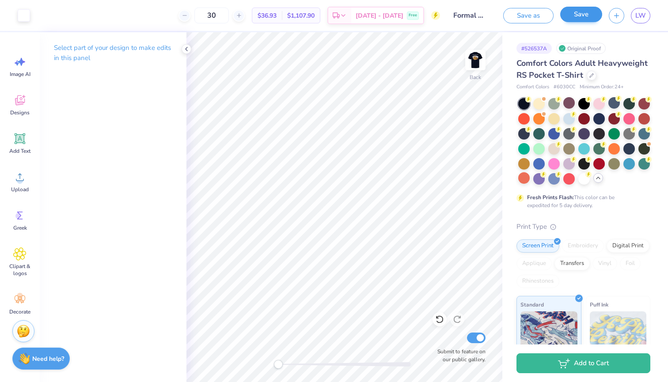
click at [573, 20] on button "Save" at bounding box center [581, 14] width 42 height 15
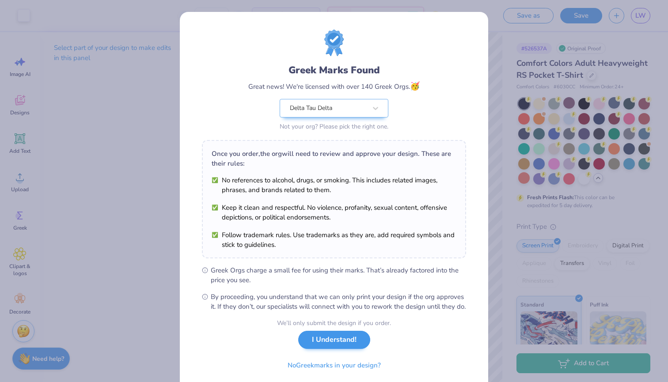
click at [343, 347] on button "I Understand!" at bounding box center [334, 340] width 72 height 18
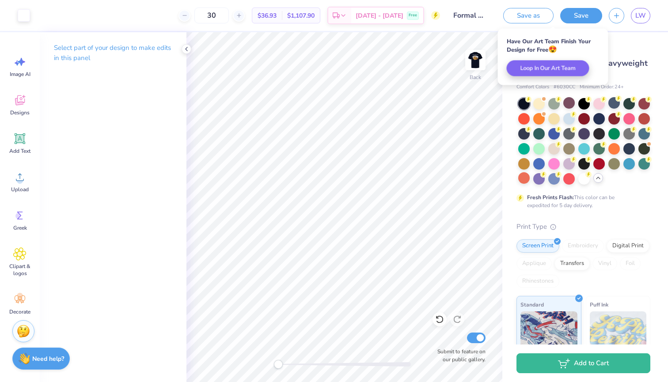
click at [648, 42] on div "# 526537A Original Proof Comfort Colors Adult Heavyweight RS Pocket T-Shirt Com…" at bounding box center [586, 264] width 166 height 464
click at [643, 13] on span "LW" at bounding box center [641, 16] width 11 height 10
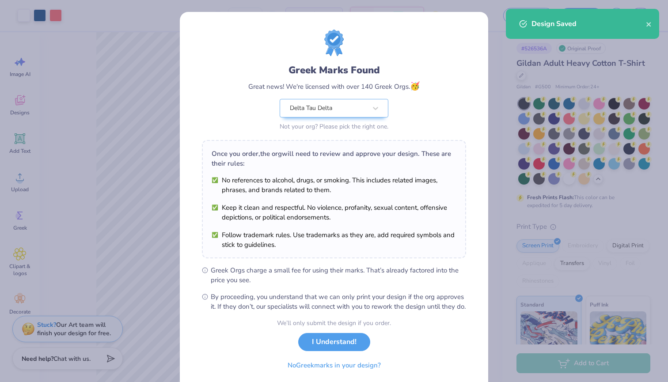
scroll to position [5, 0]
click at [339, 349] on button "I Understand!" at bounding box center [334, 340] width 72 height 18
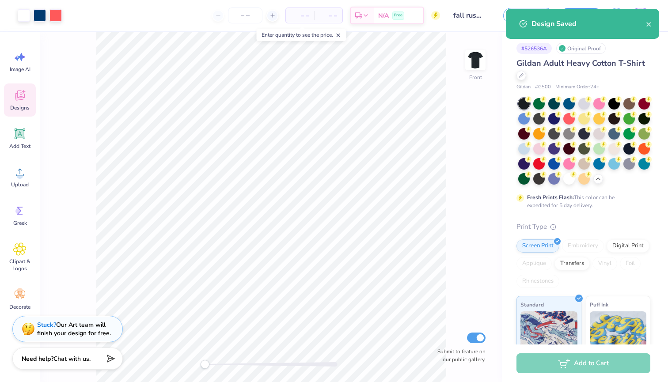
click at [23, 107] on span "Designs" at bounding box center [19, 107] width 19 height 7
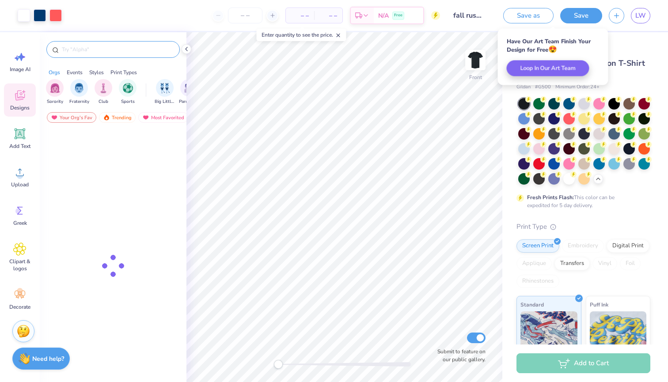
click at [102, 52] on input "text" at bounding box center [117, 49] width 113 height 9
type input "delta ta"
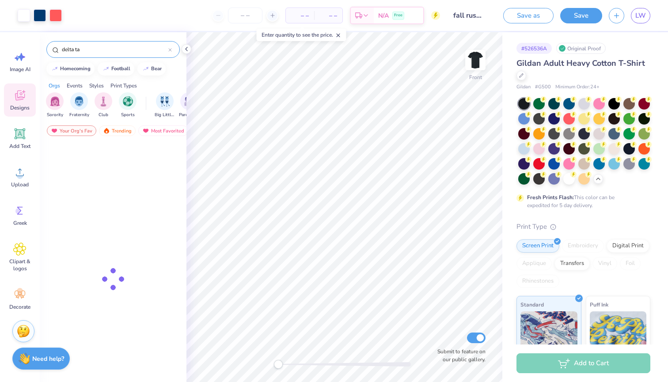
type textarea "x"
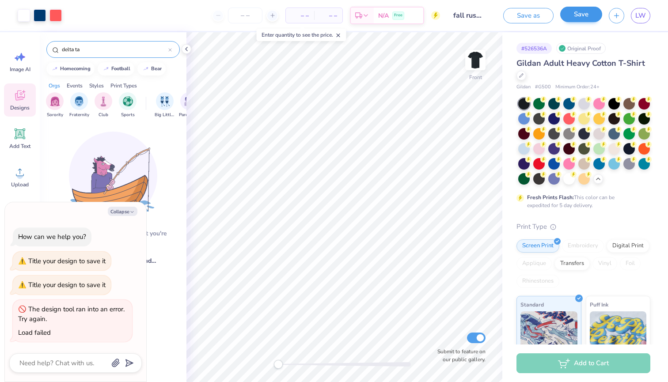
type input "delta ta"
click at [581, 11] on button "Save" at bounding box center [581, 14] width 42 height 15
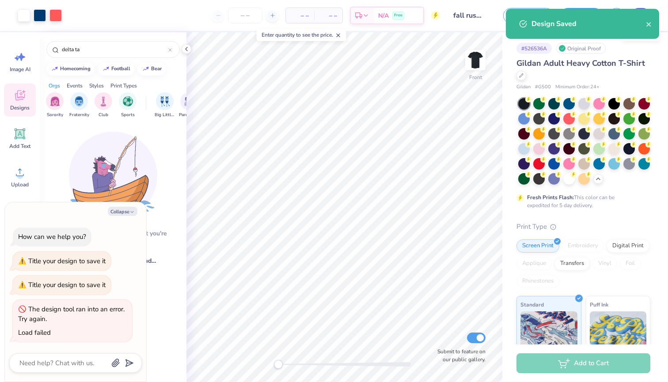
click at [639, 18] on div "Design Saved" at bounding box center [582, 24] width 153 height 30
click at [650, 24] on icon "close" at bounding box center [649, 24] width 6 height 7
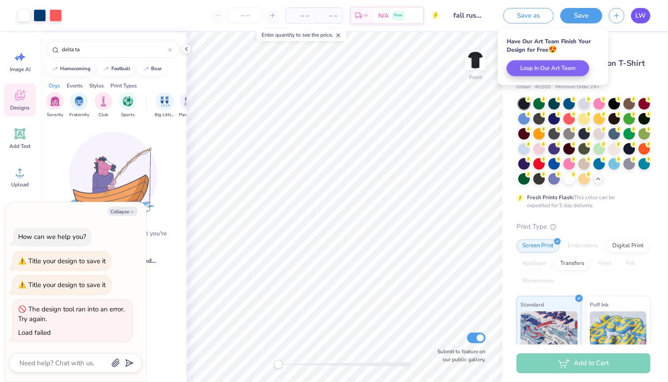
click at [641, 16] on span "LW" at bounding box center [641, 16] width 11 height 10
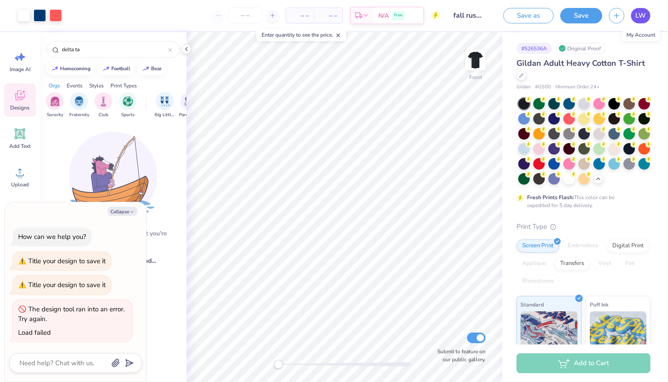
type textarea "x"
